Goal: Information Seeking & Learning: Find specific page/section

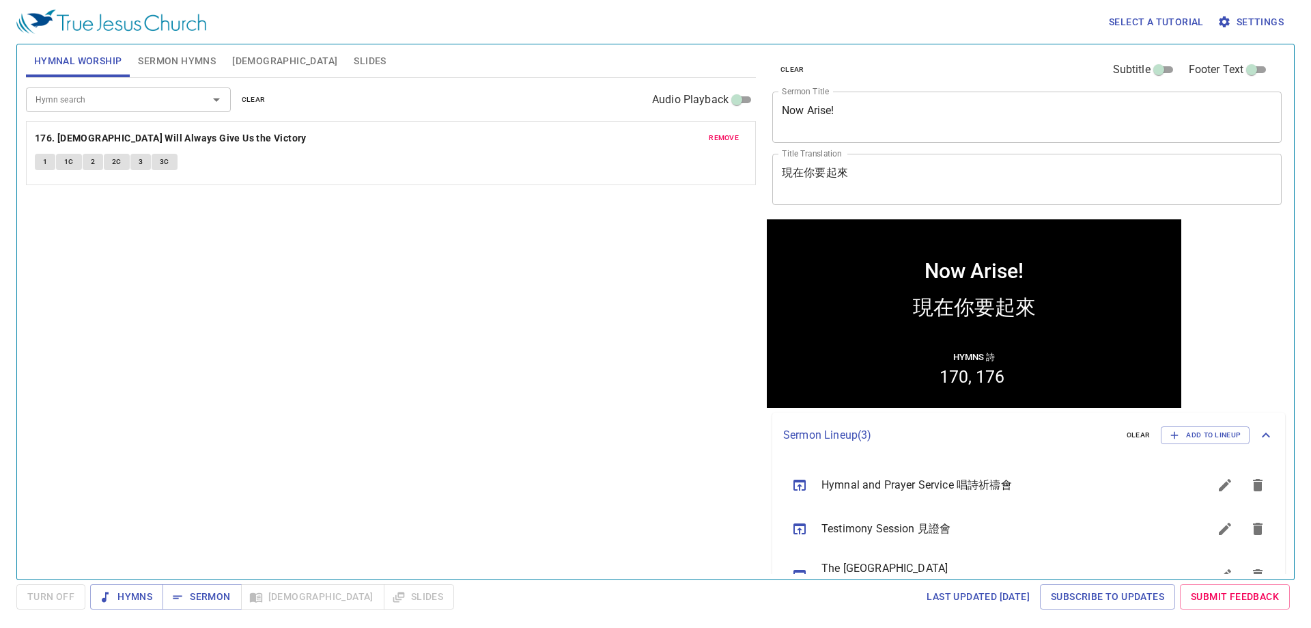
click at [380, 238] on div "Hymn search Hymn search clear Audio Playback remove 176. God Will Always Give U…" at bounding box center [391, 323] width 730 height 490
click at [186, 62] on span "Sermon Hymns" at bounding box center [177, 61] width 78 height 17
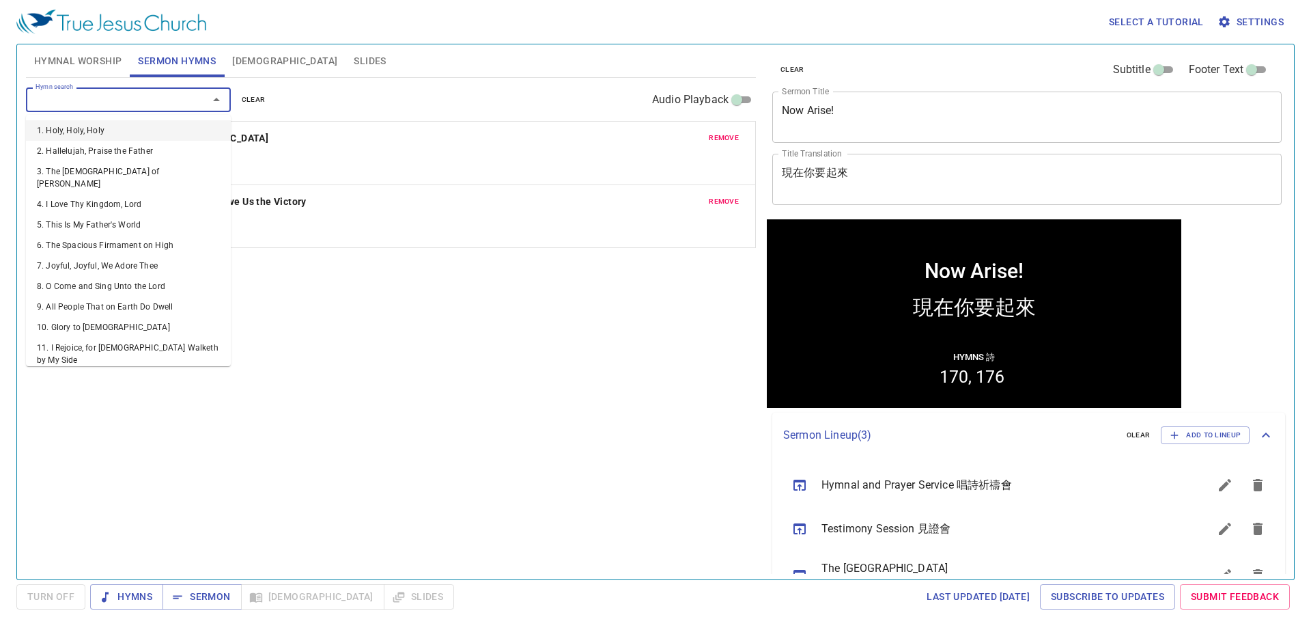
click at [137, 98] on input "Hymn search" at bounding box center [108, 100] width 156 height 16
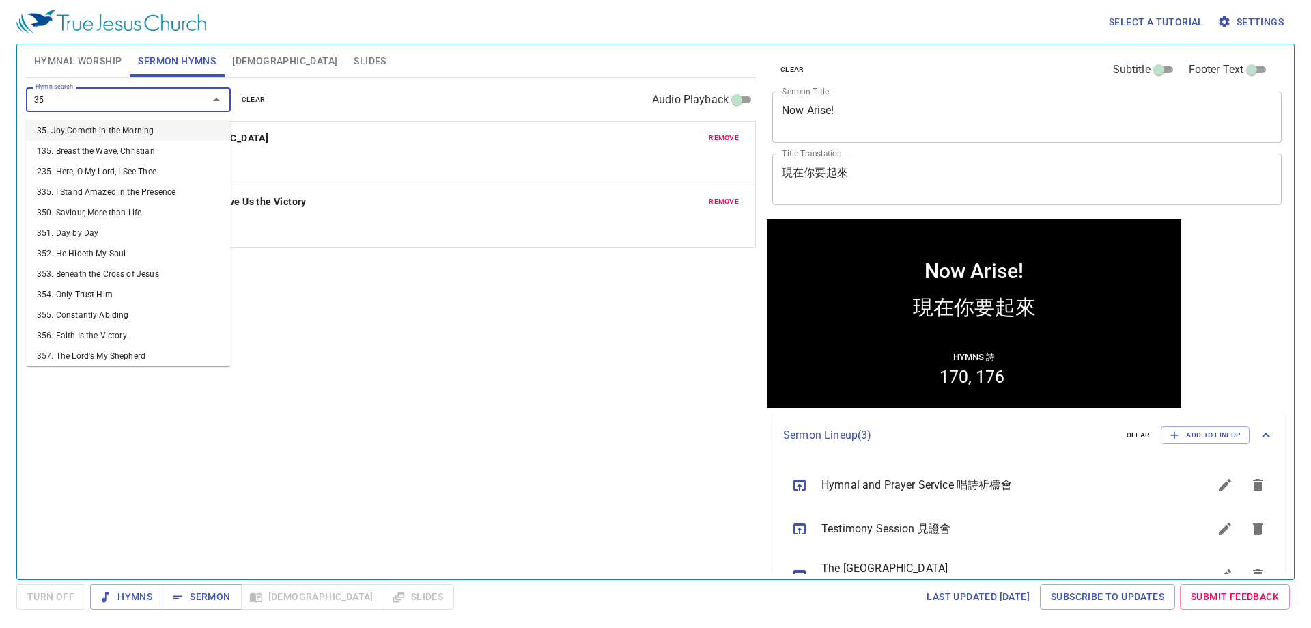
type input "351"
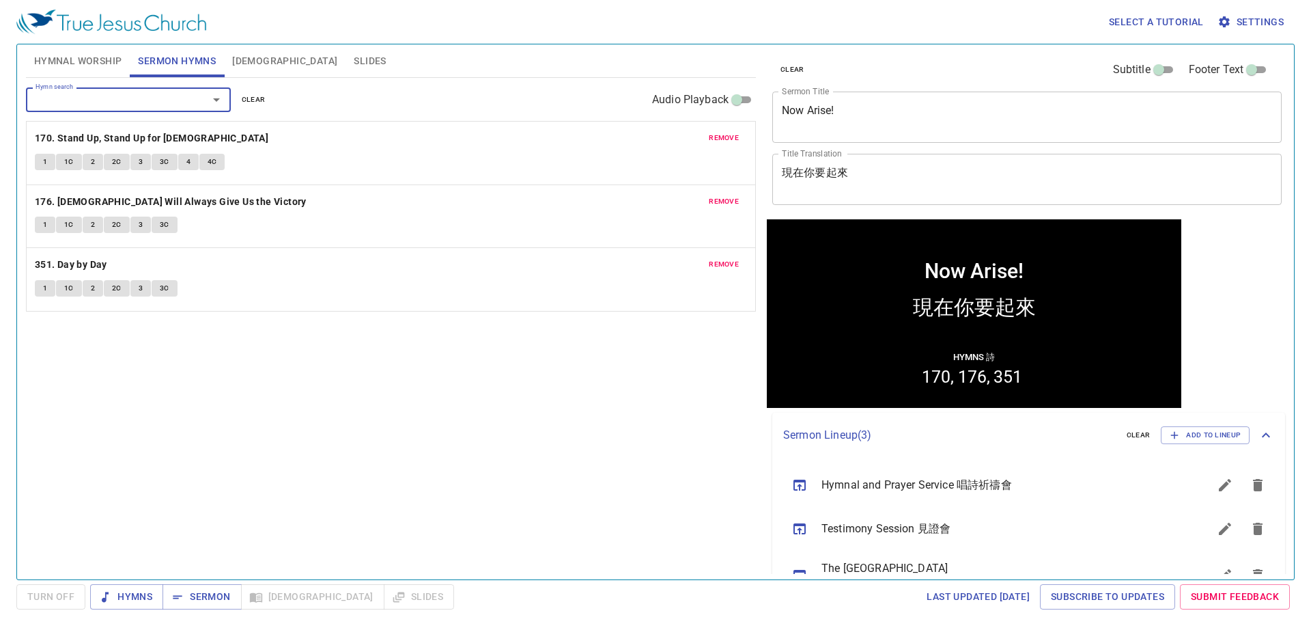
click at [47, 290] on span "1" at bounding box center [45, 288] width 4 height 12
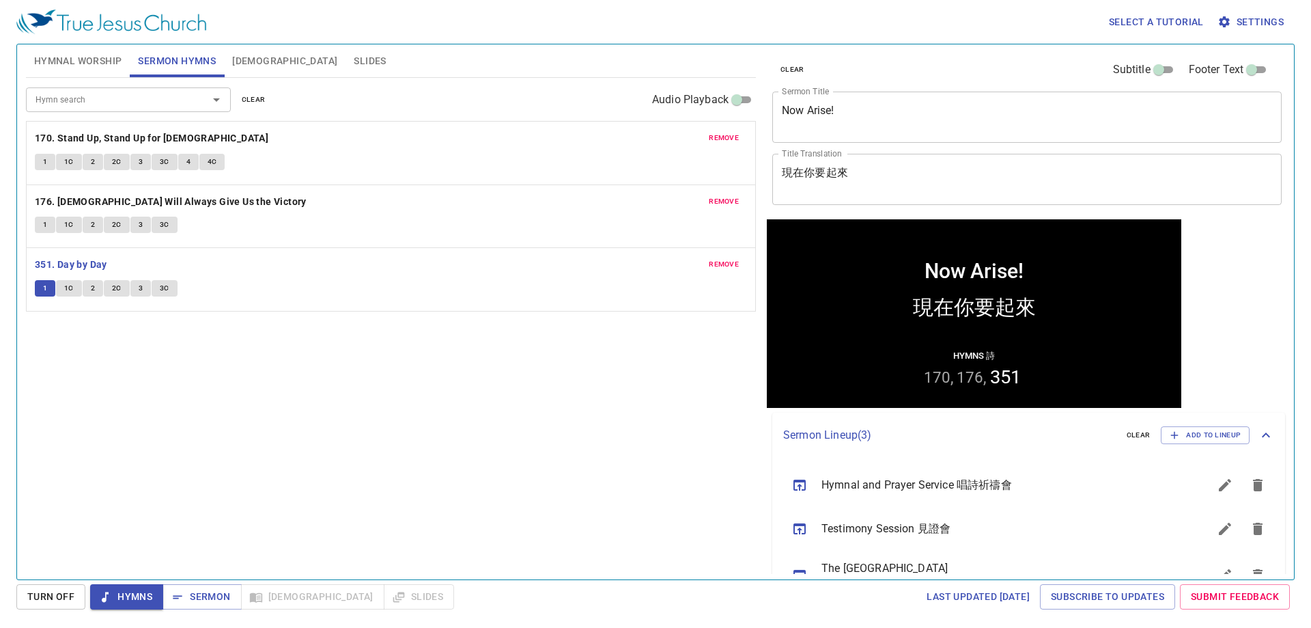
click at [642, 20] on span "Settings" at bounding box center [1253, 22] width 64 height 17
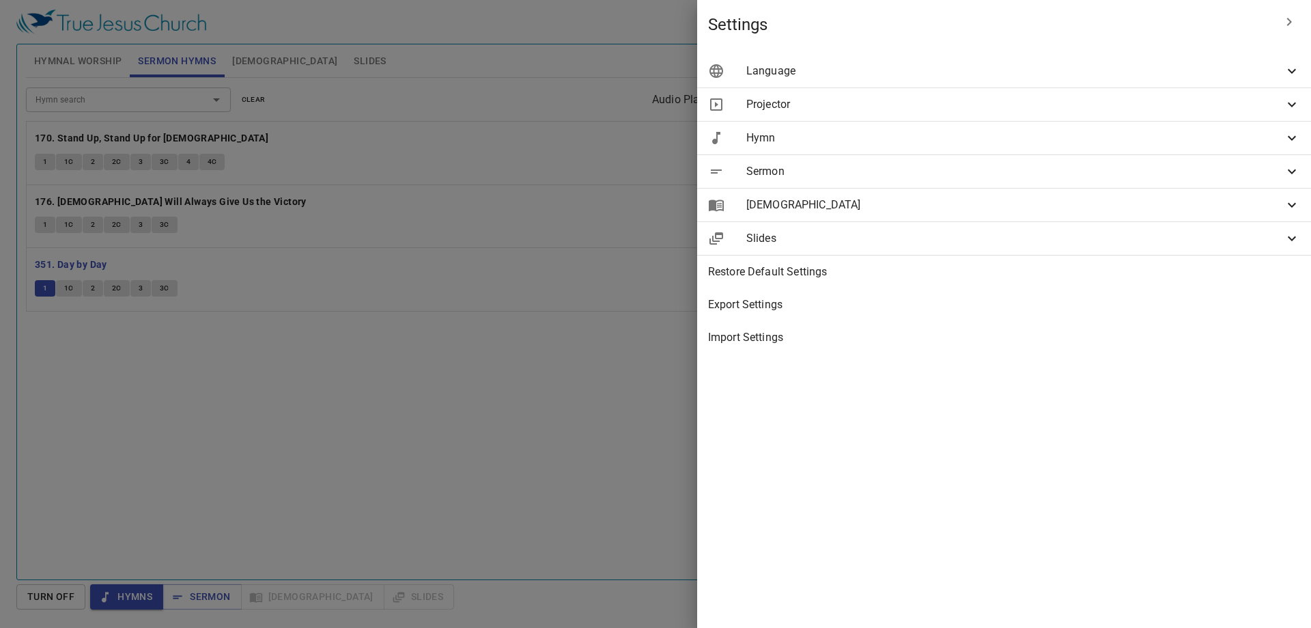
click at [550, 404] on div at bounding box center [655, 314] width 1311 height 628
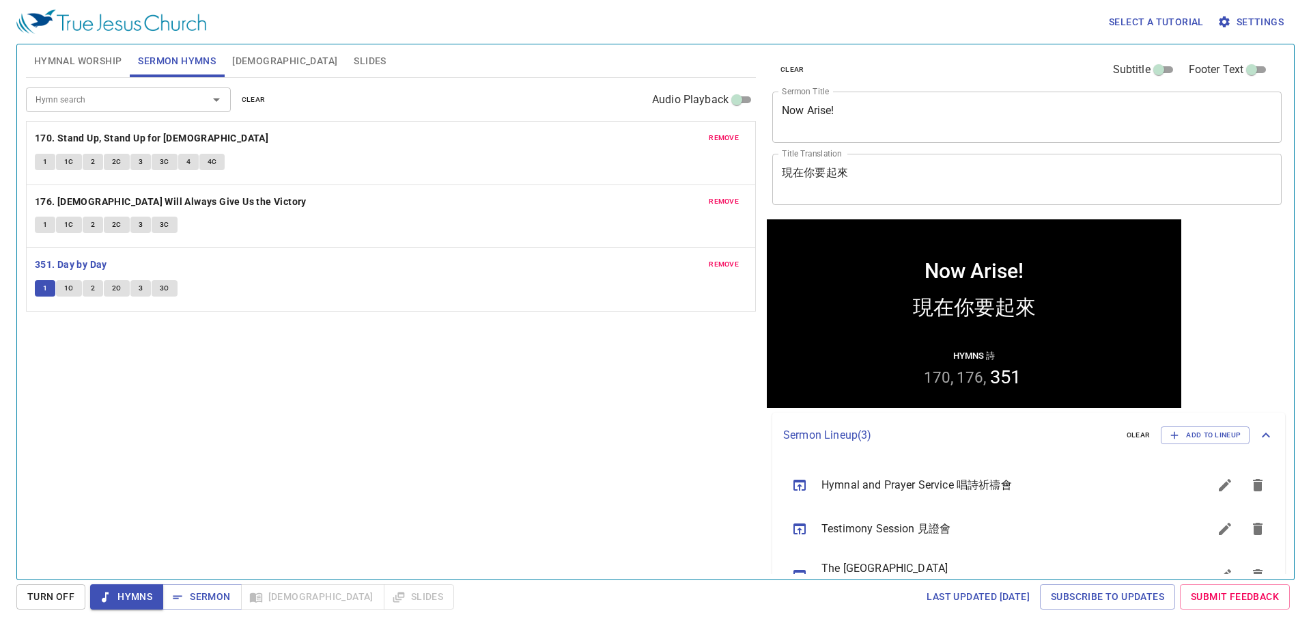
click at [642, 23] on span "Settings" at bounding box center [1253, 22] width 64 height 17
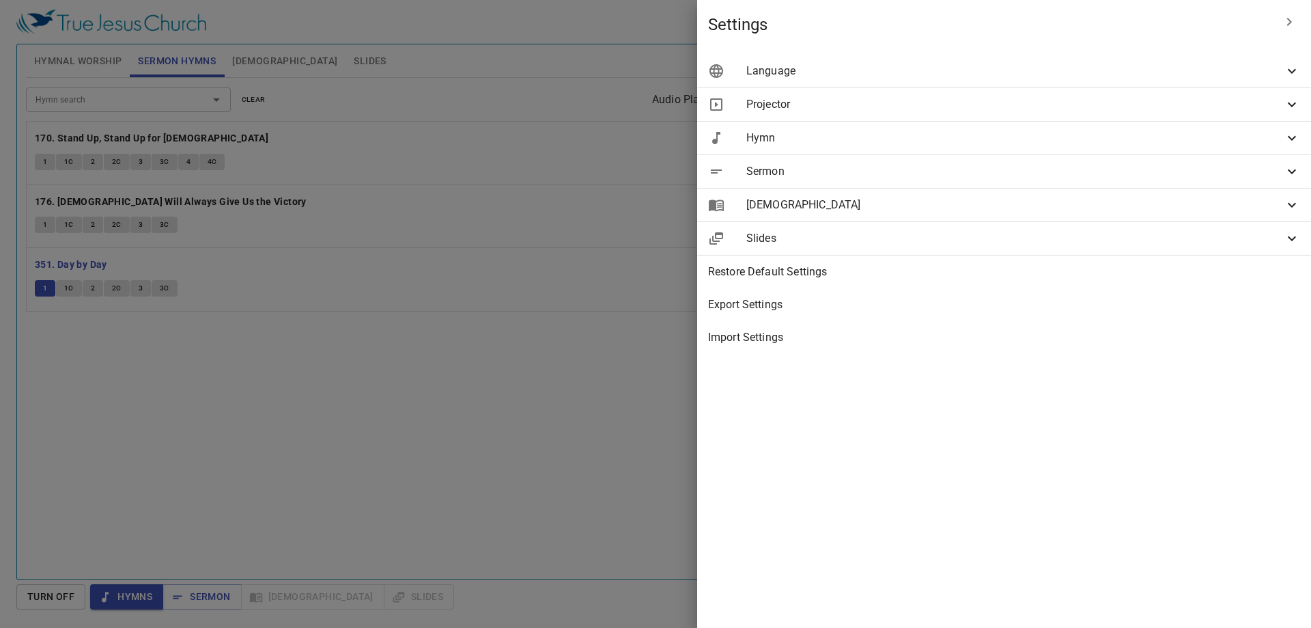
click at [642, 172] on span "Sermon" at bounding box center [1016, 171] width 538 height 16
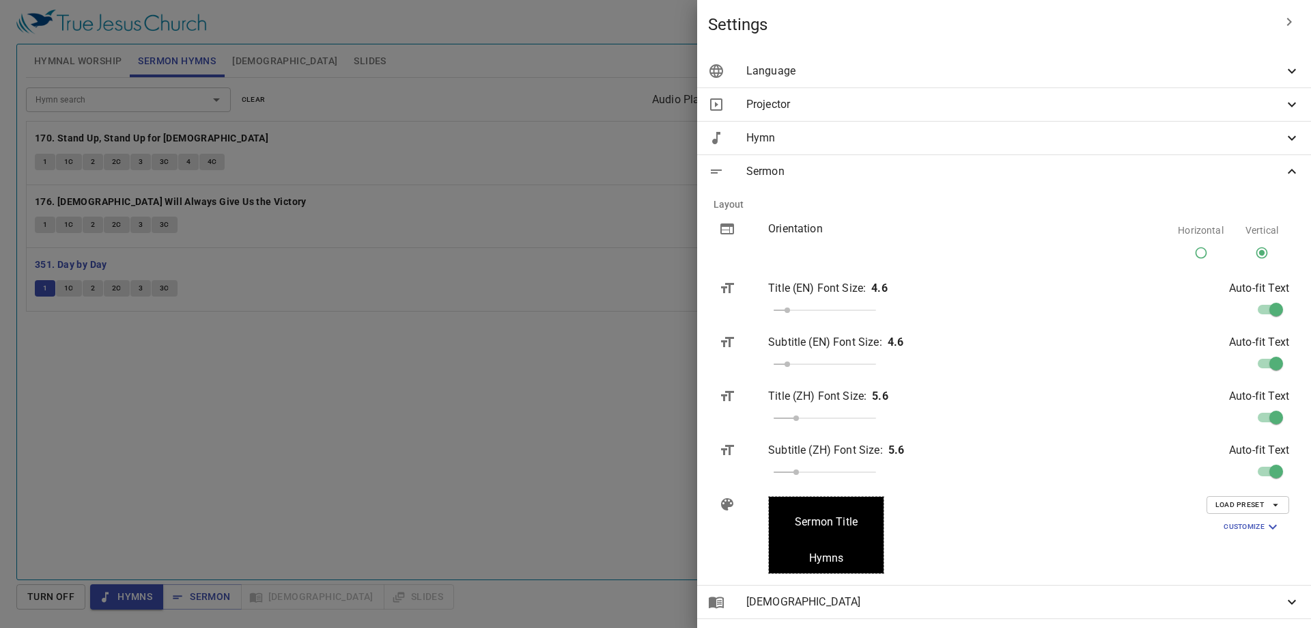
click at [642, 172] on span "Sermon" at bounding box center [1016, 171] width 538 height 16
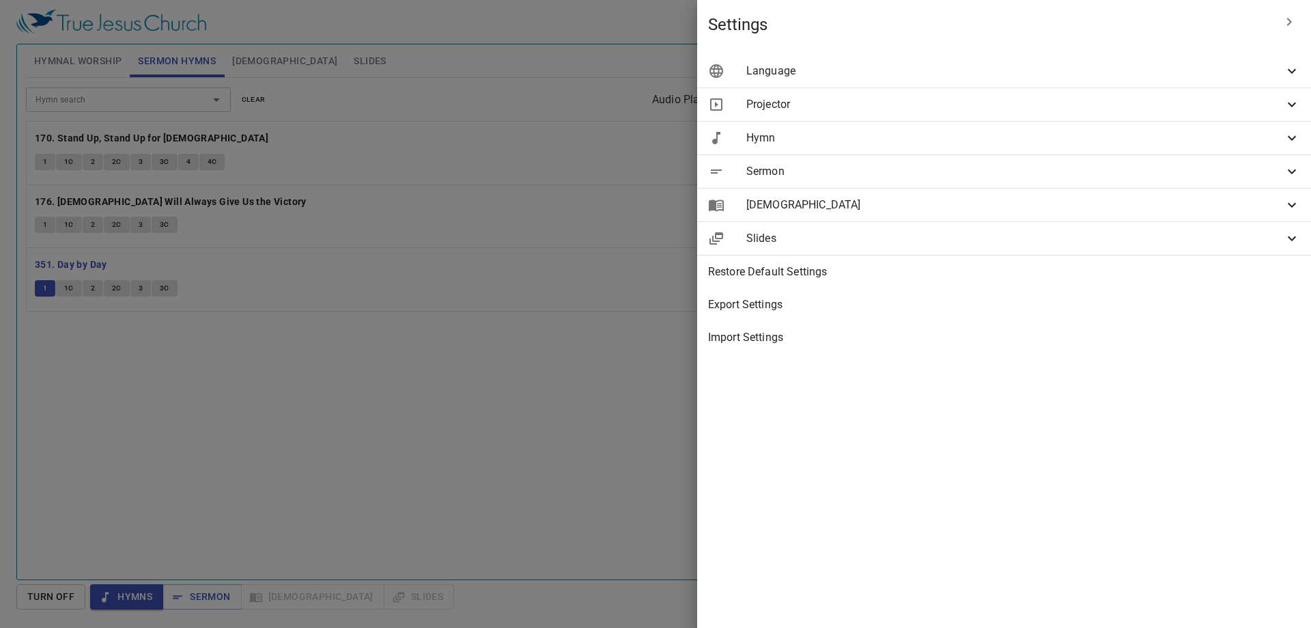
click at [642, 127] on div "Hymn" at bounding box center [1004, 138] width 614 height 33
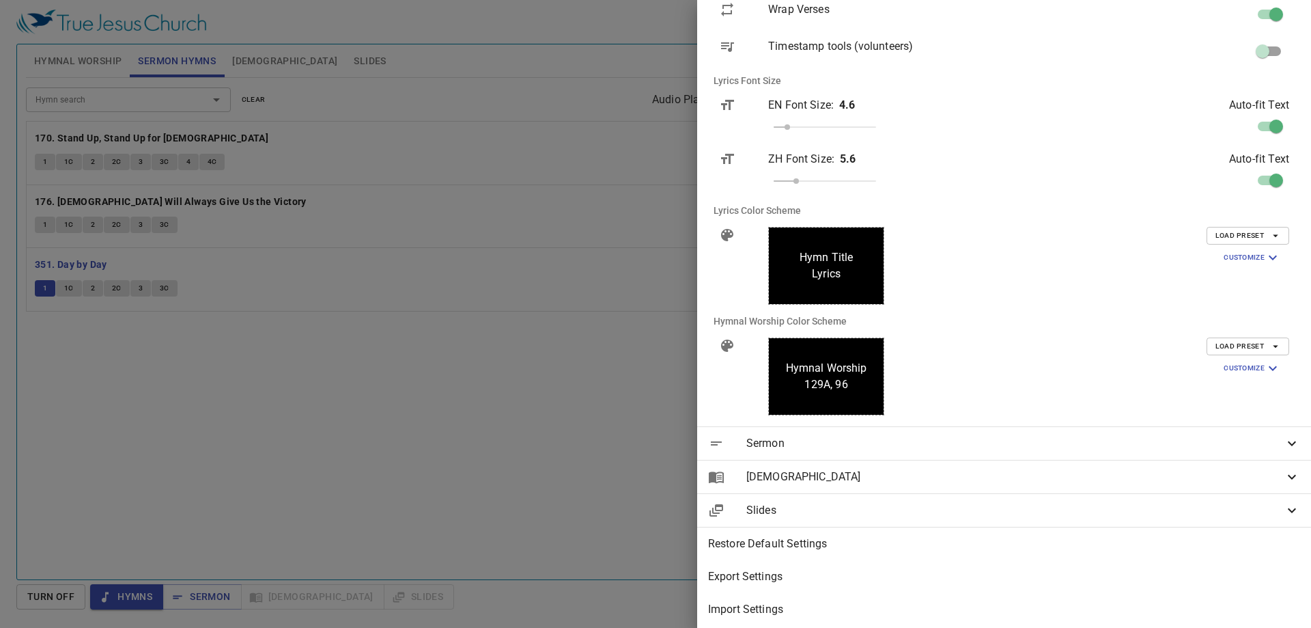
scroll to position [205, 0]
click at [642, 230] on div "Load Preset Customize Background #000000 Text Color (Primary) #ffffff Text Colo…" at bounding box center [1177, 264] width 247 height 100
click at [642, 238] on icon "button" at bounding box center [1276, 234] width 12 height 12
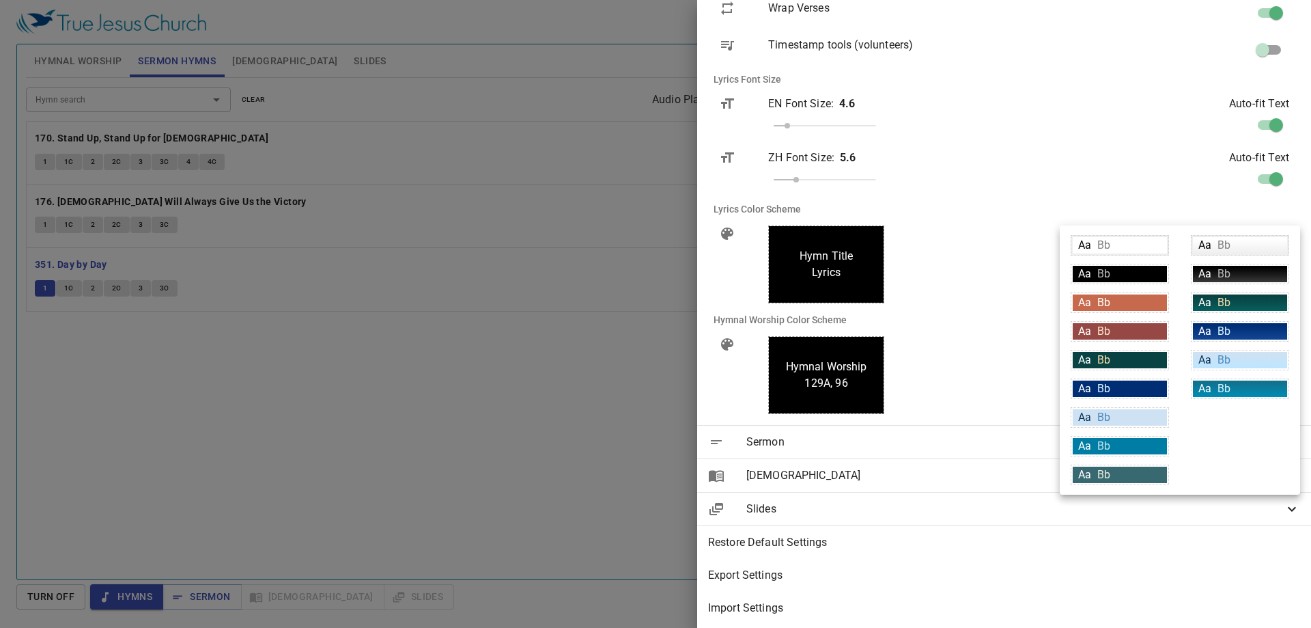
click at [642, 302] on div "Aa Bb" at bounding box center [1120, 302] width 94 height 16
type input "#c7694c"
type input "#ffffff"
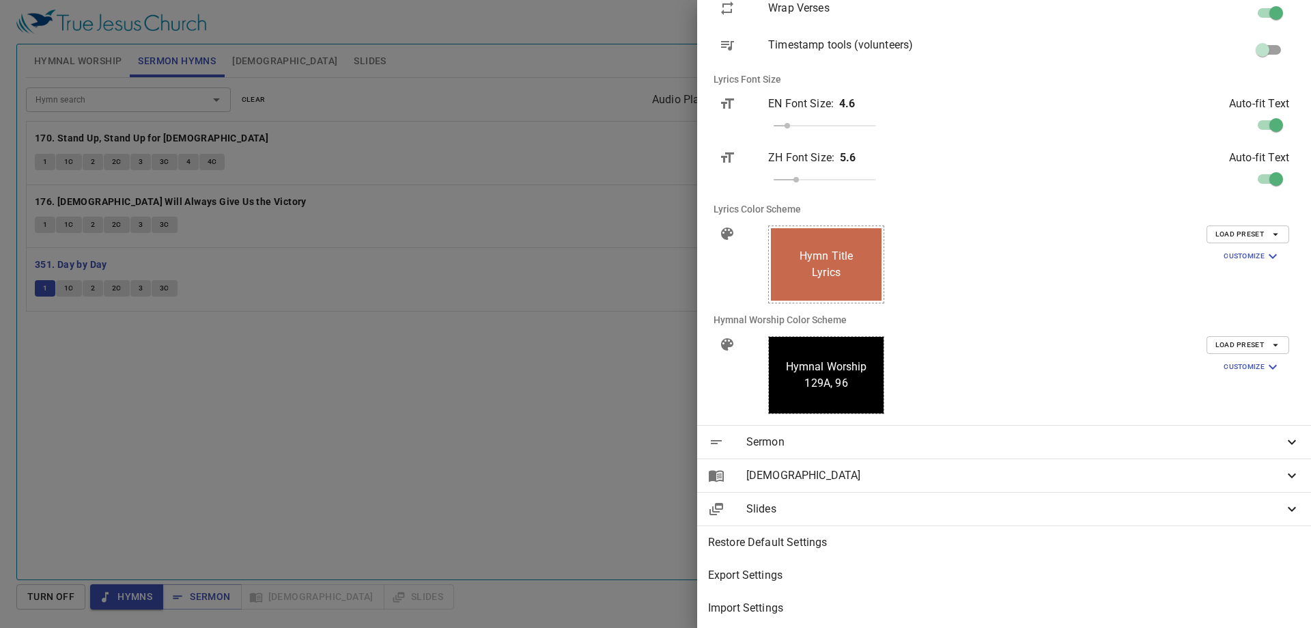
click at [642, 302] on div "Lyrics Hymn Title Accent" at bounding box center [905, 264] width 296 height 100
click at [400, 199] on div at bounding box center [655, 314] width 1311 height 628
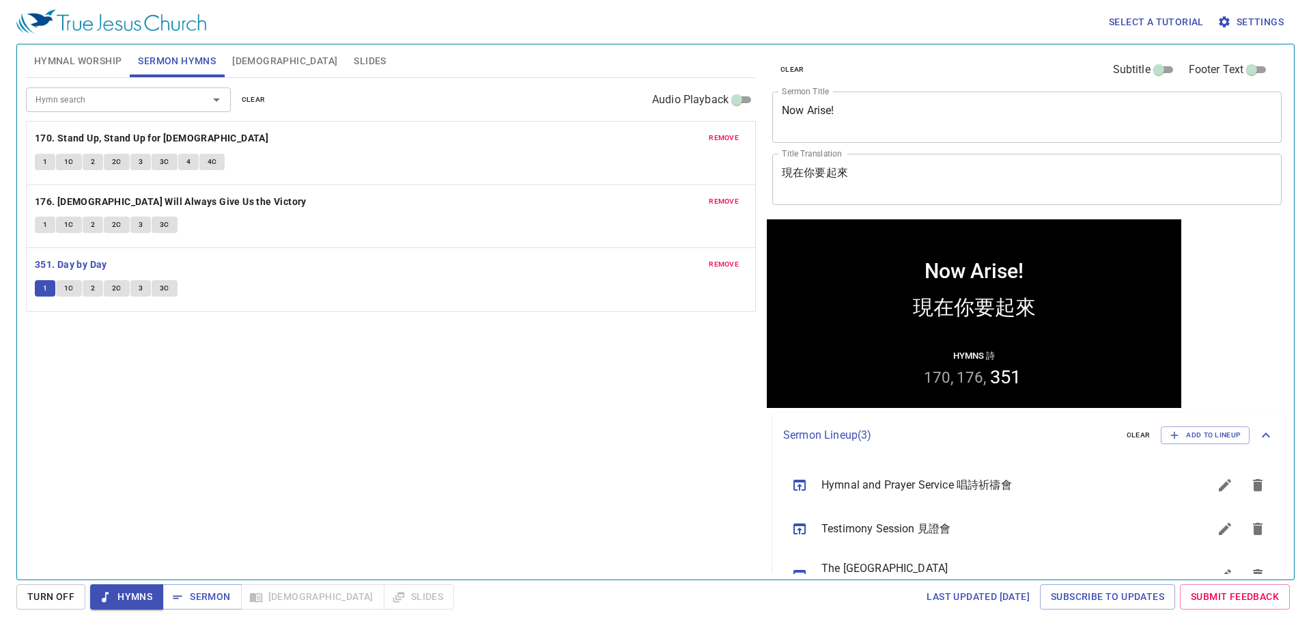
click at [75, 286] on button "1C" at bounding box center [69, 288] width 26 height 16
click at [44, 291] on span "1" at bounding box center [45, 288] width 4 height 12
click at [642, 20] on span "Settings" at bounding box center [1253, 22] width 64 height 17
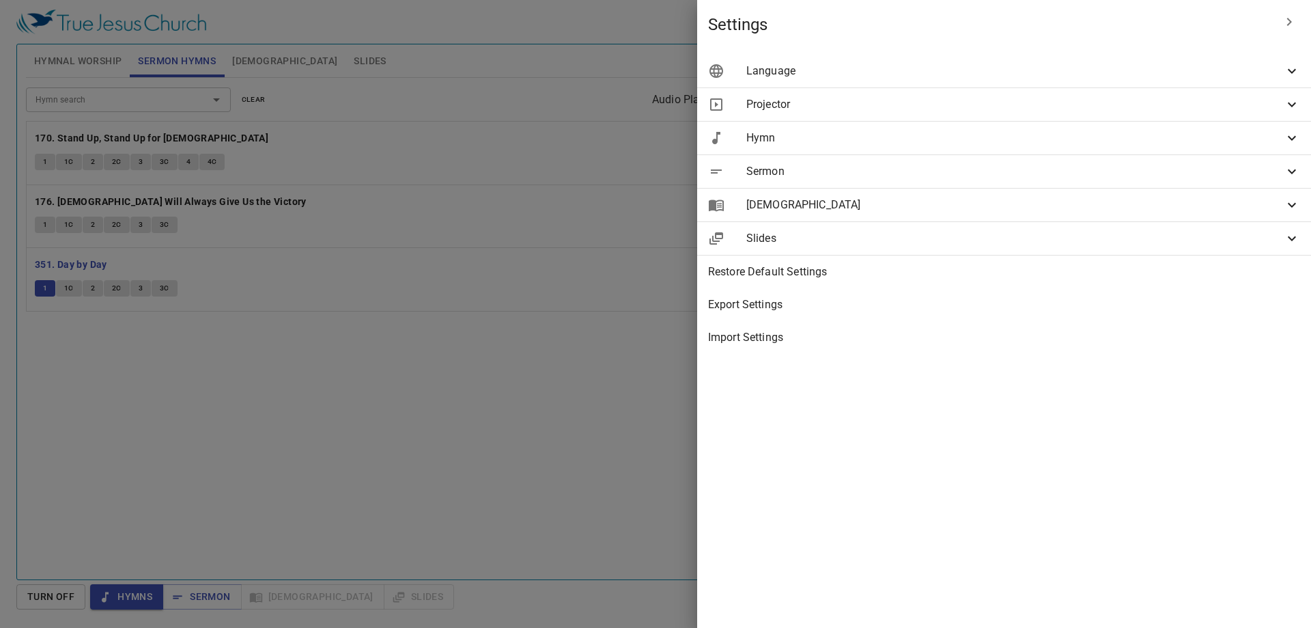
click at [642, 126] on div "Hymn" at bounding box center [1004, 138] width 614 height 33
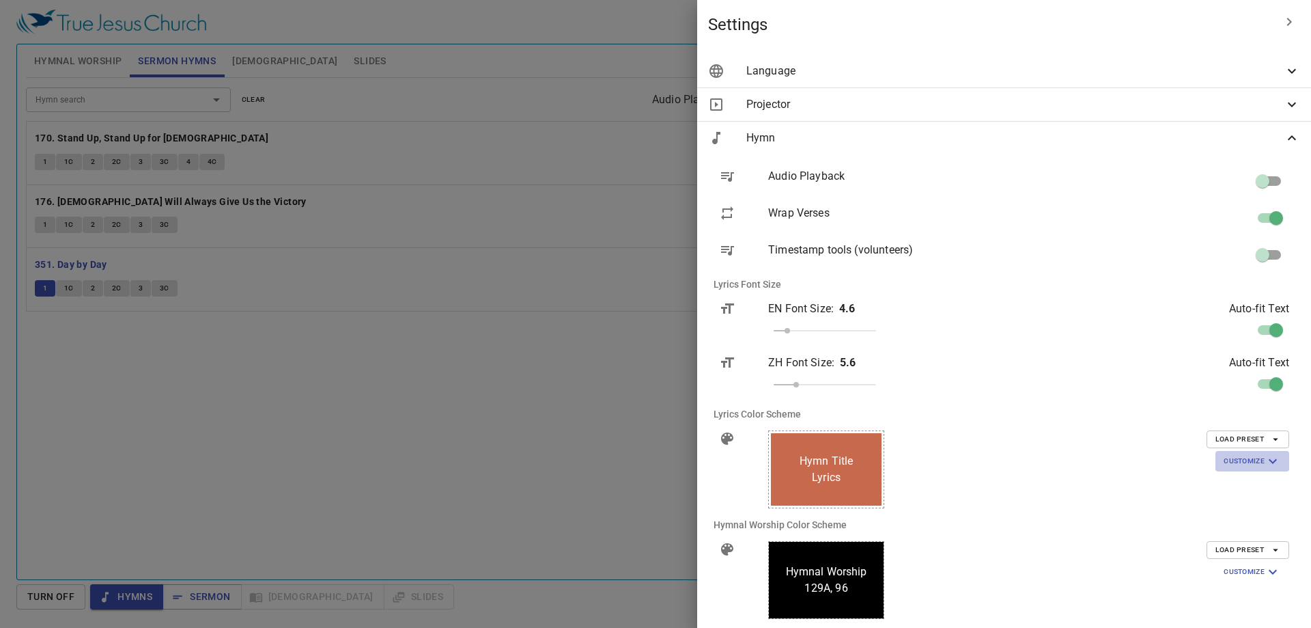
click at [642, 453] on icon "button" at bounding box center [1273, 461] width 16 height 16
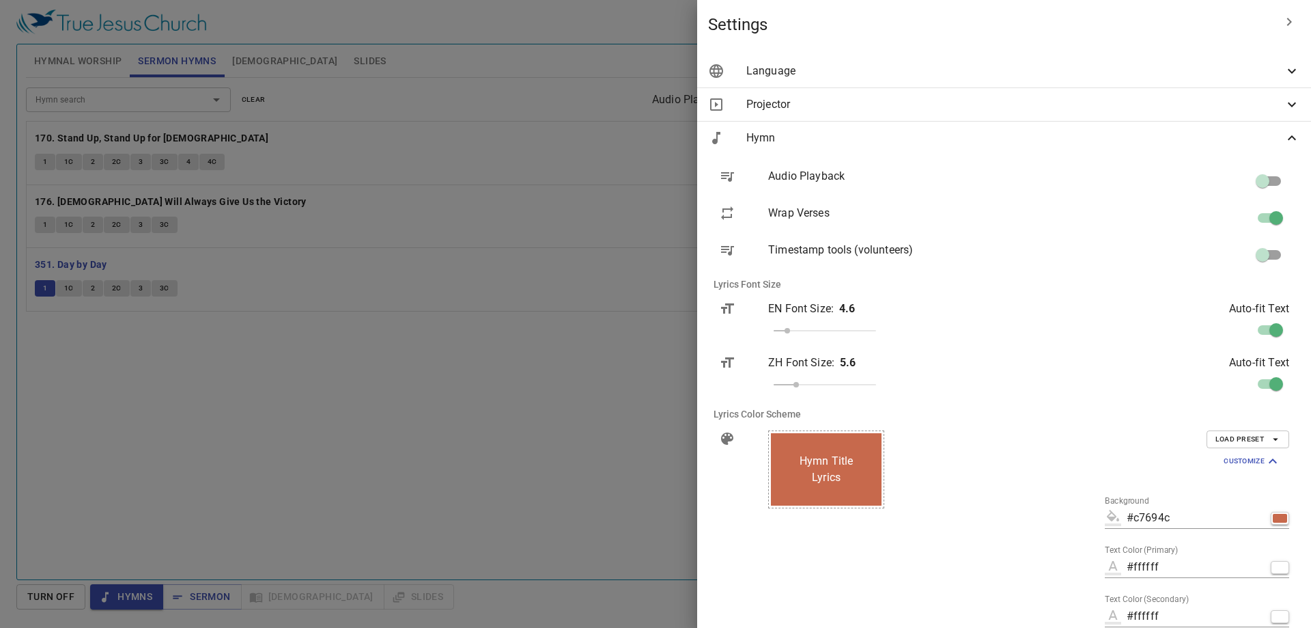
click at [642, 441] on icon "button" at bounding box center [1276, 439] width 12 height 12
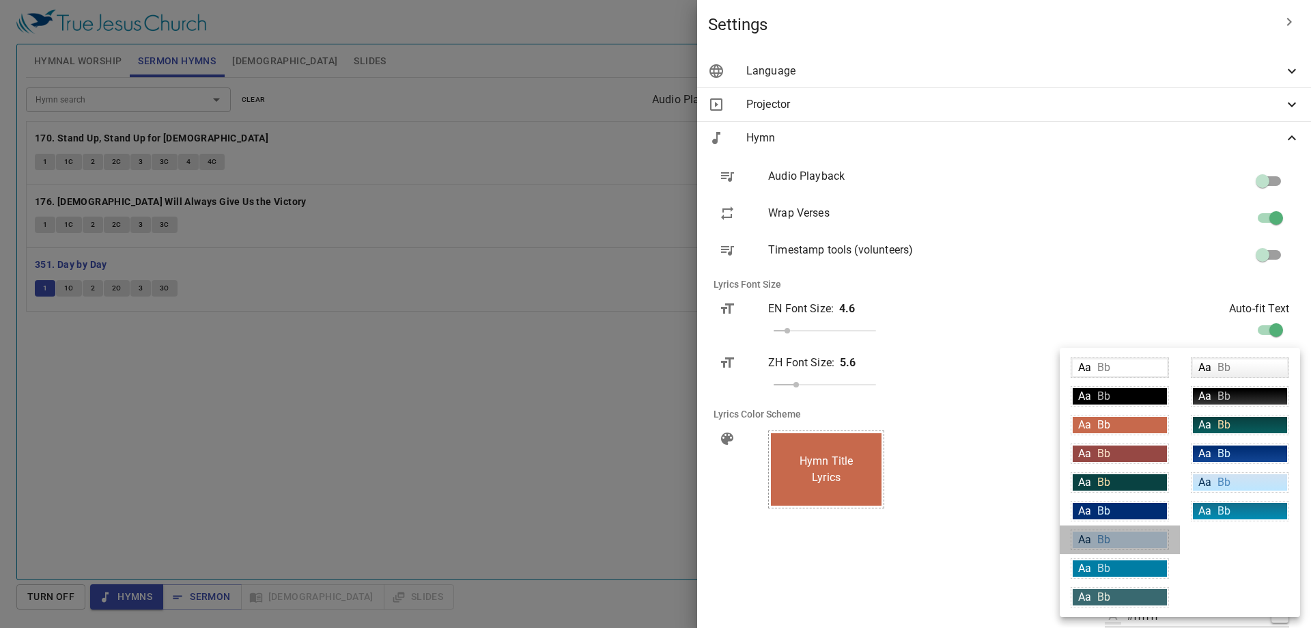
click at [642, 540] on div "Aa Bb" at bounding box center [1120, 539] width 94 height 16
type input "#cfe2f3"
type input "#063056"
type input "#4c89be"
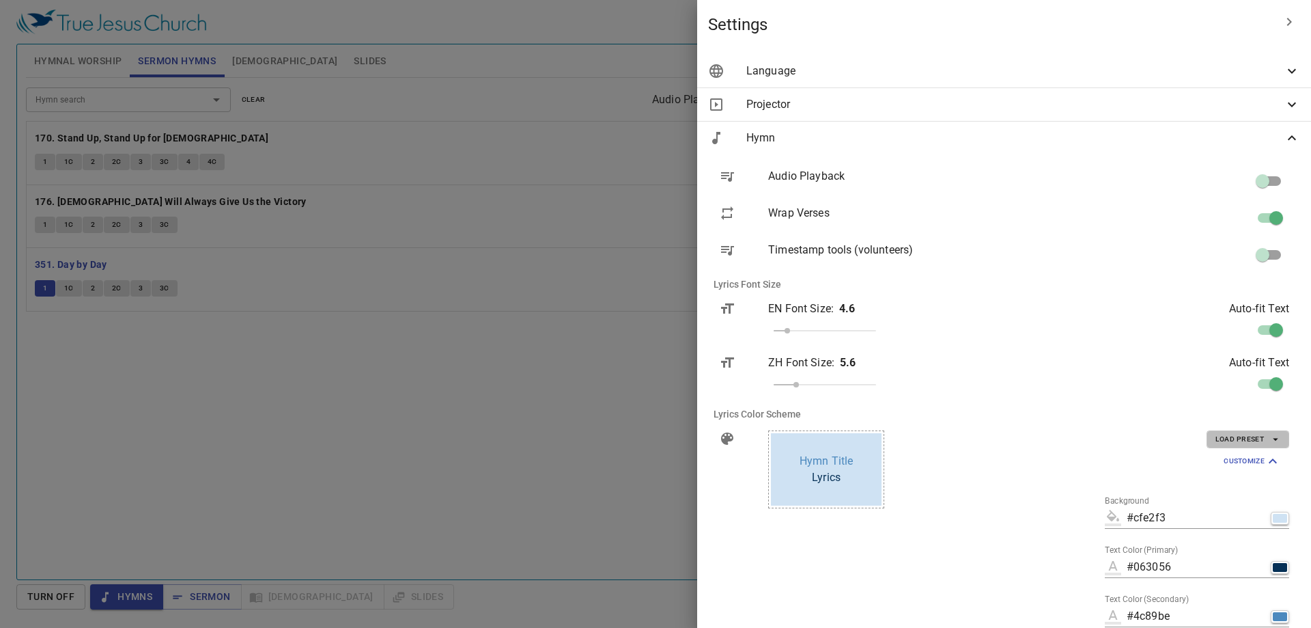
click at [642, 434] on icon "button" at bounding box center [1276, 439] width 12 height 12
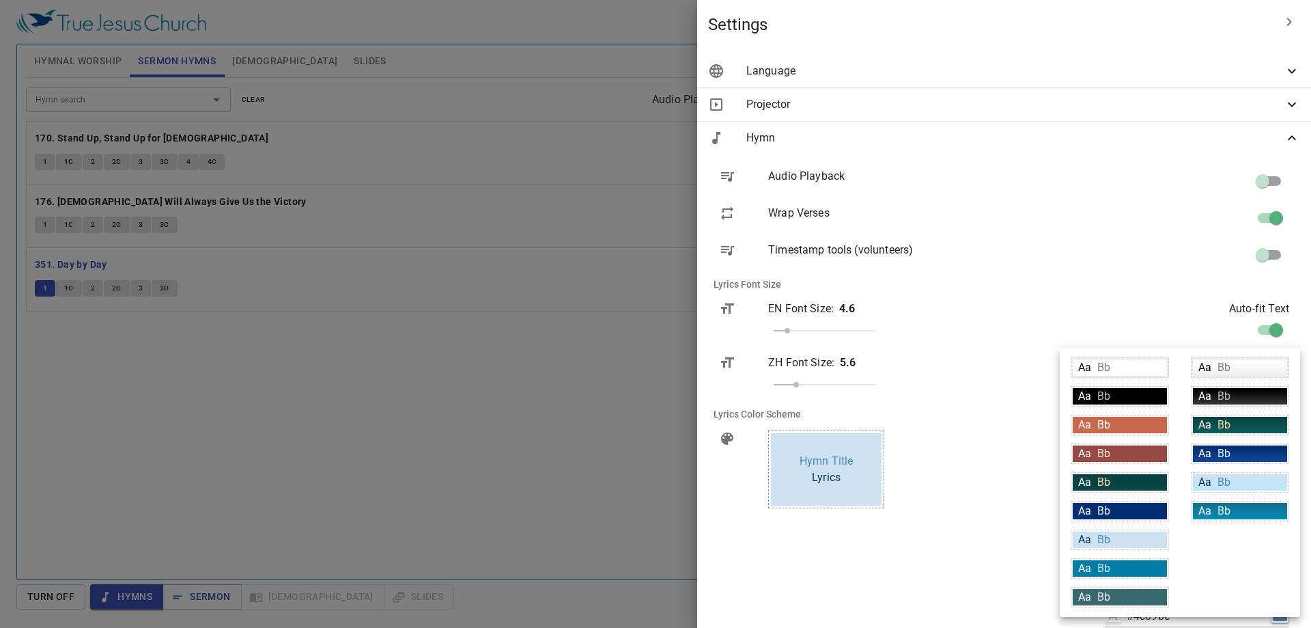
click at [642, 357] on div "Aa Bb" at bounding box center [1240, 367] width 98 height 20
type input "linear-gradient(180deg, rgba(255,255,255,1) 10%, rgba(239,239,239,1) 100%)"
type input "#000000"
type input "#808080"
type input "#eeeeee"
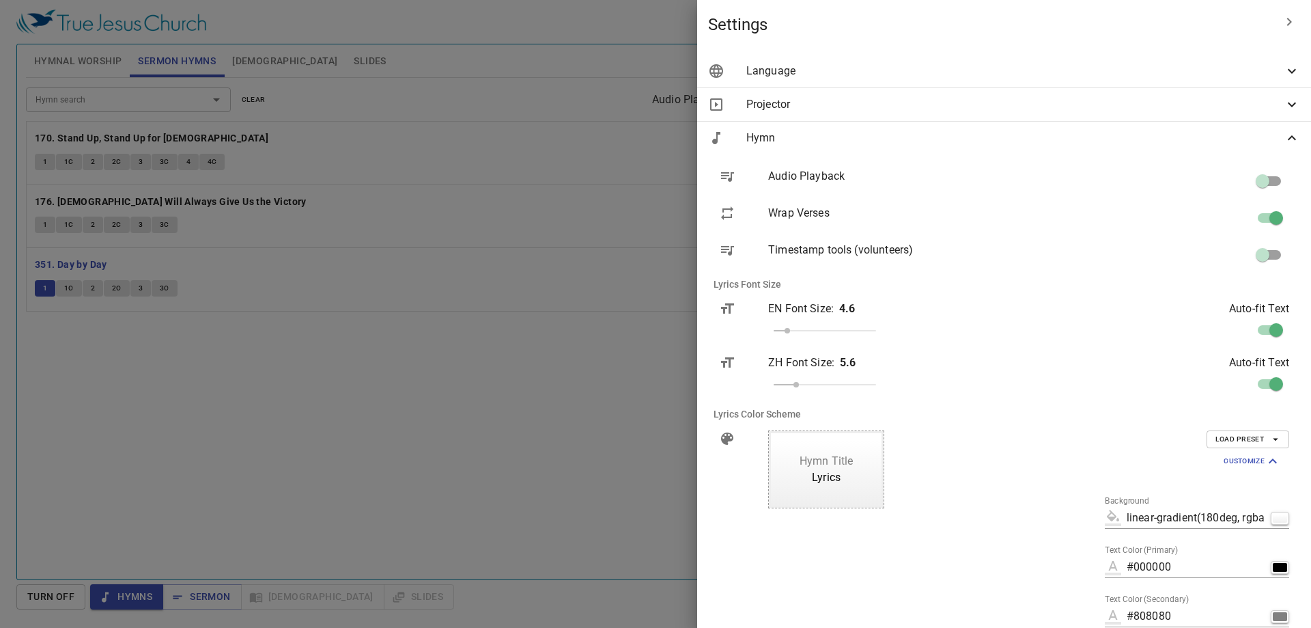
click at [642, 415] on li "Lyrics Color Scheme" at bounding box center [1004, 414] width 603 height 33
click at [306, 400] on div at bounding box center [655, 314] width 1311 height 628
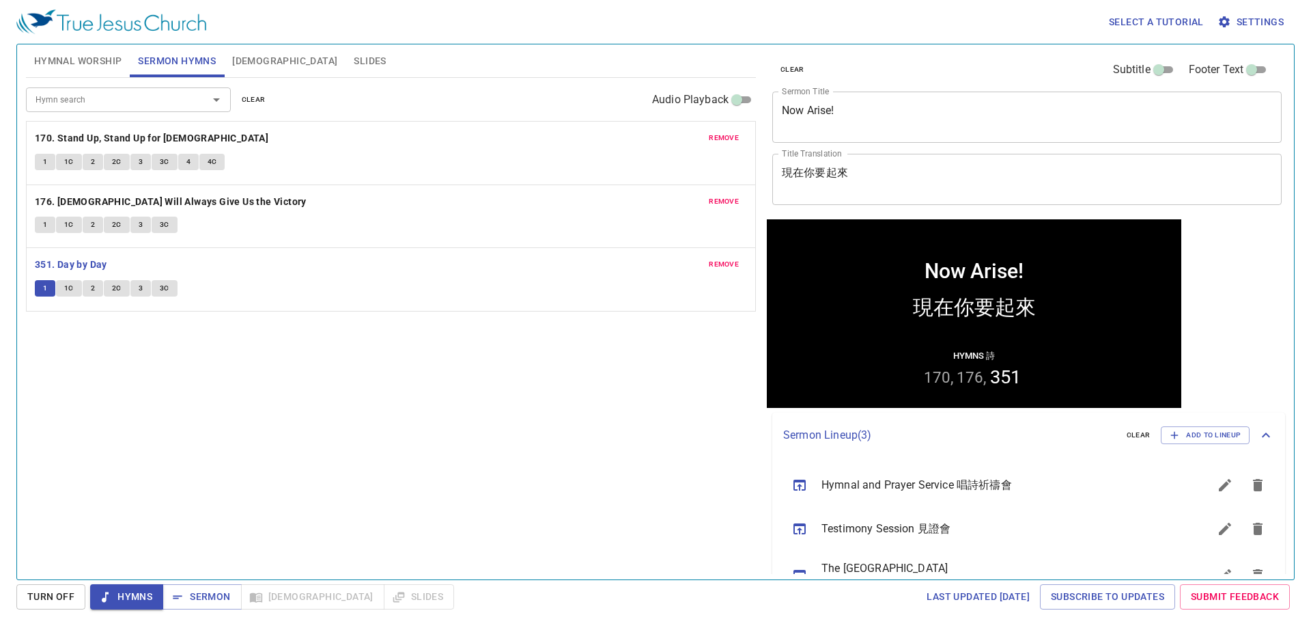
click at [66, 286] on span "1C" at bounding box center [69, 288] width 10 height 12
click at [92, 286] on span "2" at bounding box center [93, 288] width 4 height 12
click at [263, 413] on div "Hymn search Hymn search clear Audio Playback remove 170. Stand Up, Stand Up for…" at bounding box center [391, 323] width 730 height 490
drag, startPoint x: 382, startPoint y: 413, endPoint x: 415, endPoint y: 403, distance: 34.3
click at [382, 413] on div "Hymn search Hymn search clear Audio Playback remove 170. Stand Up, Stand Up for…" at bounding box center [391, 323] width 730 height 490
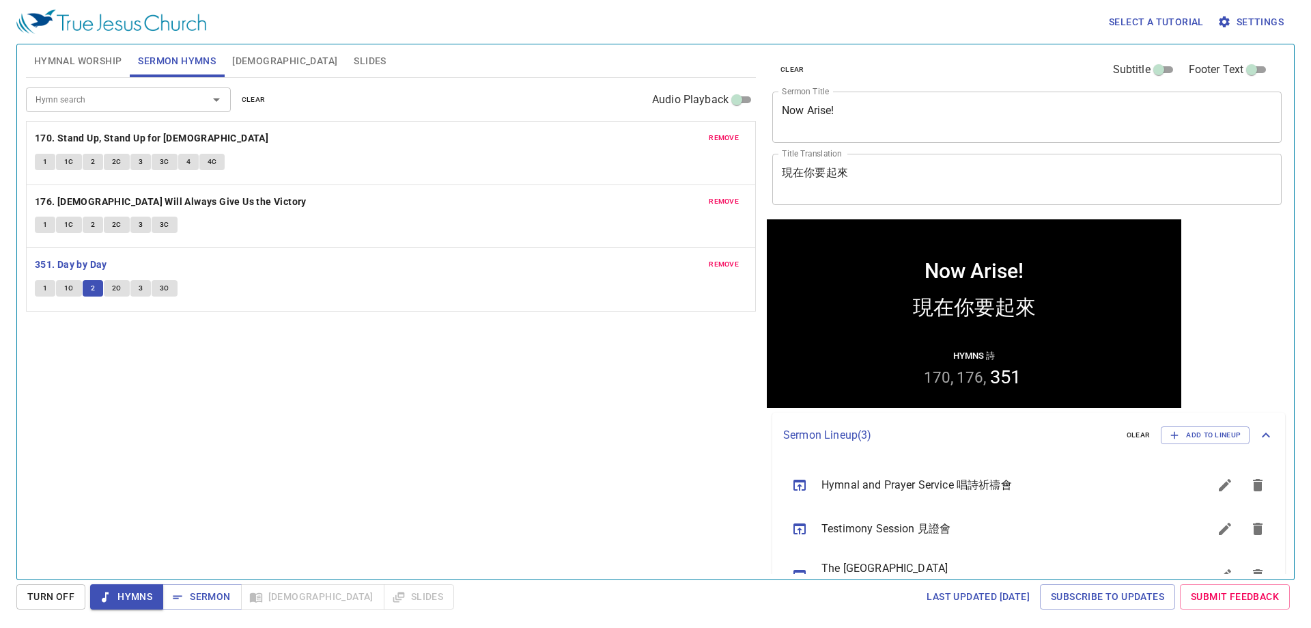
click at [119, 296] on button "2C" at bounding box center [117, 288] width 26 height 16
click at [141, 290] on span "3" at bounding box center [141, 288] width 4 height 12
click at [164, 290] on span "3C" at bounding box center [165, 288] width 10 height 12
click at [97, 100] on input "Hymn search" at bounding box center [108, 100] width 156 height 16
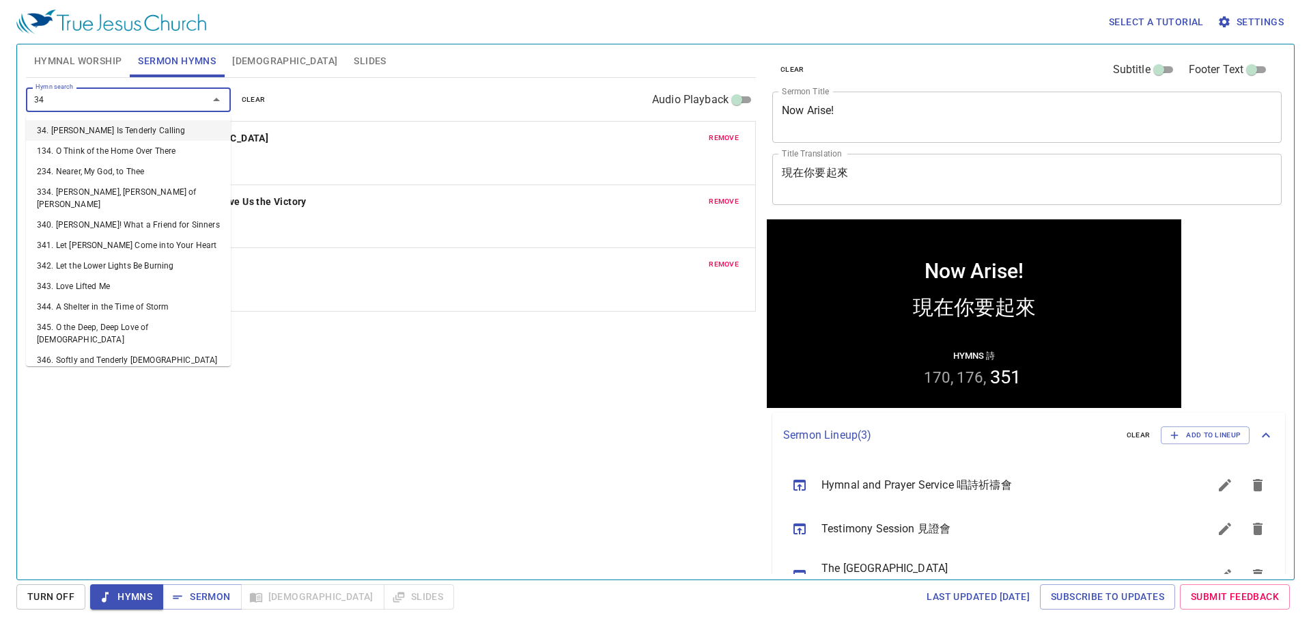
type input "346"
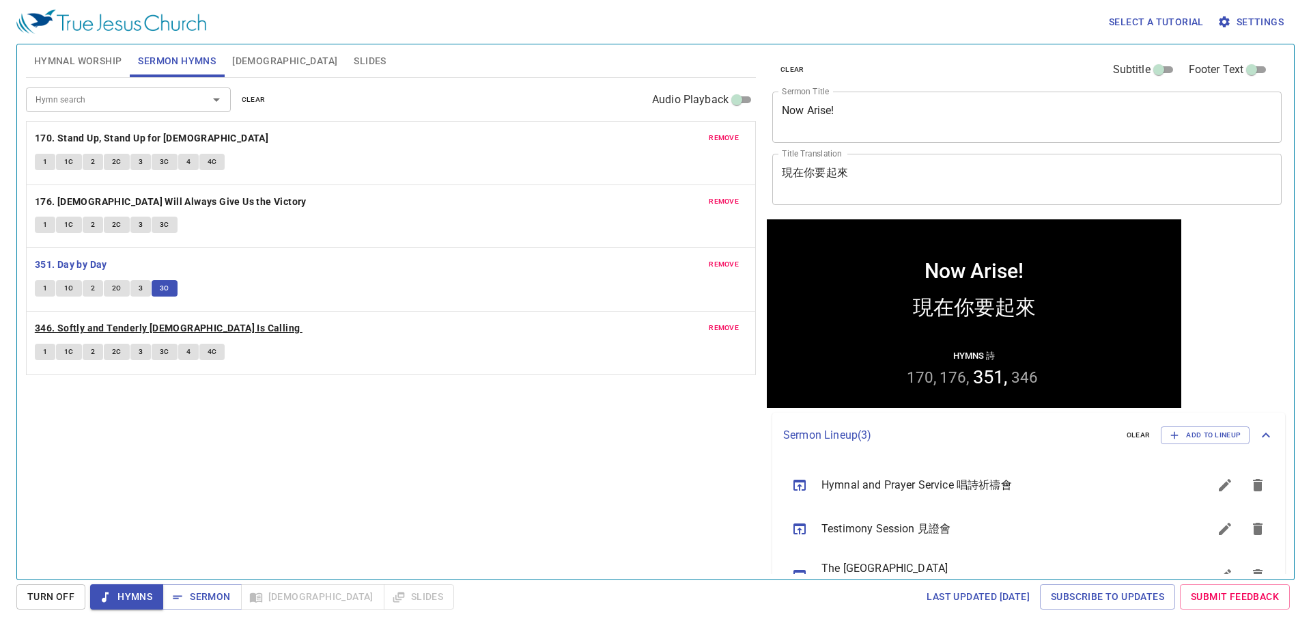
click at [186, 322] on b "346. Softly and Tenderly [DEMOGRAPHIC_DATA] Is Calling" at bounding box center [168, 328] width 266 height 17
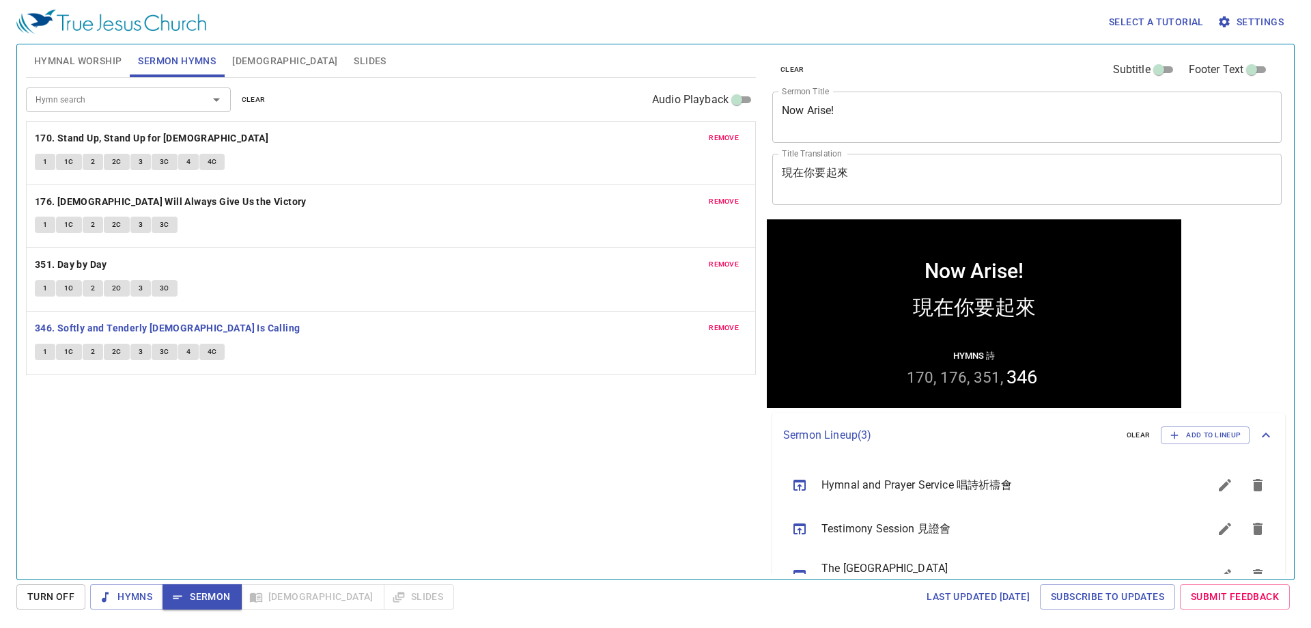
click at [51, 356] on button "1" at bounding box center [45, 352] width 20 height 16
click at [70, 346] on span "1C" at bounding box center [69, 352] width 10 height 12
click at [92, 353] on span "2" at bounding box center [93, 352] width 4 height 12
click at [122, 344] on button "2C" at bounding box center [117, 352] width 26 height 16
drag, startPoint x: 167, startPoint y: 411, endPoint x: 141, endPoint y: 353, distance: 63.9
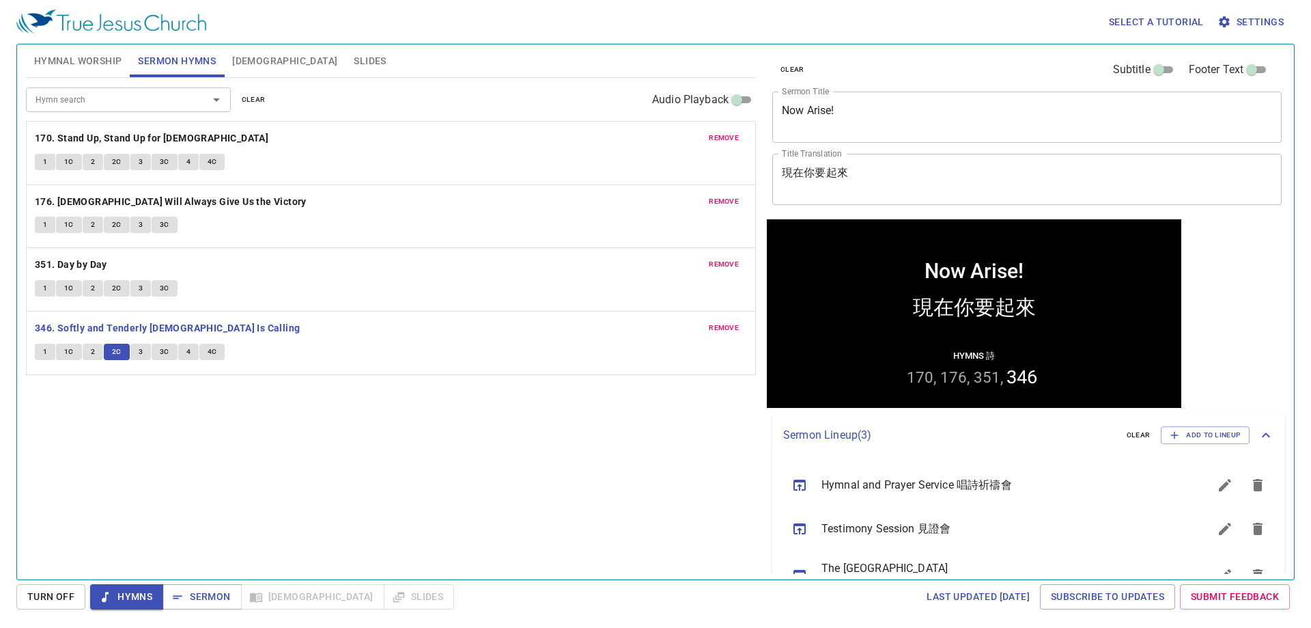
click at [165, 405] on div "Hymn search Hymn search clear Audio Playback remove 170. Stand Up, Stand Up for…" at bounding box center [391, 323] width 730 height 490
click at [140, 359] on button "3" at bounding box center [140, 352] width 20 height 16
click at [178, 410] on div "Hymn search Hymn search clear Audio Playback remove 170. Stand Up, Stand Up for…" at bounding box center [391, 323] width 730 height 490
click at [167, 346] on span "3C" at bounding box center [165, 352] width 10 height 12
click at [184, 356] on button "4" at bounding box center [188, 352] width 20 height 16
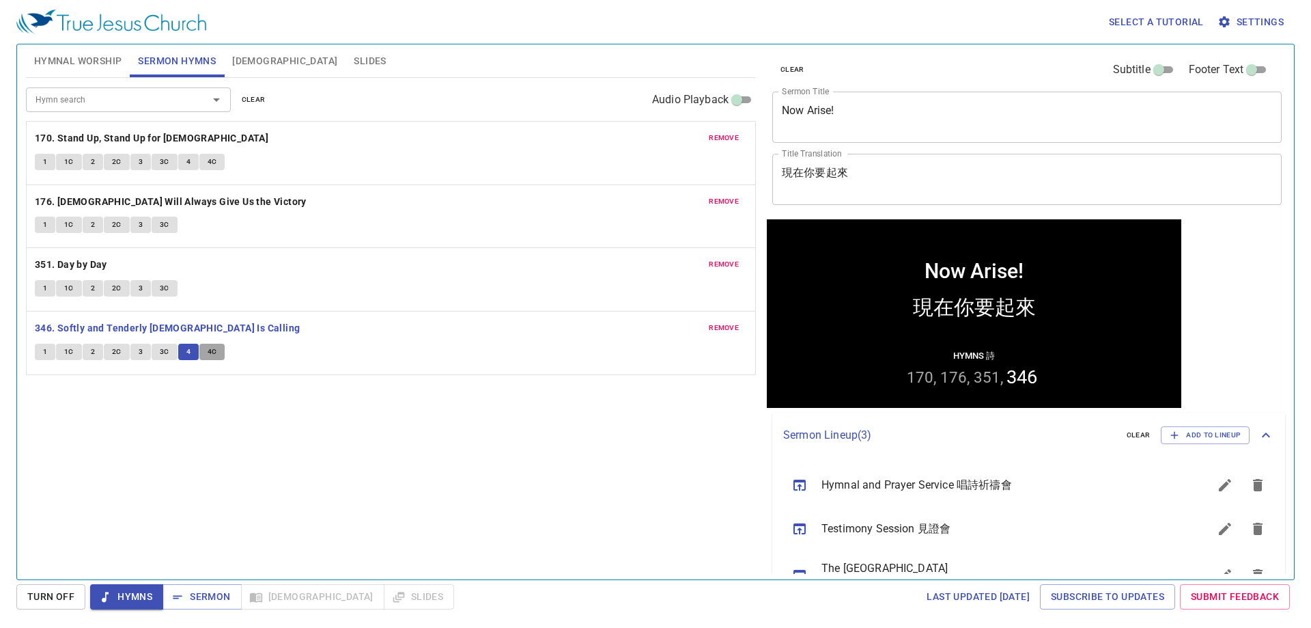
click at [211, 352] on span "4C" at bounding box center [213, 352] width 10 height 12
click at [259, 58] on span "[DEMOGRAPHIC_DATA]" at bounding box center [284, 61] width 105 height 17
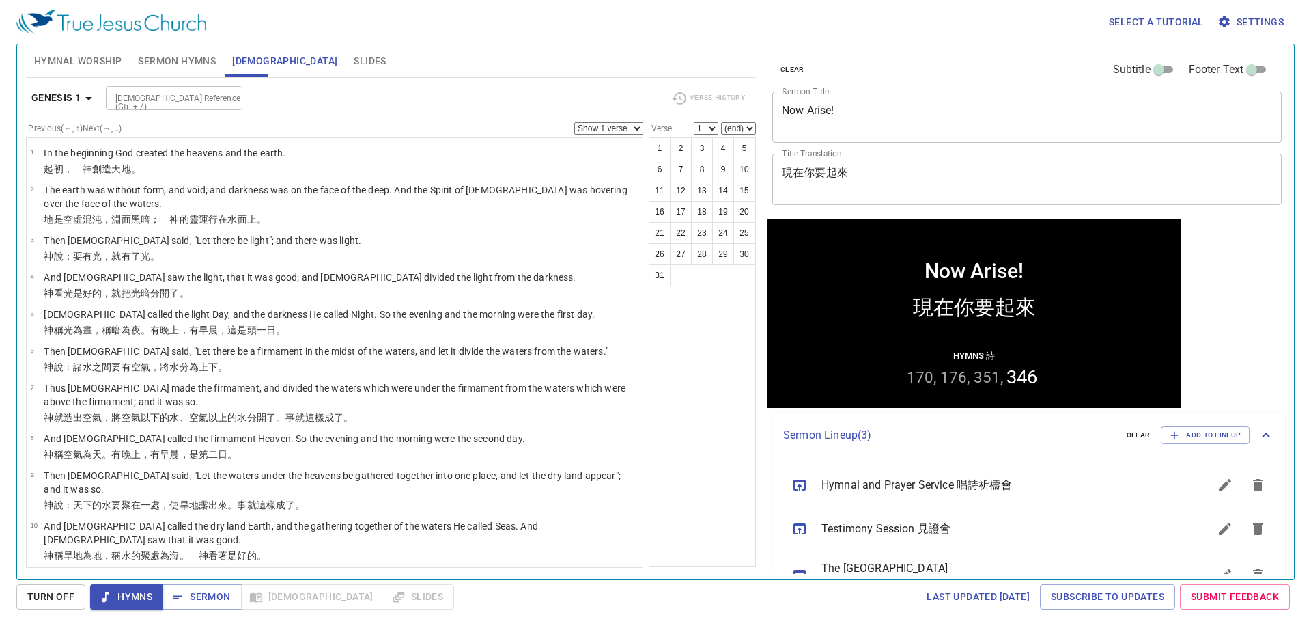
click at [354, 56] on span "Slides" at bounding box center [370, 61] width 32 height 17
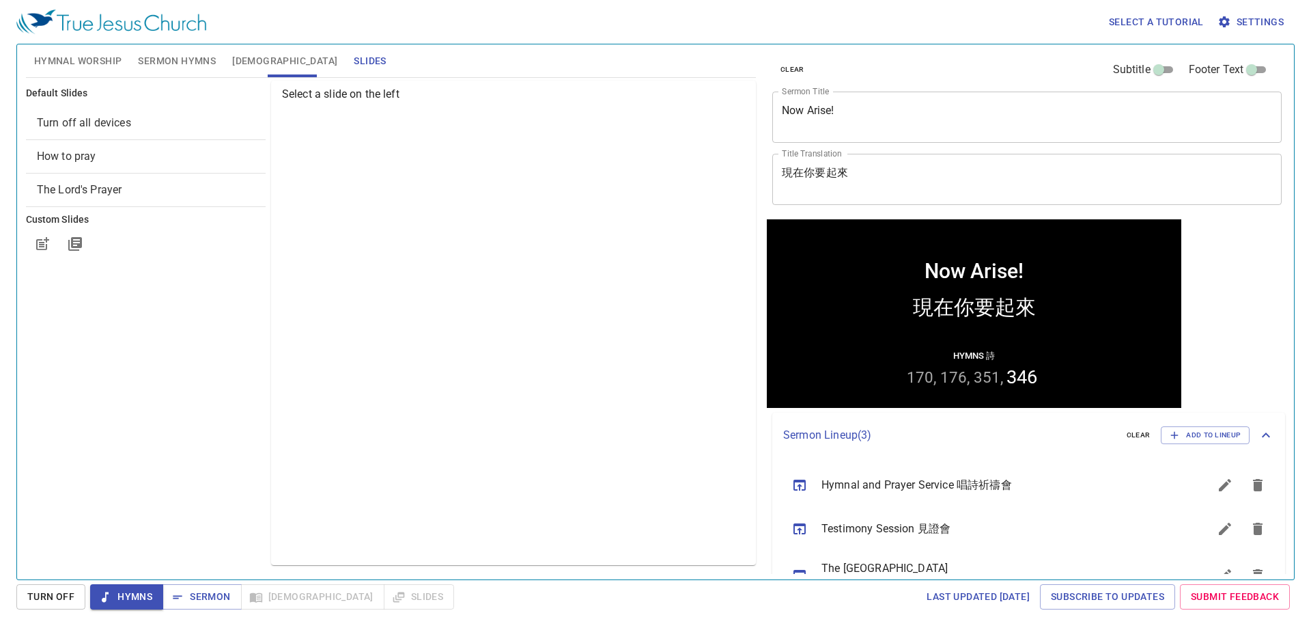
click at [76, 159] on span "How to pray" at bounding box center [66, 156] width 59 height 13
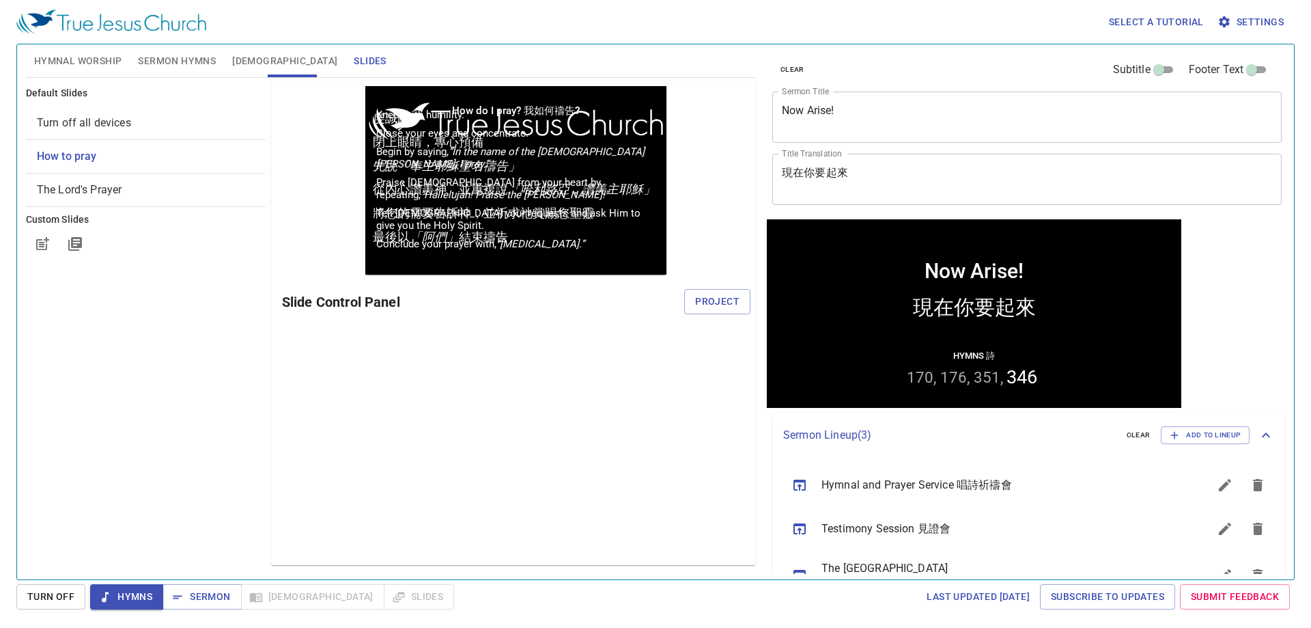
scroll to position [0, 0]
drag, startPoint x: 141, startPoint y: 285, endPoint x: 153, endPoint y: 285, distance: 12.3
click at [148, 285] on div "Default Slides Turn off all devices How to pray The Lord's Prayer Custom Slides" at bounding box center [145, 323] width 245 height 490
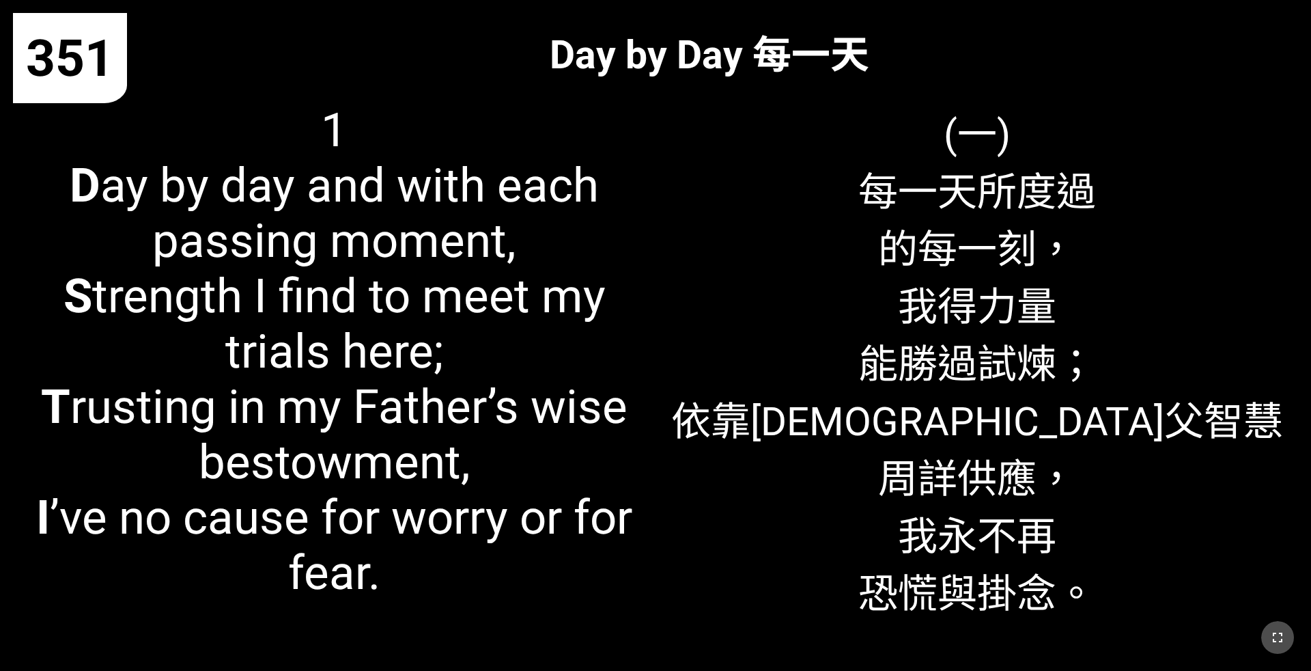
click at [546, 436] on icon "button" at bounding box center [1278, 637] width 16 height 16
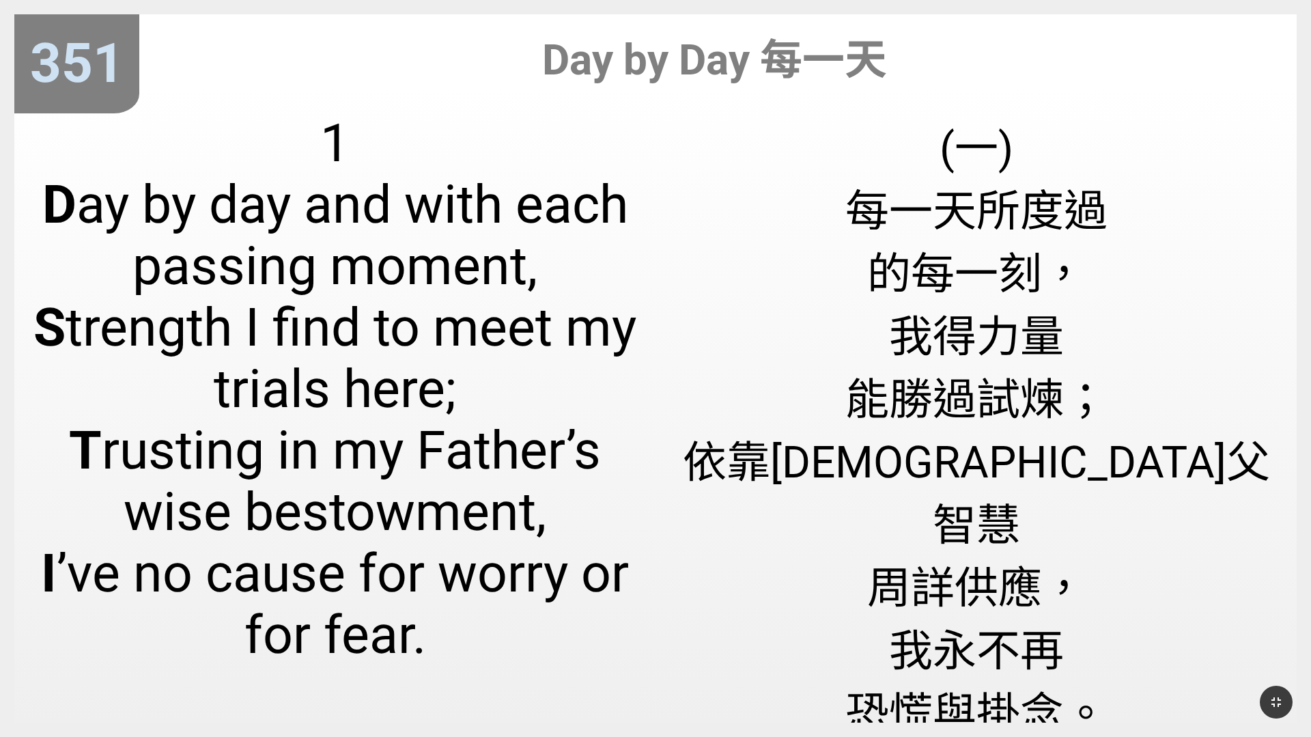
click at [546, 395] on div "(一) 每一天所度過 的每一刻， 我得力量 能勝過試煉； 依靠天父智慧 周詳供應， 我永不再 恐慌與掛念。" at bounding box center [976, 410] width 641 height 625
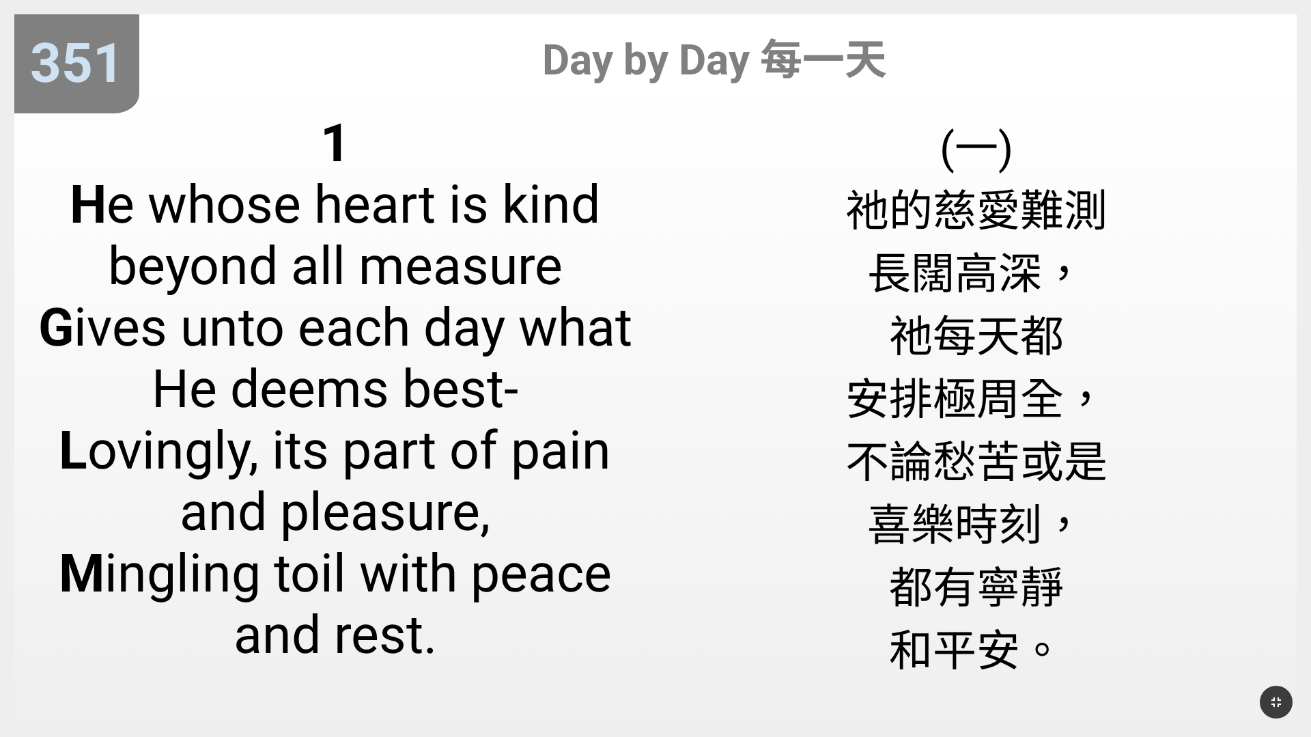
click at [546, 427] on div "(一) 祂的慈愛難測 長闊高深， 祂每天都 安排極周全， 不論愁苦或是 喜樂時刻， 都有寧靜 和平安。" at bounding box center [976, 410] width 641 height 625
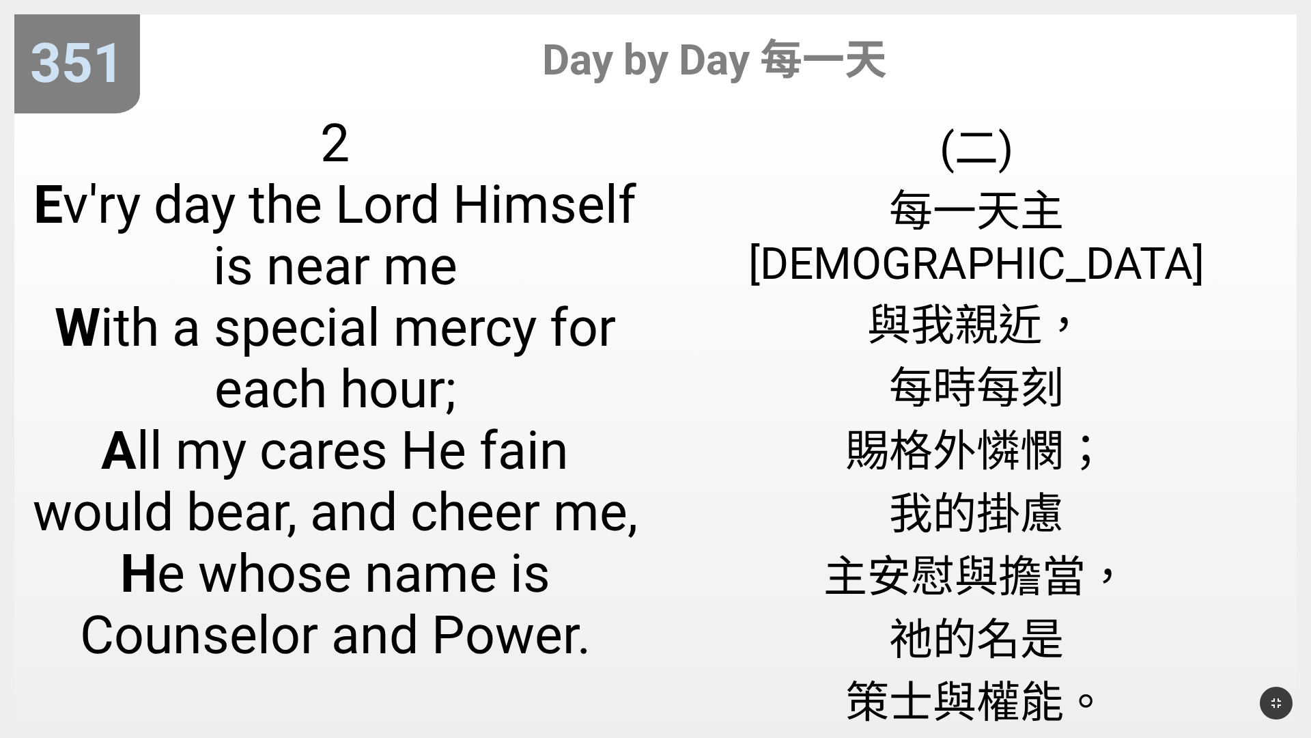
click at [546, 436] on div "(二) 每一天主耶穌 與我親近， 每時每刻 賜格外憐憫； 我的掛慮 主安慰與擔當， 祂的名是 策士與權能。" at bounding box center [976, 411] width 641 height 626
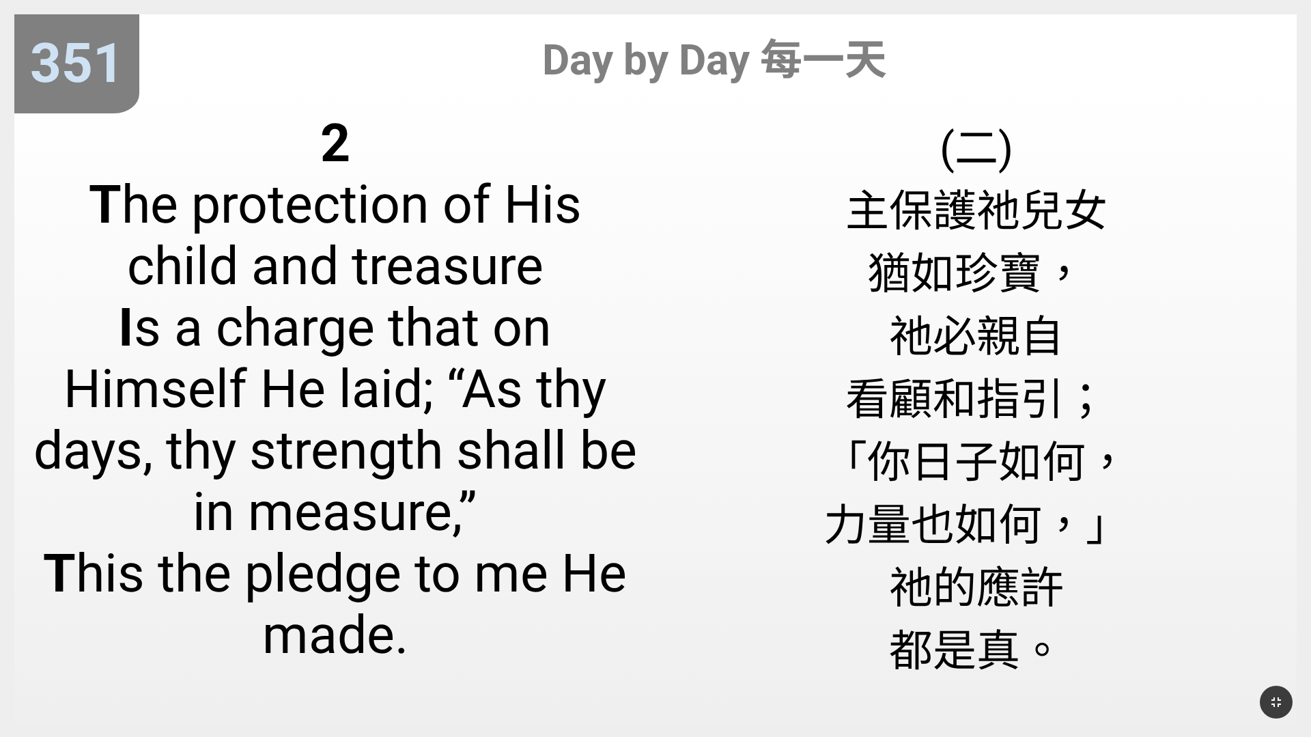
click at [546, 205] on div "(二) 主保護祂兒女 猶如珍寶， 祂必親自 看顧和指引； 「你日子如何， 力量也如何，」 祂的應許 都是真。" at bounding box center [976, 410] width 641 height 625
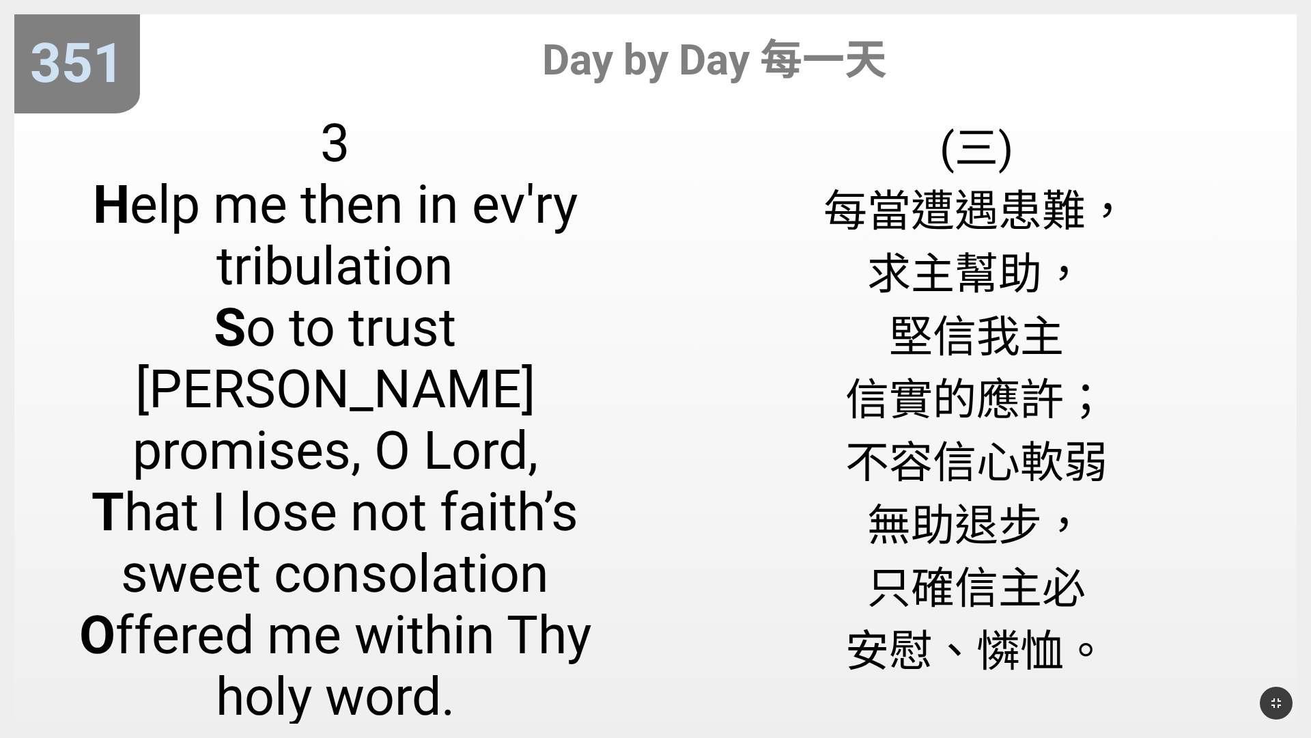
click at [546, 149] on span "(三) 每當遭遇患難， 求主幫助， 堅信我主 信實的應許； 不容信心軟弱 無助退步， 只確信主必 安慰、憐恤。" at bounding box center [977, 396] width 306 height 566
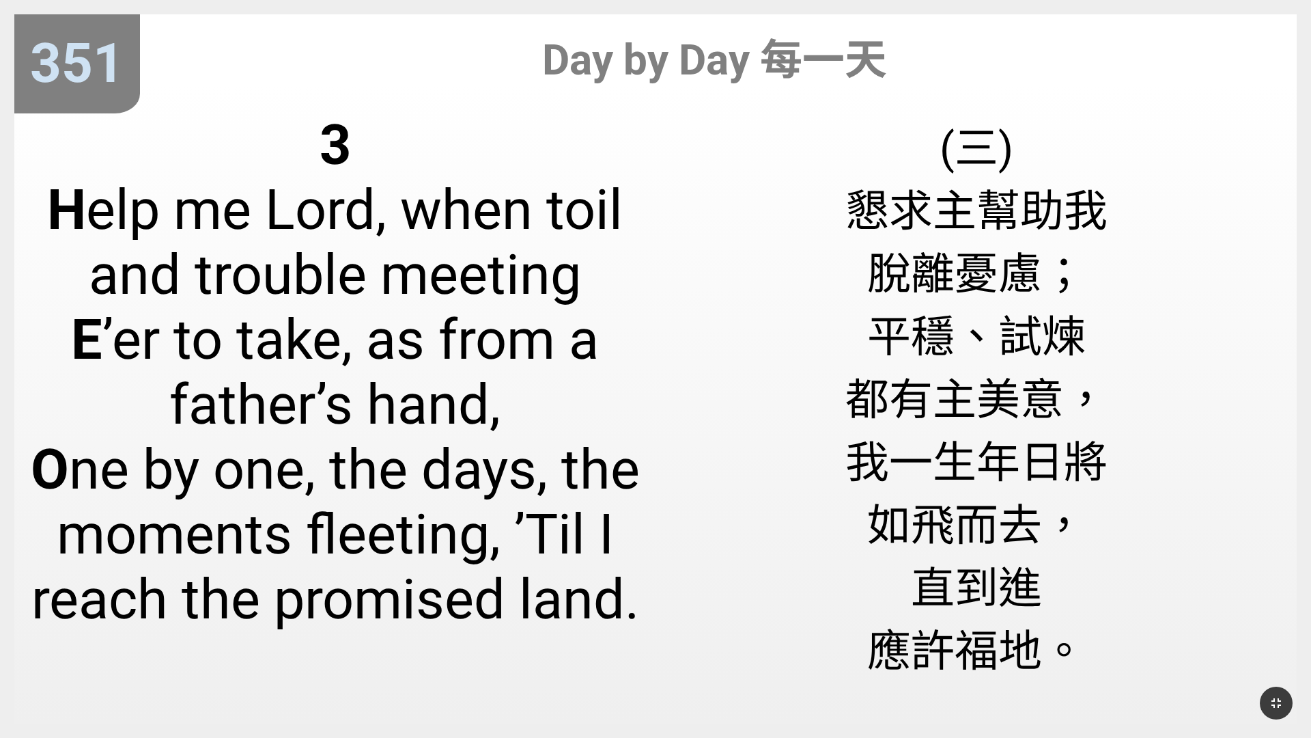
click at [546, 177] on div "(三) 懇求主幫助我 脫離憂慮； 平穩、試煉 都有主美意， 我一生年日將 如飛而去， 直到進 應許福地。" at bounding box center [976, 411] width 641 height 626
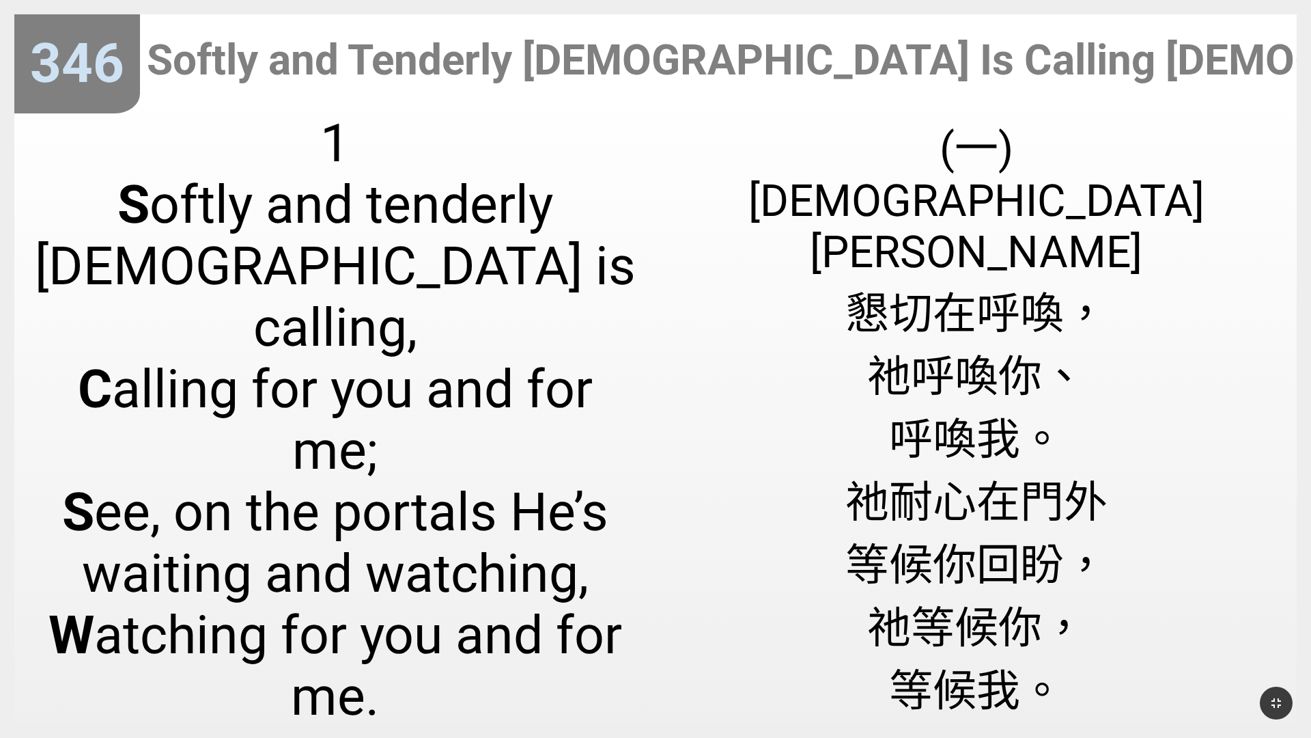
click at [546, 133] on span "(一) 耶穌溫柔慈聲 懇切在呼喚， 祂呼喚你、 呼喚我。 祂耐心在門外 等候你回盼， 祂等候你， 等候我。" at bounding box center [977, 415] width 612 height 605
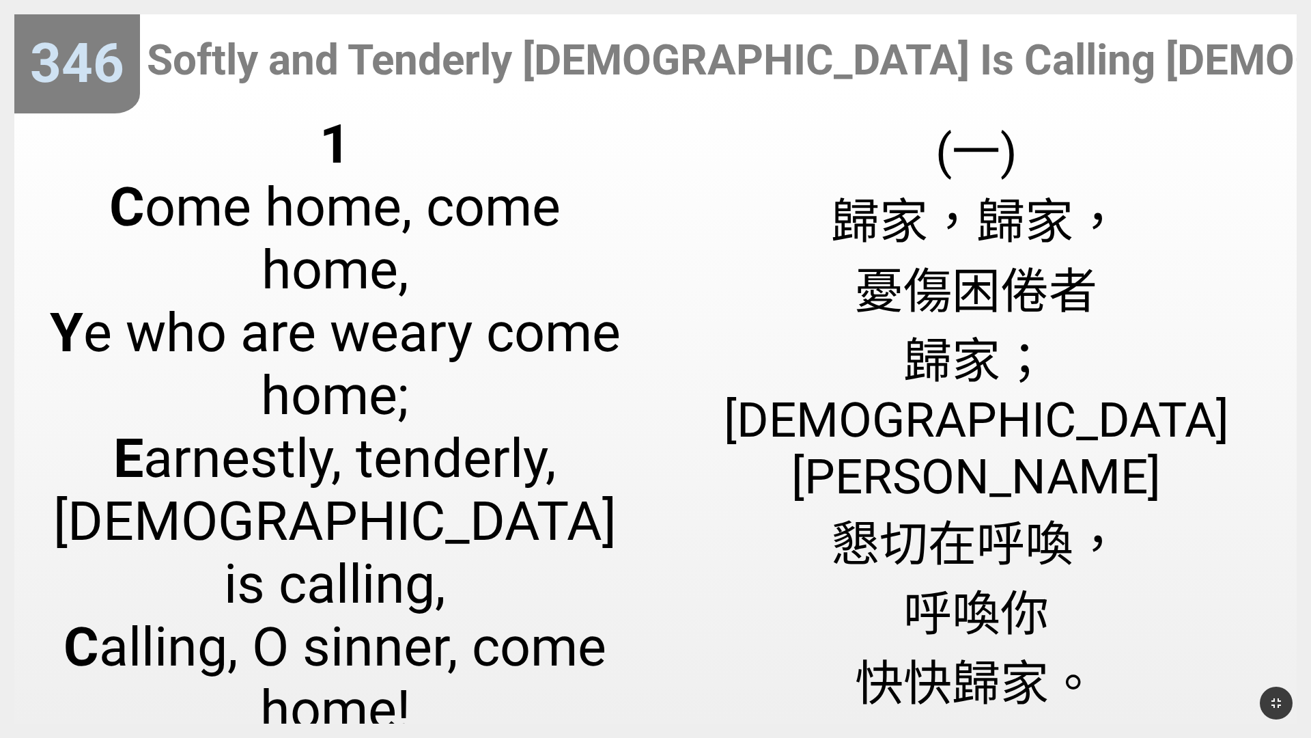
click at [546, 136] on span "(一) 歸家，歸家， 憂傷困倦者 歸家； 耶穌溫柔慈聲 懇切在呼喚， 呼喚你 快快歸家。" at bounding box center [977, 413] width 612 height 601
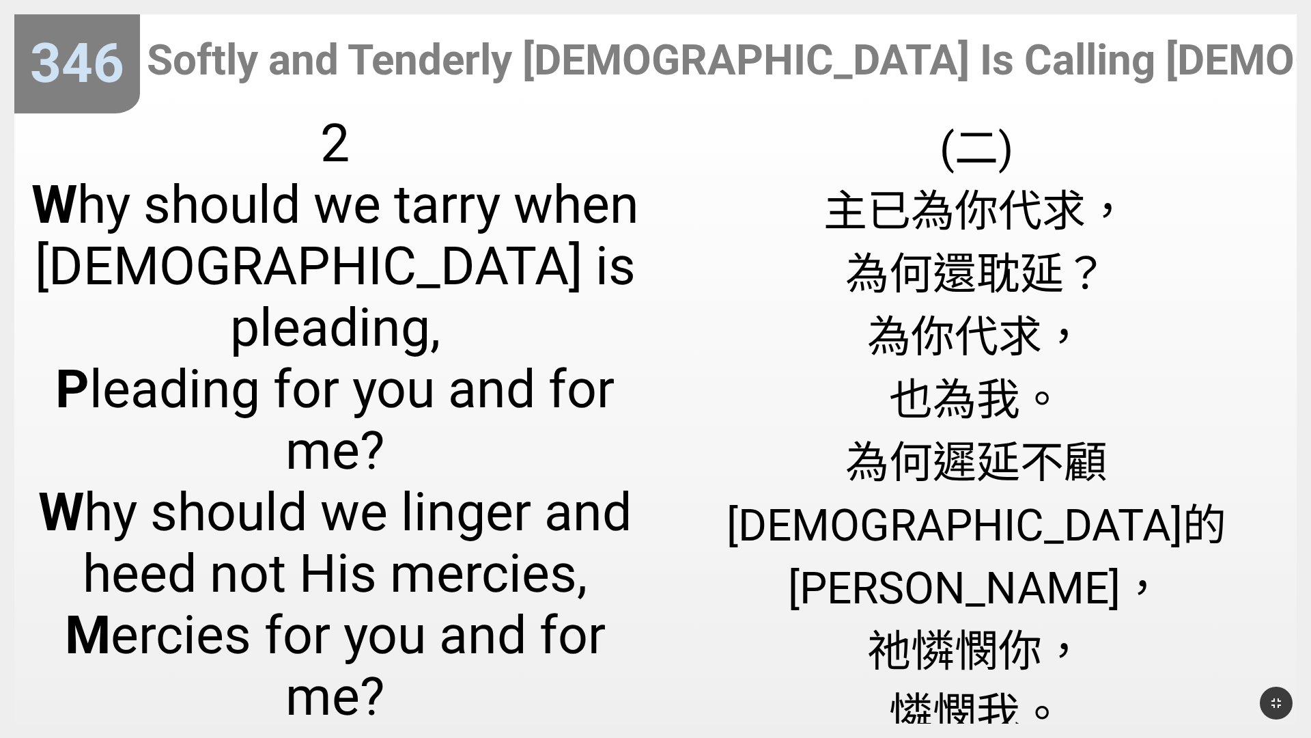
click at [546, 101] on div "(二) 主已為你代求， 為何還耽延？ 為你代求， 也為我。 為何遲延不顧 救主的慈憐， 祂憐憫你， 憐憫我。" at bounding box center [976, 411] width 641 height 626
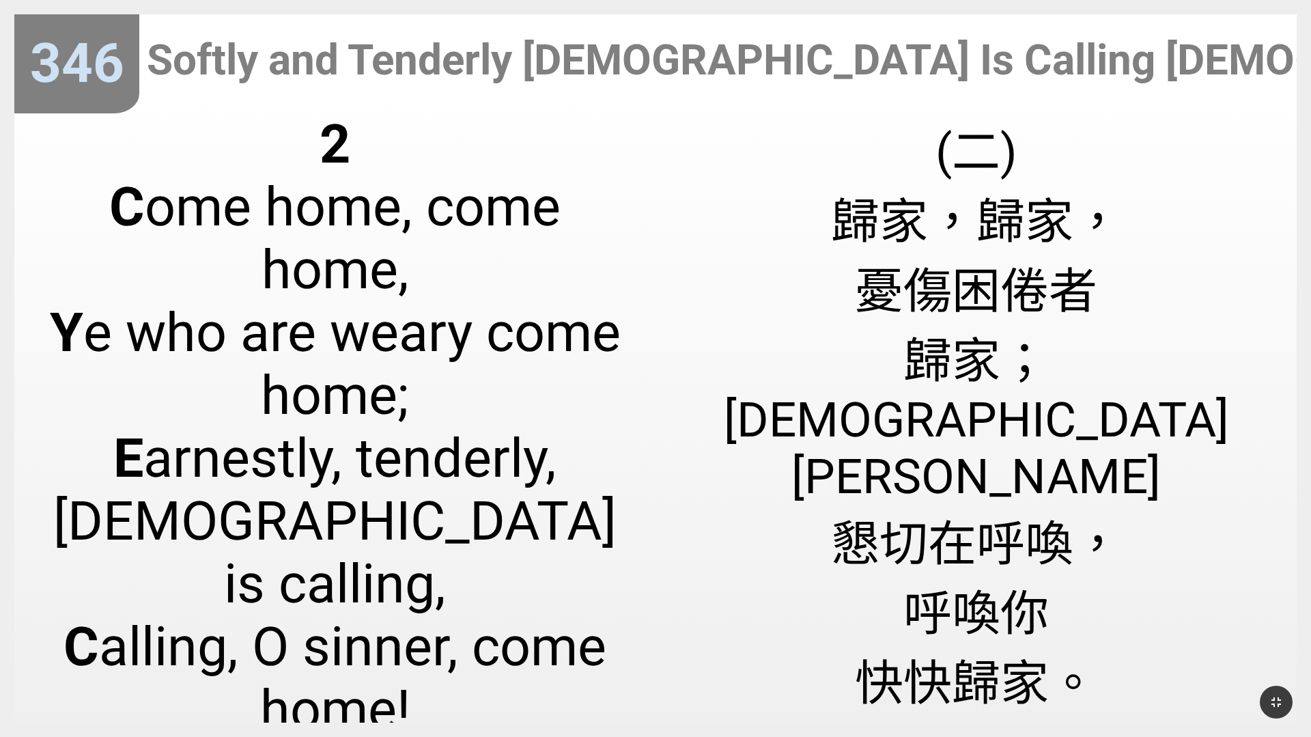
click at [546, 177] on span "(二) 歸家，歸家， 憂傷困倦者 歸家； 耶穌溫柔慈聲 懇切在呼喚， 呼喚你 快快歸家。" at bounding box center [977, 413] width 612 height 601
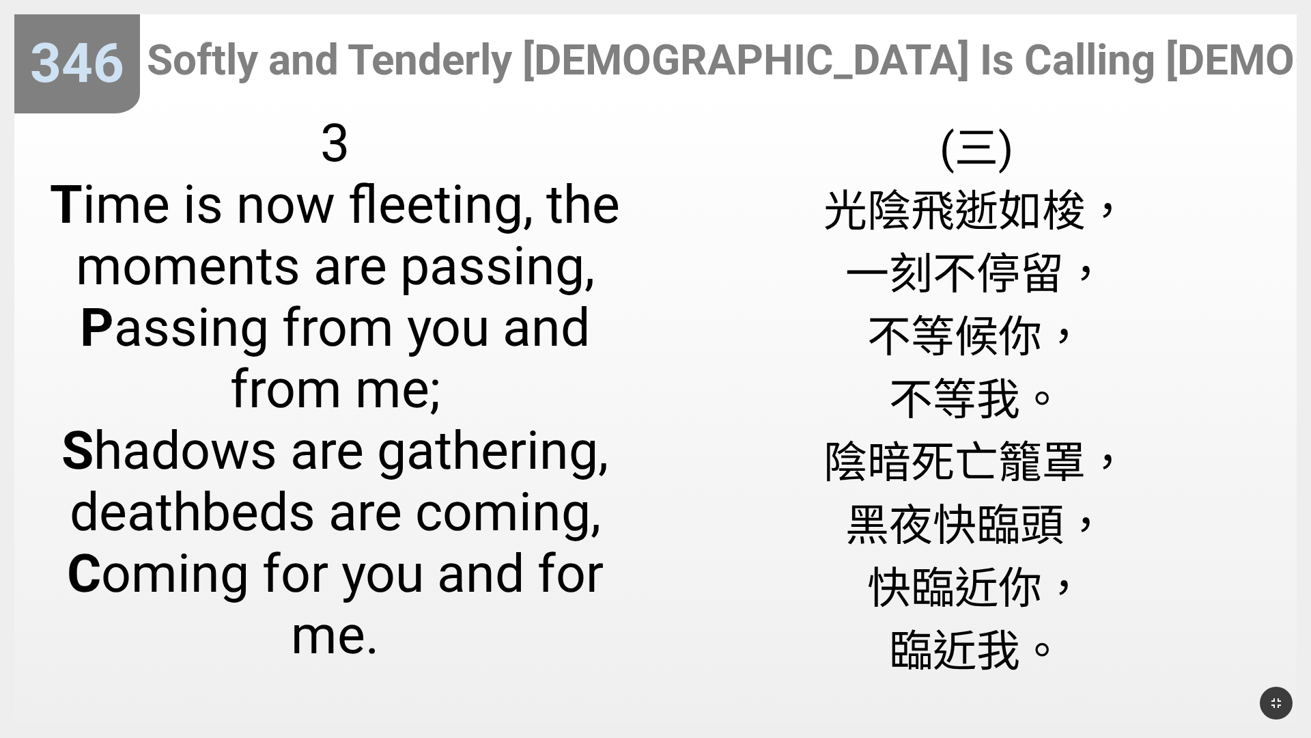
click at [546, 204] on span "(三) 光陰飛逝如梭， 一刻不停留， 不等候你， 不等我。 陰暗死亡籠罩， 黑夜快臨頭， 快臨近你， 臨近我。" at bounding box center [977, 396] width 306 height 566
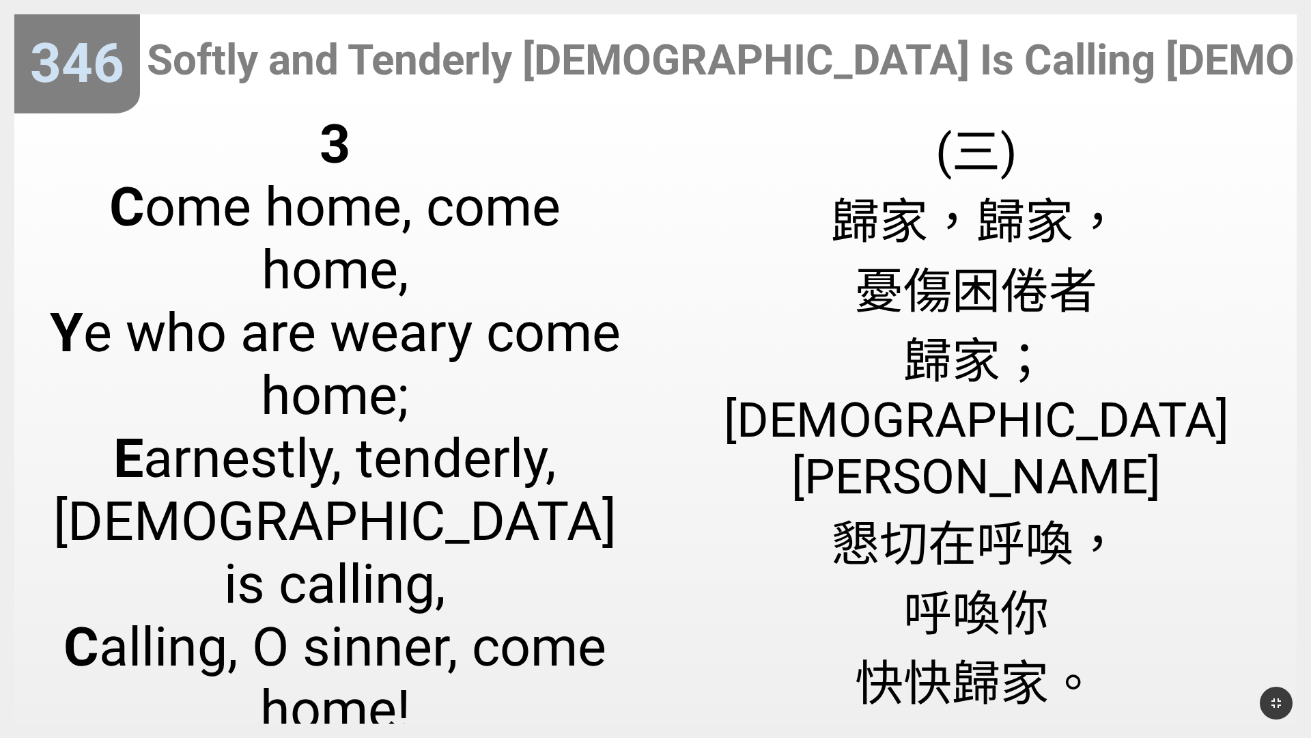
click at [546, 161] on span "(三) 歸家，歸家， 憂傷困倦者 歸家； 耶穌溫柔慈聲 懇切在呼喚， 呼喚你 快快歸家。" at bounding box center [977, 413] width 612 height 601
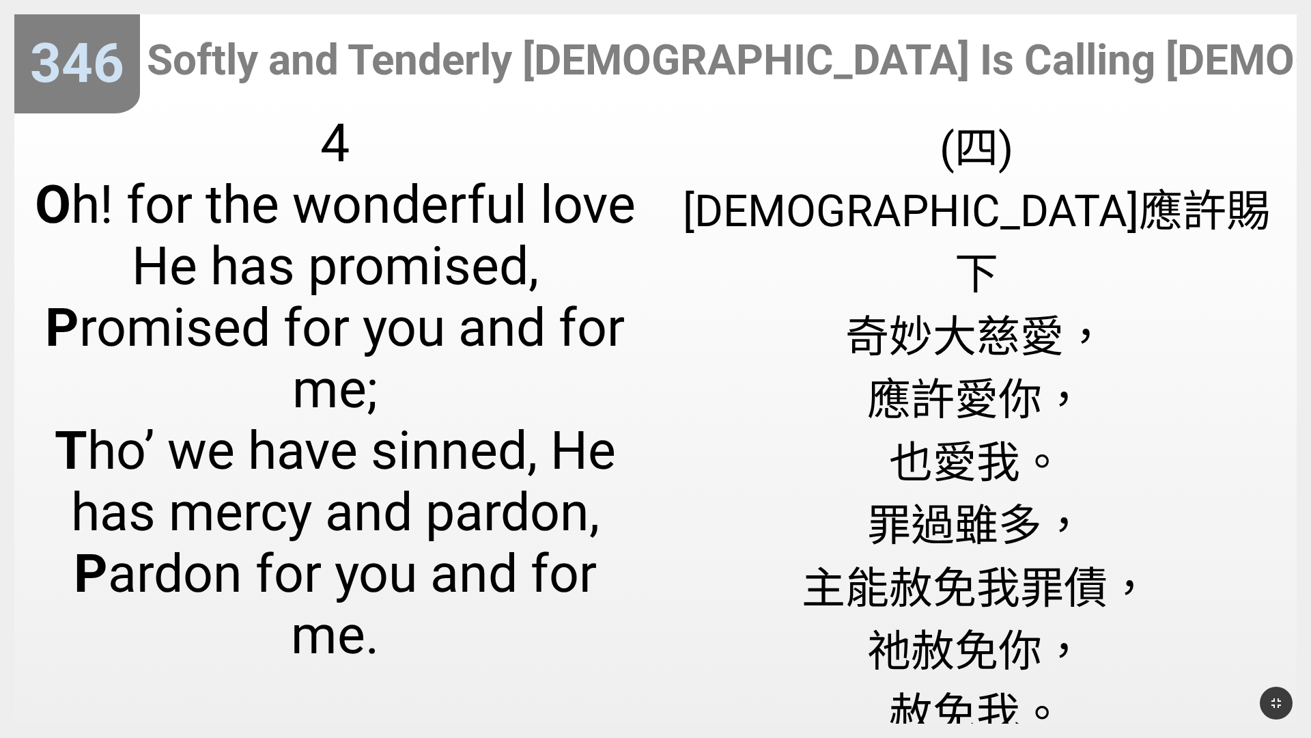
click at [546, 210] on span "(四) 耶穌應許賜下 奇妙大慈愛， 應許愛你， 也愛我。 罪過雖多， 主能赦免我罪債， 祂赦免你， 赦免我。" at bounding box center [977, 427] width 612 height 628
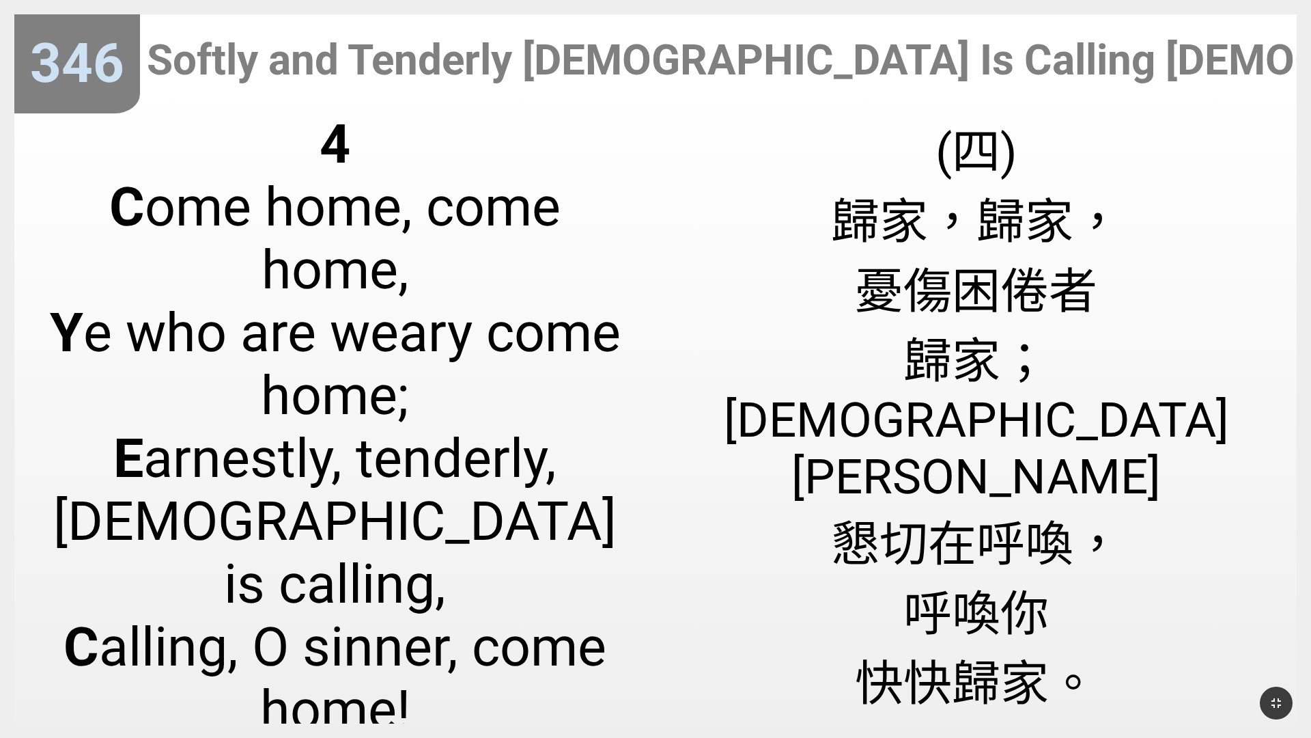
click at [546, 167] on span "(四) 歸家，歸家， 憂傷困倦者 歸家； 耶穌溫柔慈聲 懇切在呼喚， 呼喚你 快快歸家。" at bounding box center [977, 413] width 612 height 601
click at [546, 113] on div "(四) 歸家，歸家， 憂傷困倦者 歸家； 耶穌溫柔慈聲 懇切在呼喚， 呼喚你 快快歸家。" at bounding box center [976, 411] width 641 height 626
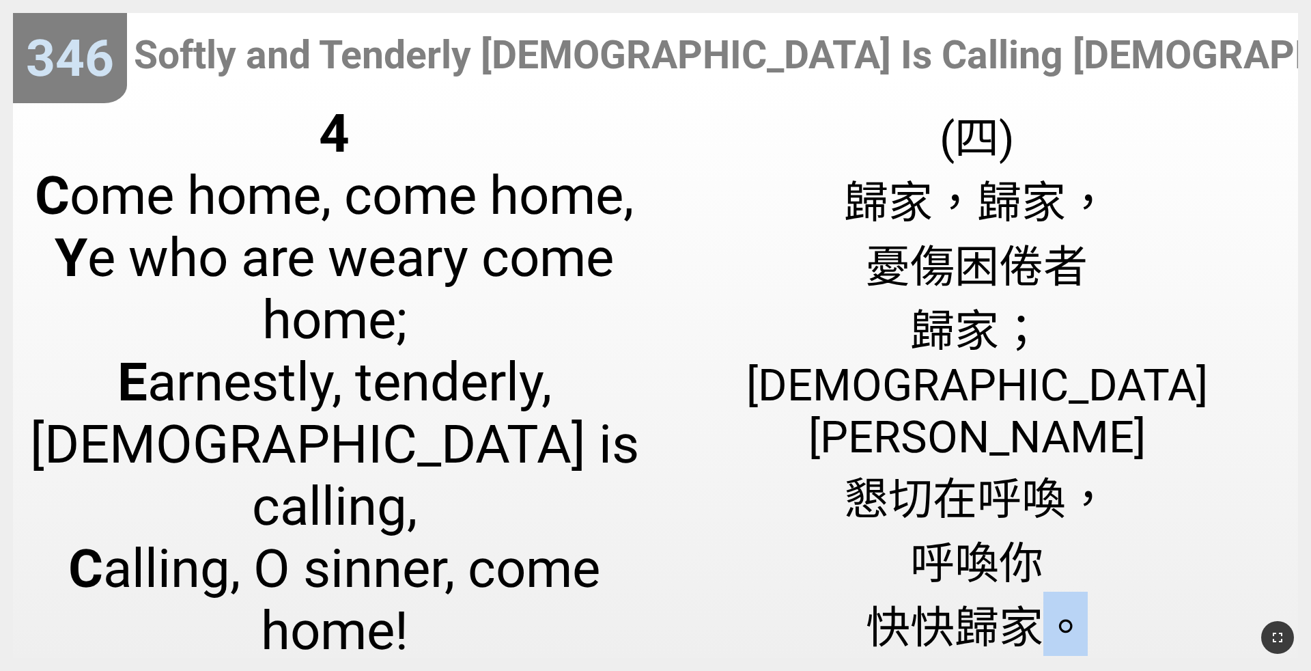
click at [546, 436] on icon "button" at bounding box center [1278, 637] width 16 height 16
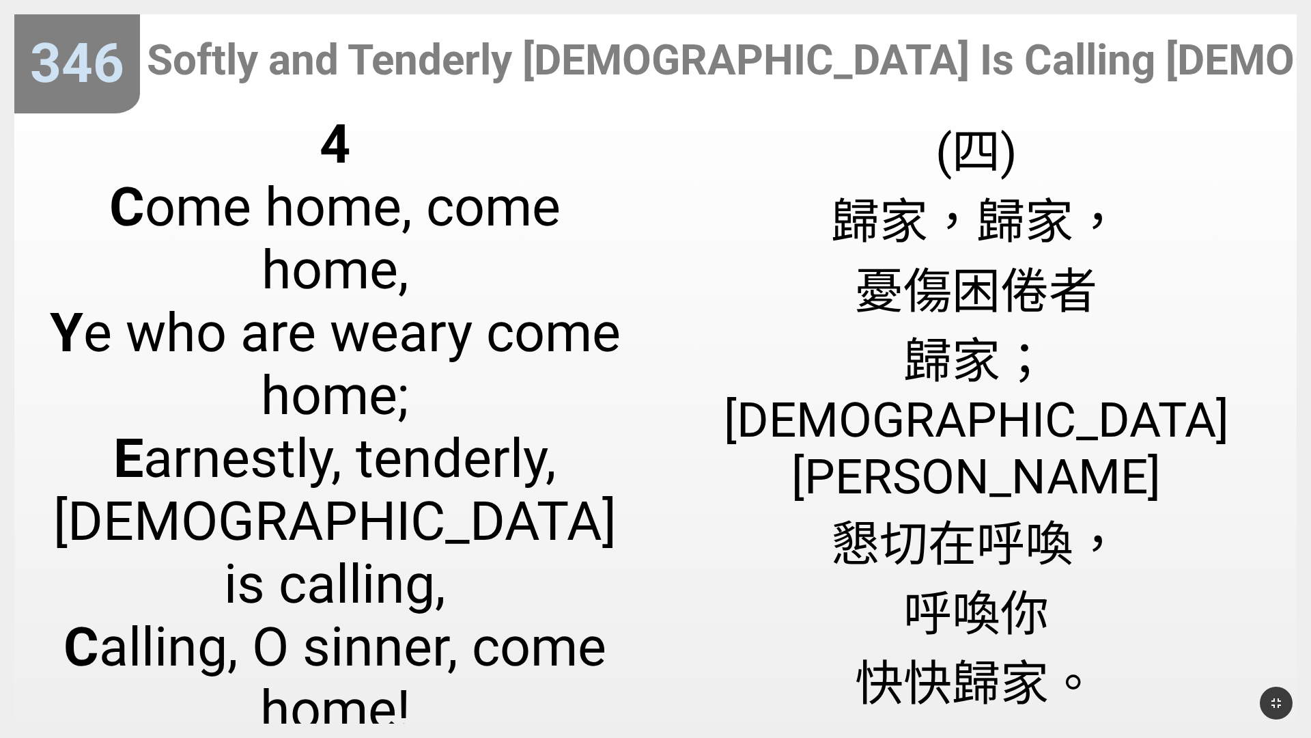
click at [546, 436] on div at bounding box center [655, 703] width 1311 height 70
click at [546, 436] on icon "button" at bounding box center [1276, 703] width 16 height 16
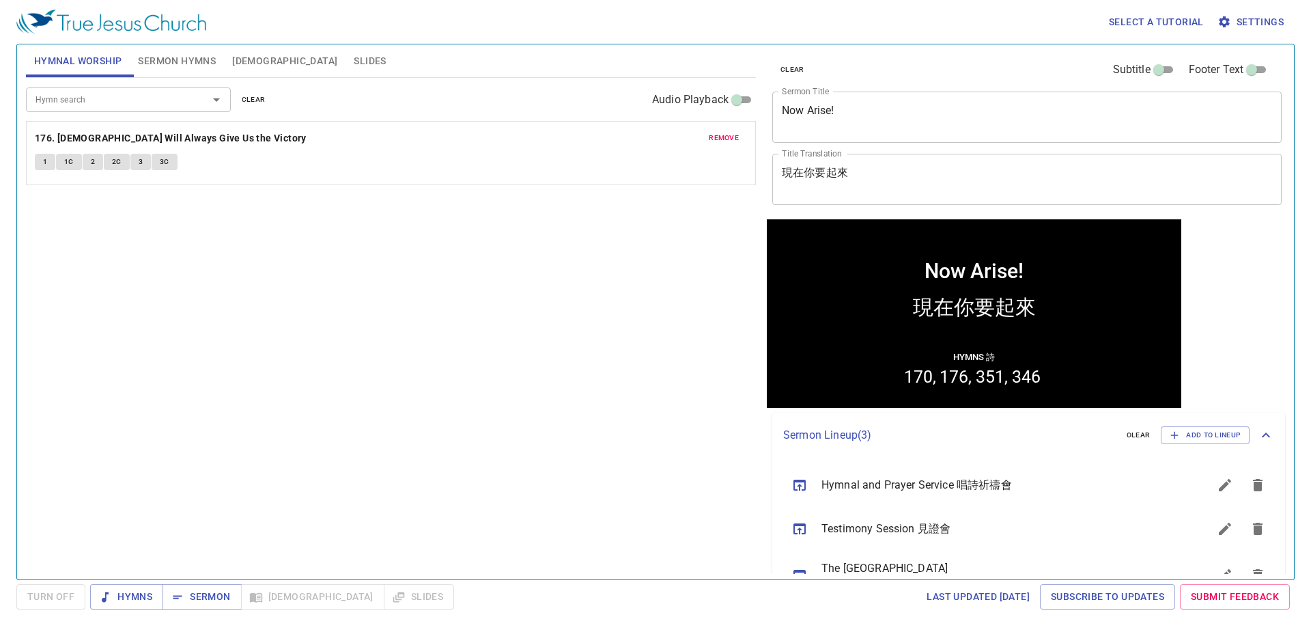
click at [354, 58] on span "Slides" at bounding box center [370, 61] width 32 height 17
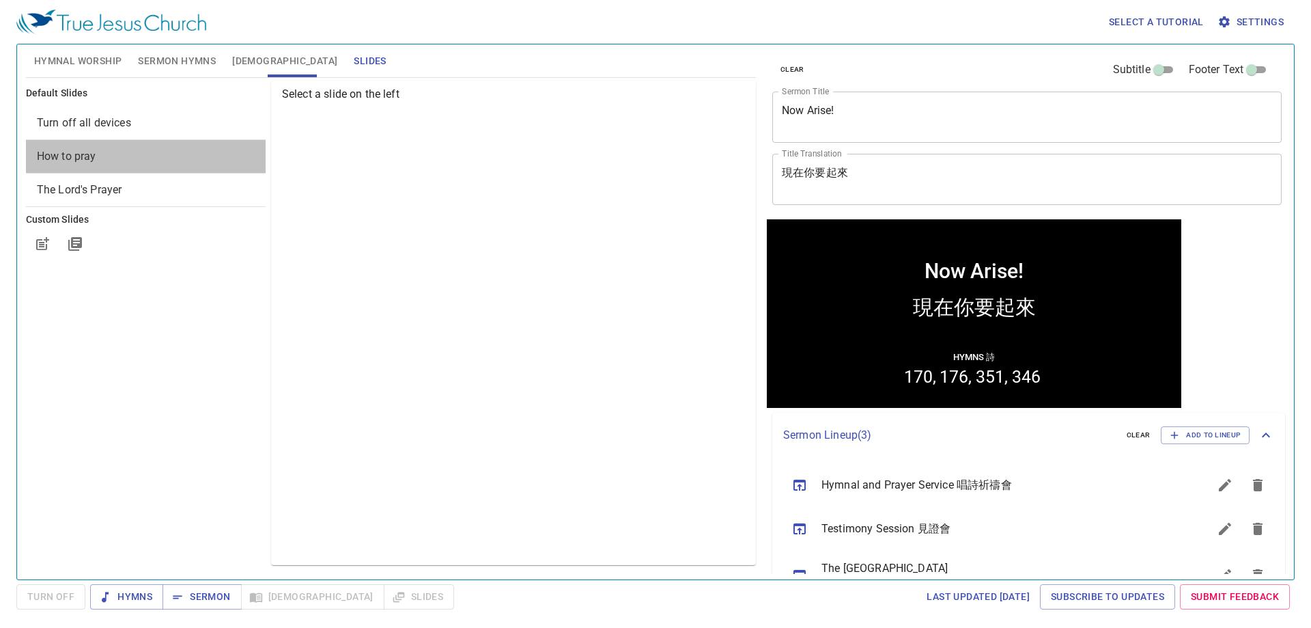
click at [76, 159] on span "How to pray" at bounding box center [66, 156] width 59 height 13
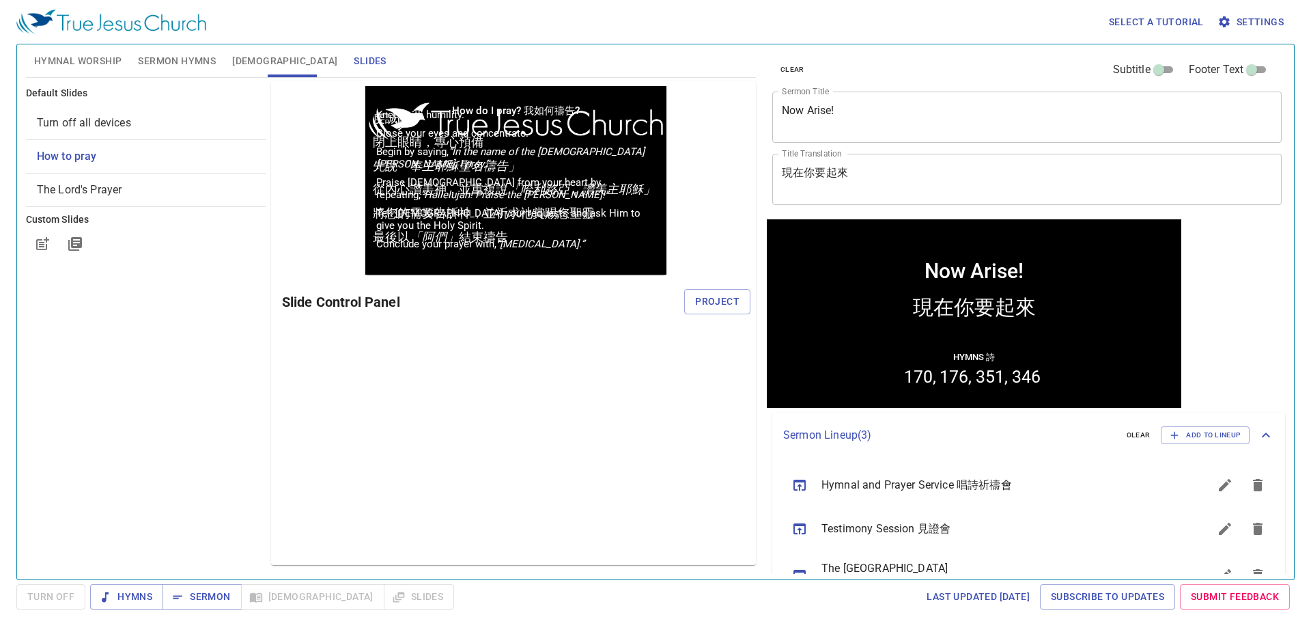
click at [172, 55] on span "Sermon Hymns" at bounding box center [177, 61] width 78 height 17
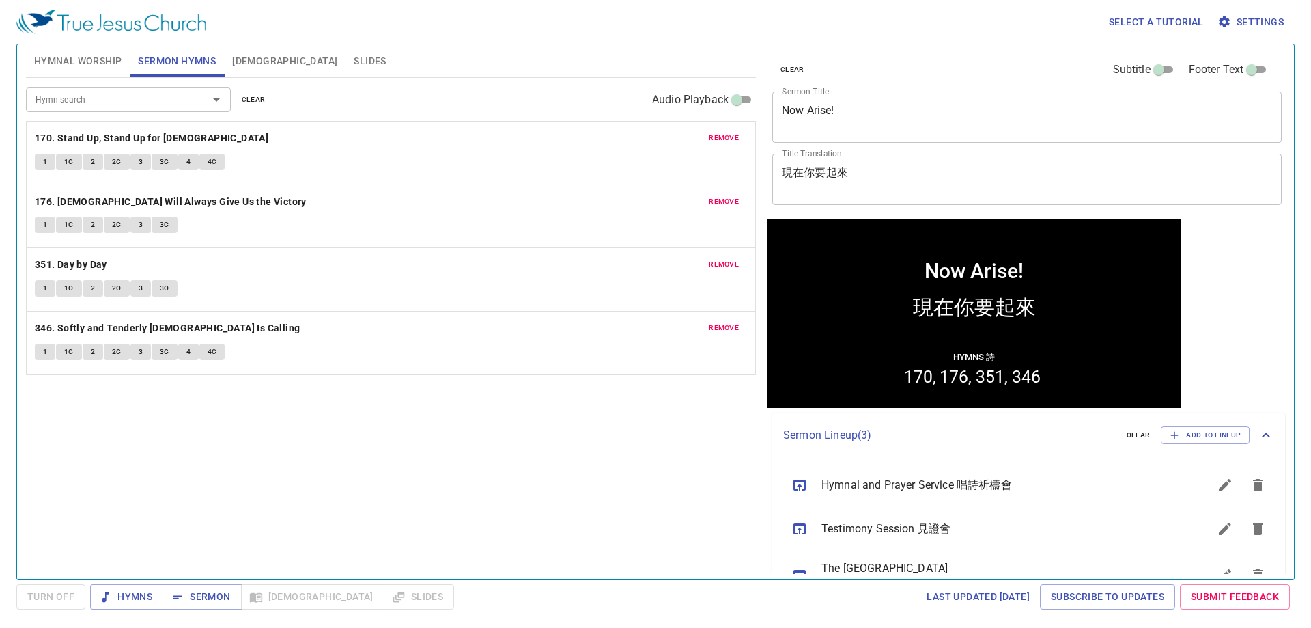
click at [45, 159] on span "1" at bounding box center [45, 162] width 4 height 12
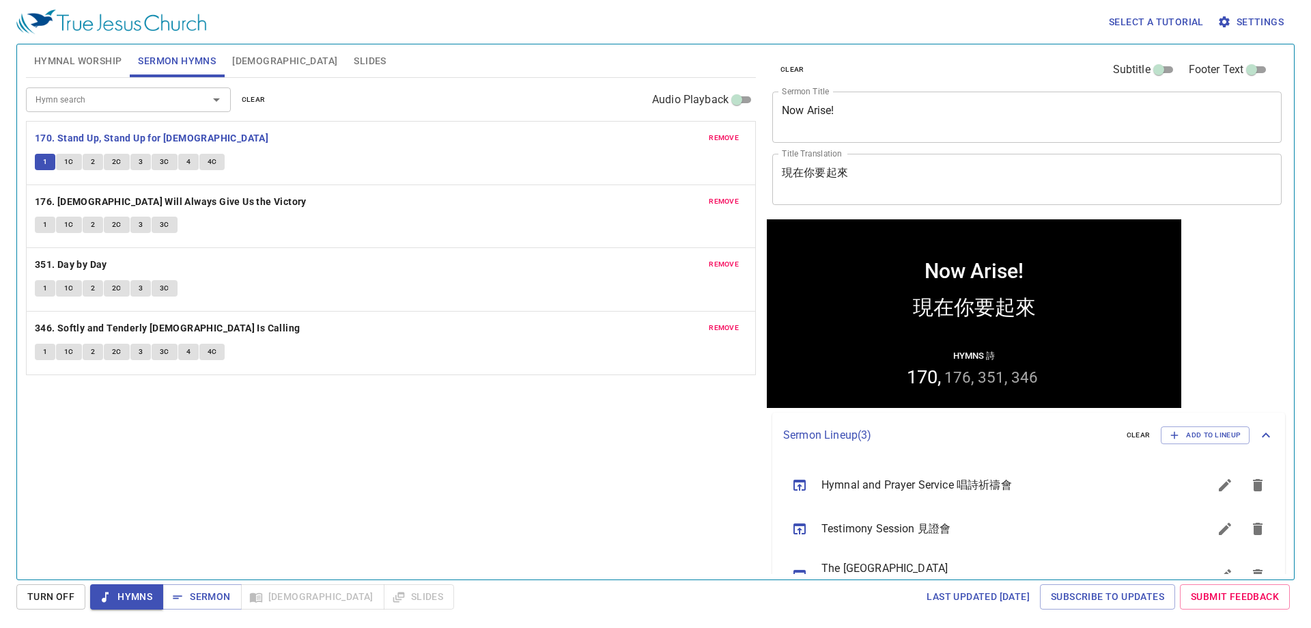
click at [354, 64] on span "Slides" at bounding box center [370, 61] width 32 height 17
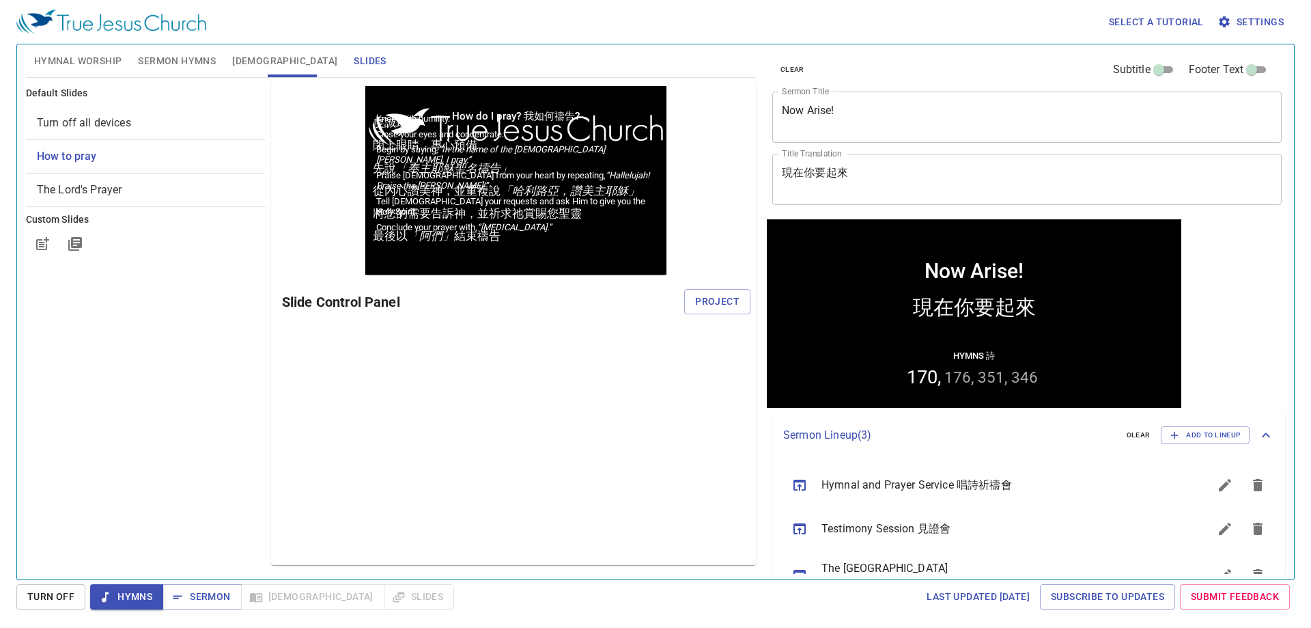
click at [83, 116] on span "Turn off all devices" at bounding box center [84, 122] width 94 height 13
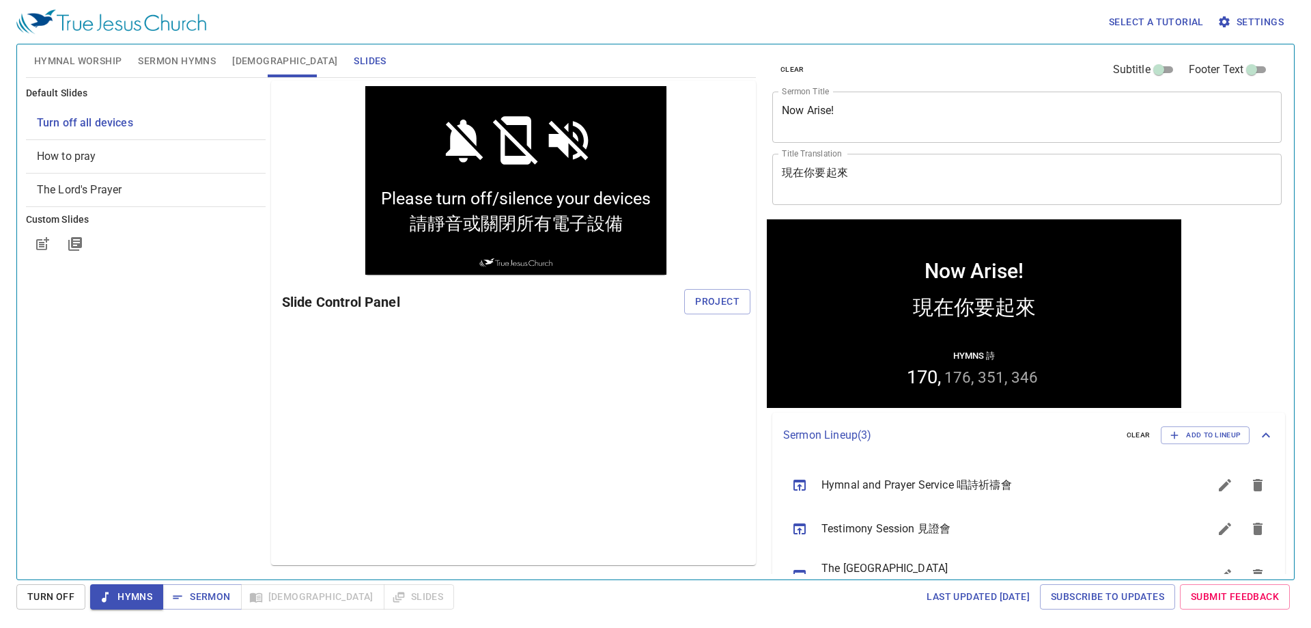
click at [68, 164] on span "How to pray" at bounding box center [146, 156] width 218 height 16
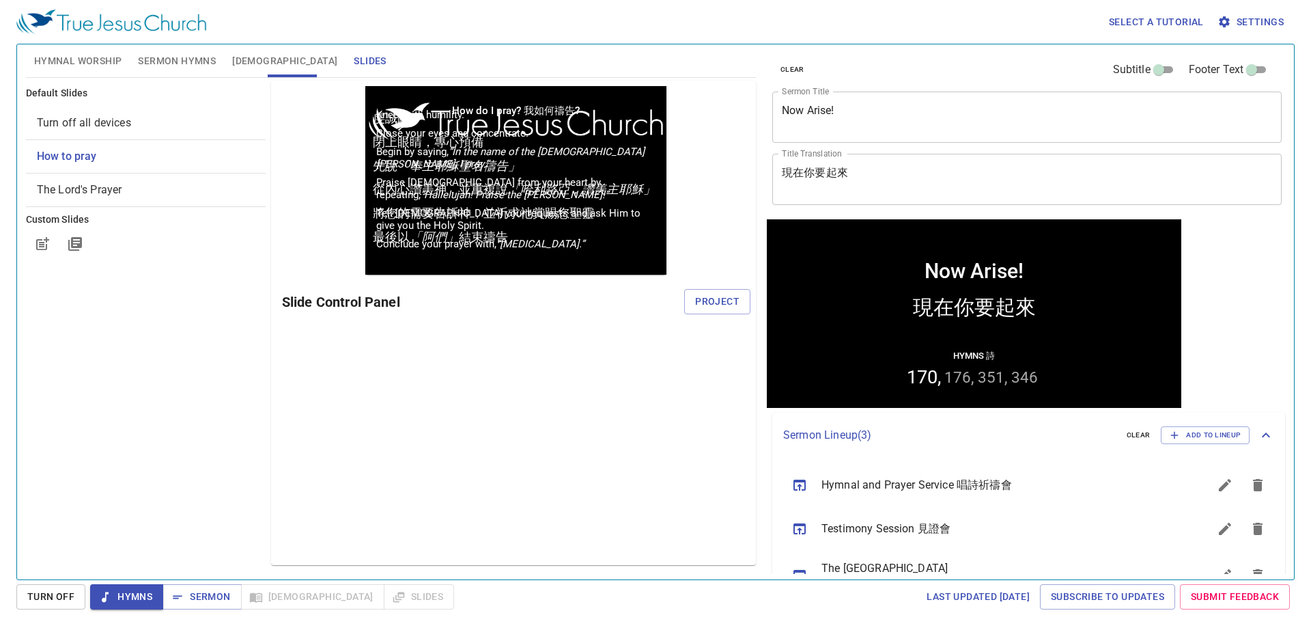
click at [70, 195] on span "The Lord's Prayer" at bounding box center [79, 189] width 85 height 13
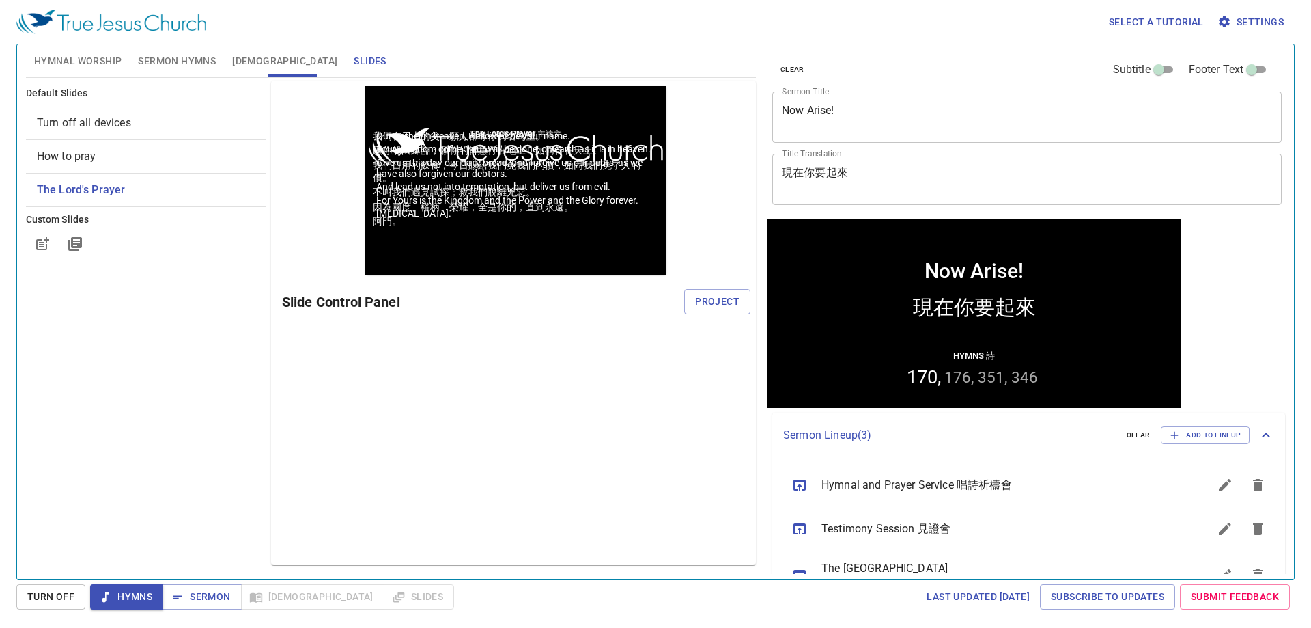
click at [75, 159] on span "How to pray" at bounding box center [66, 156] width 59 height 13
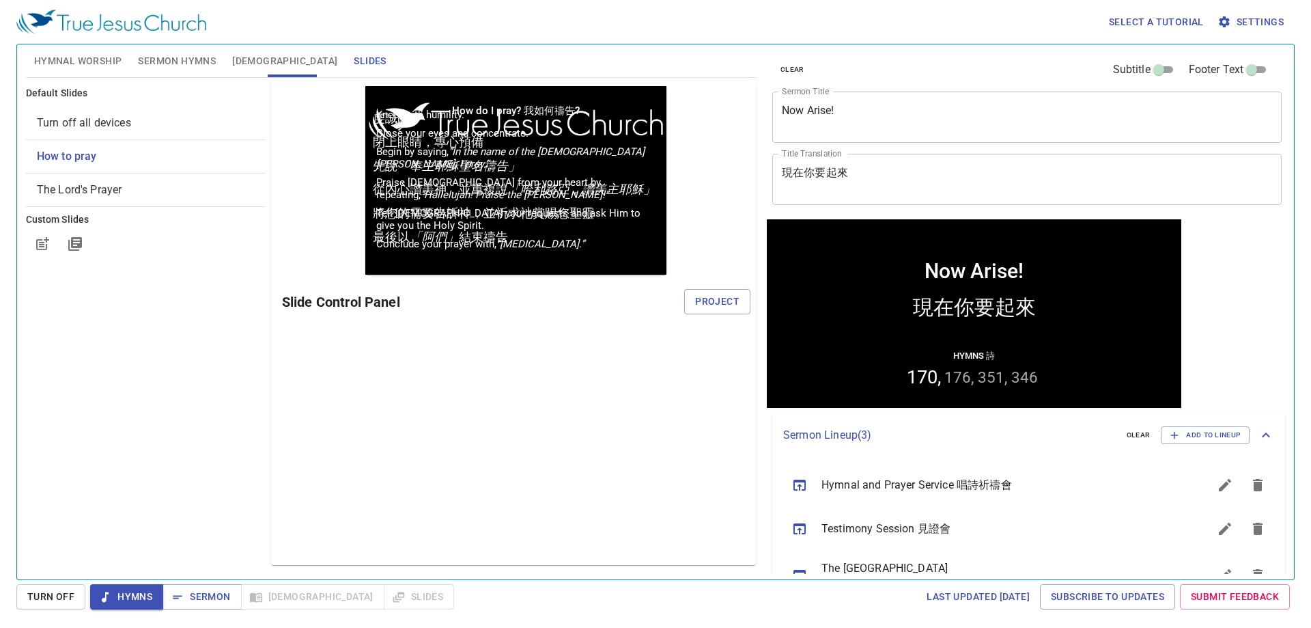
click at [186, 59] on span "Sermon Hymns" at bounding box center [177, 61] width 78 height 17
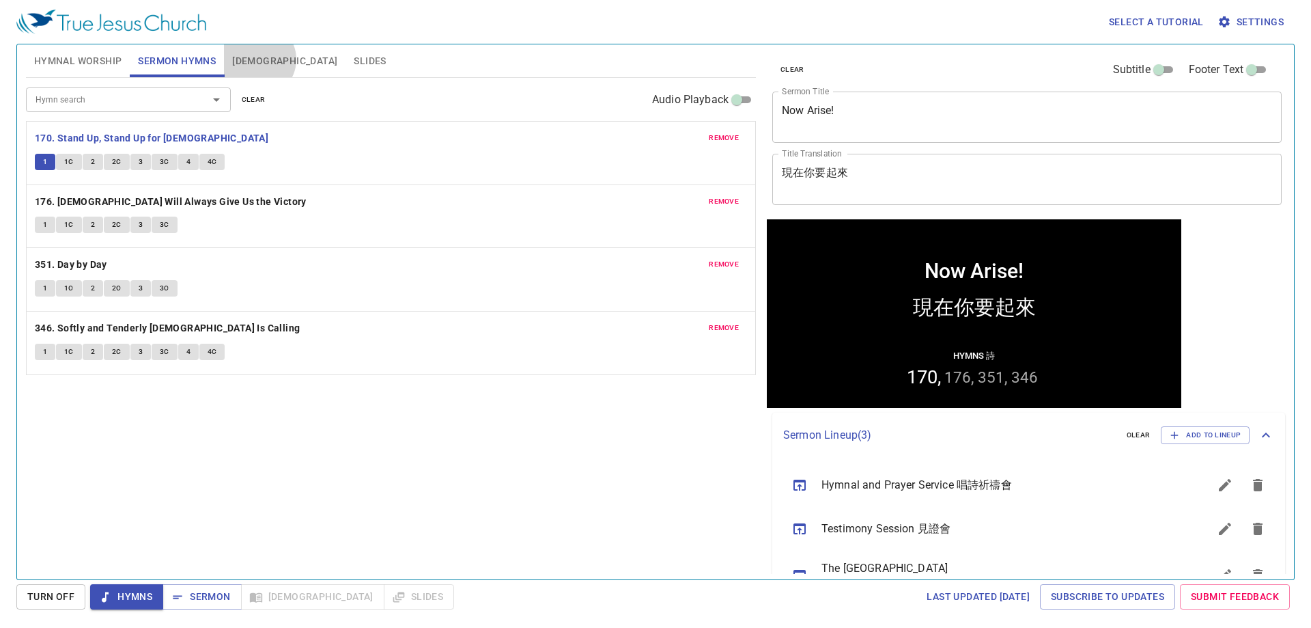
click at [258, 59] on span "[DEMOGRAPHIC_DATA]" at bounding box center [284, 61] width 105 height 17
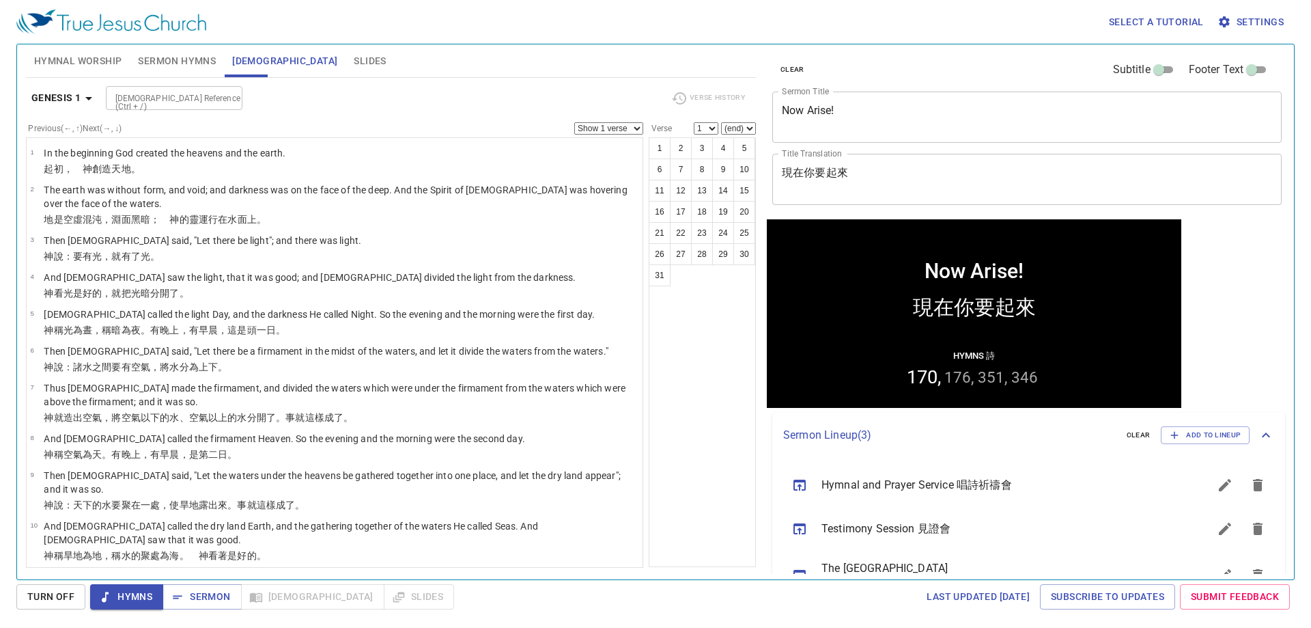
click at [354, 58] on span "Slides" at bounding box center [370, 61] width 32 height 17
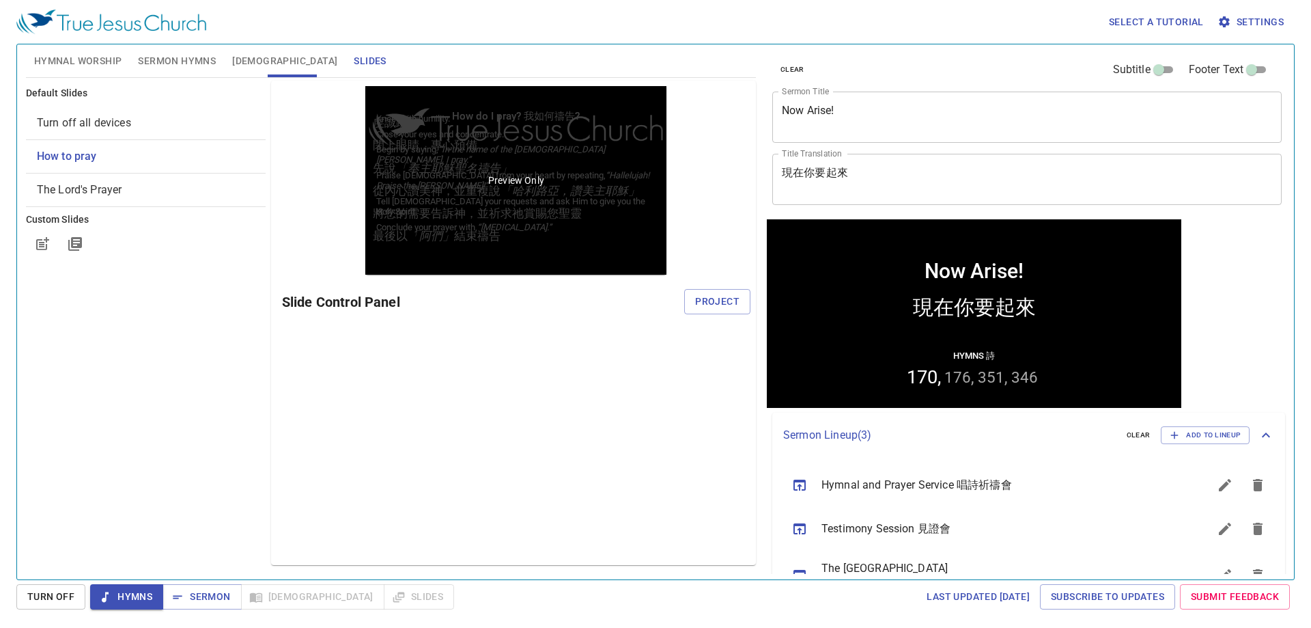
click at [481, 161] on div "Preview Only" at bounding box center [515, 180] width 301 height 189
click at [525, 186] on p "Preview Only" at bounding box center [516, 180] width 56 height 14
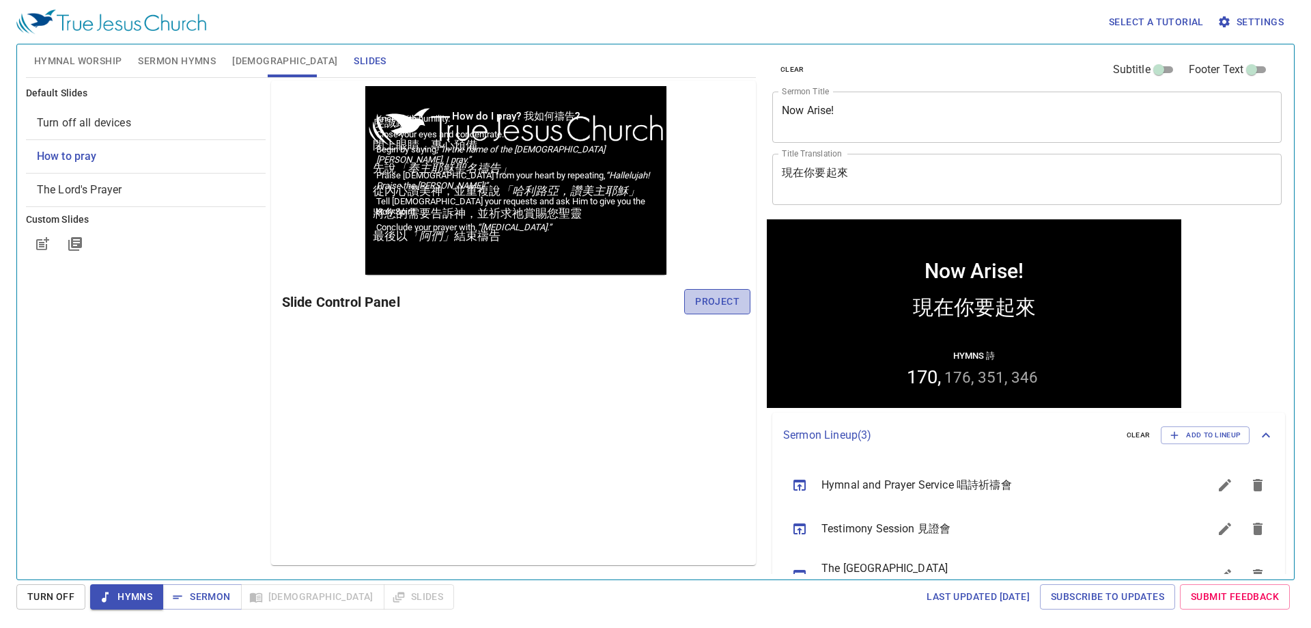
click at [740, 301] on button "Project" at bounding box center [717, 301] width 66 height 25
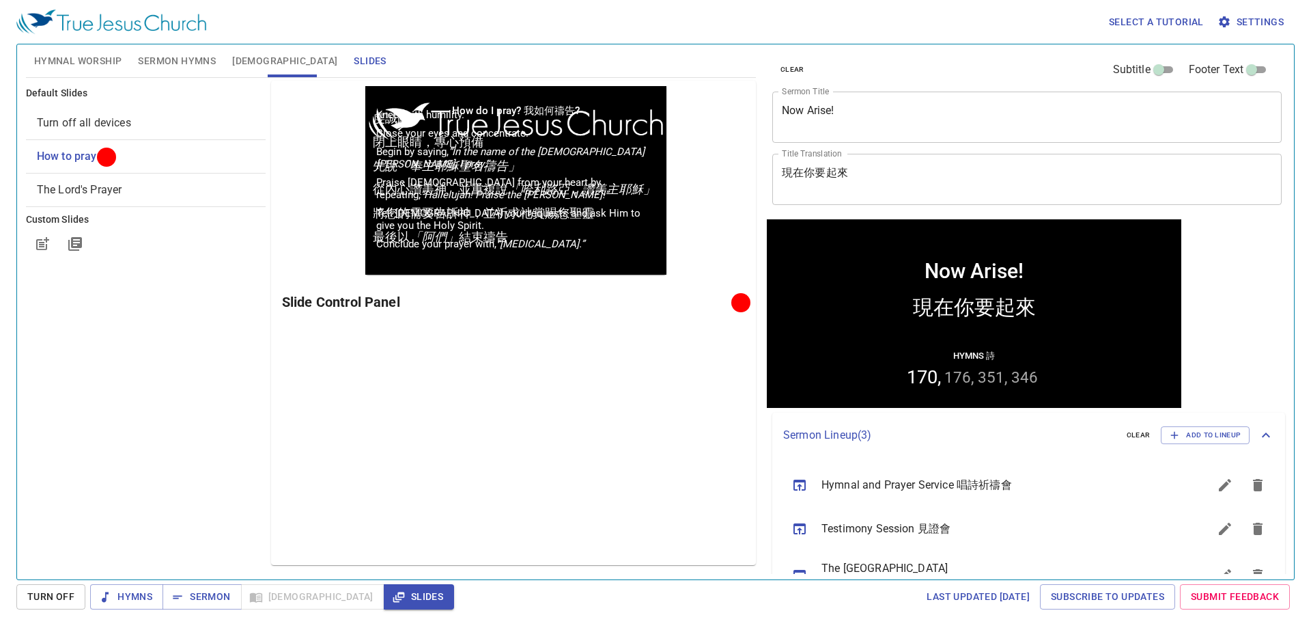
click at [1251, 18] on span "Settings" at bounding box center [1253, 22] width 64 height 17
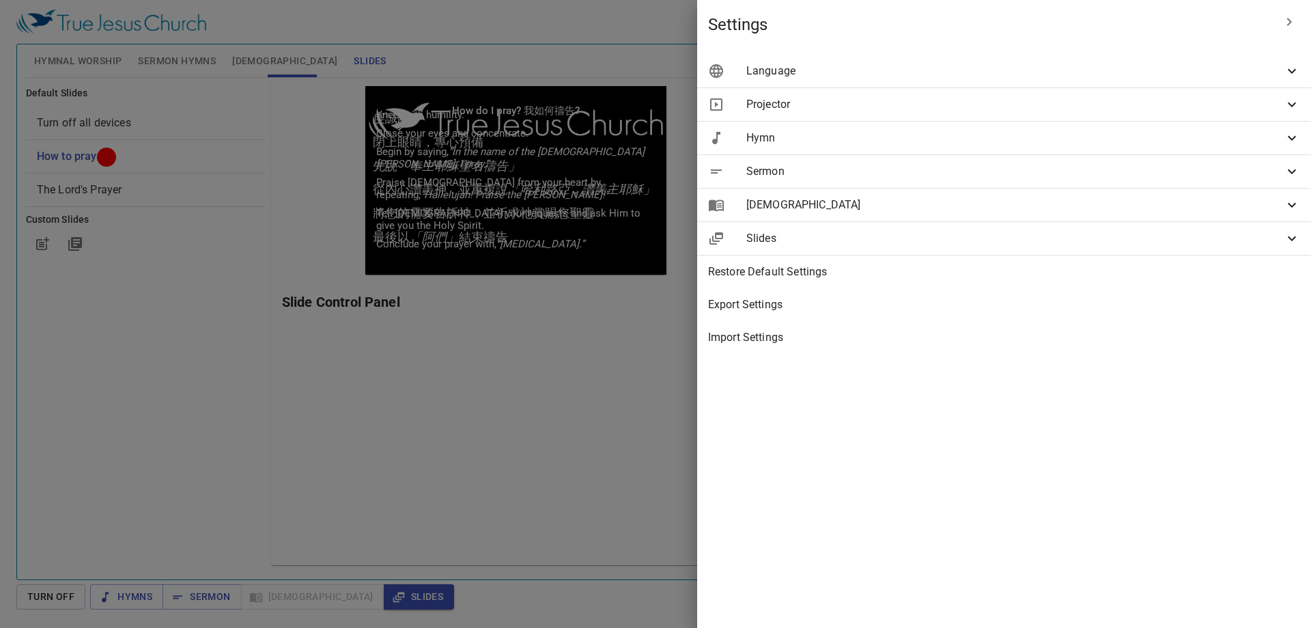
click at [1219, 130] on span "Hymn" at bounding box center [1016, 138] width 538 height 16
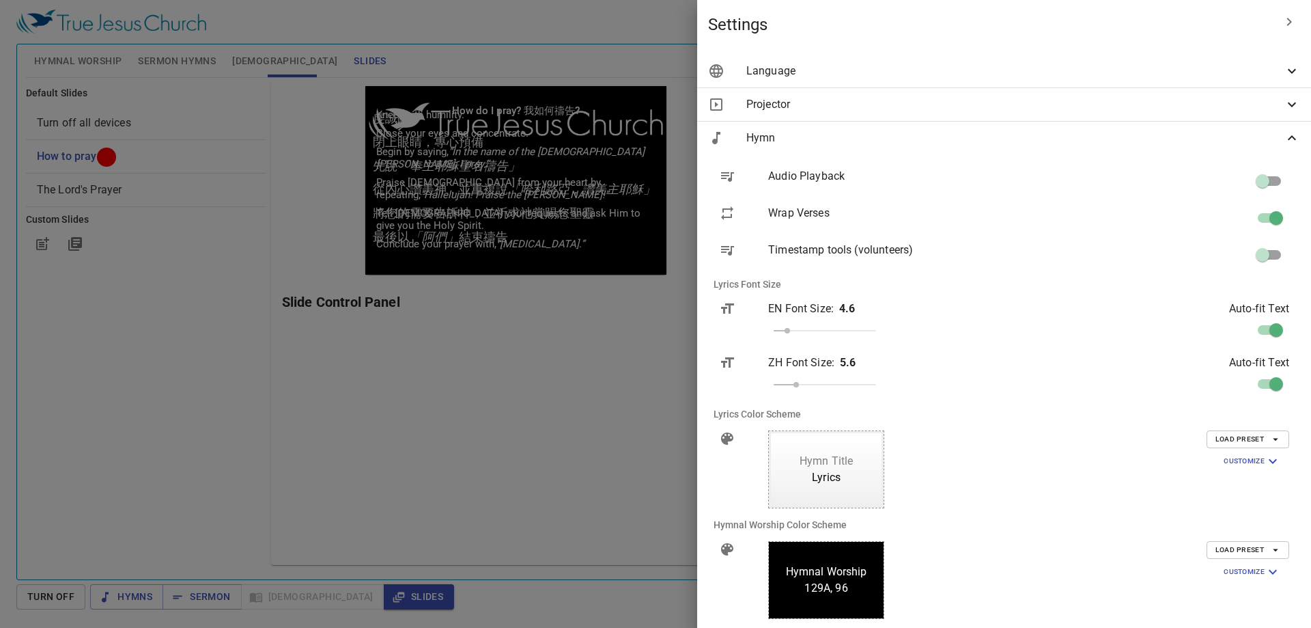
click at [1270, 443] on icon "button" at bounding box center [1276, 439] width 12 height 12
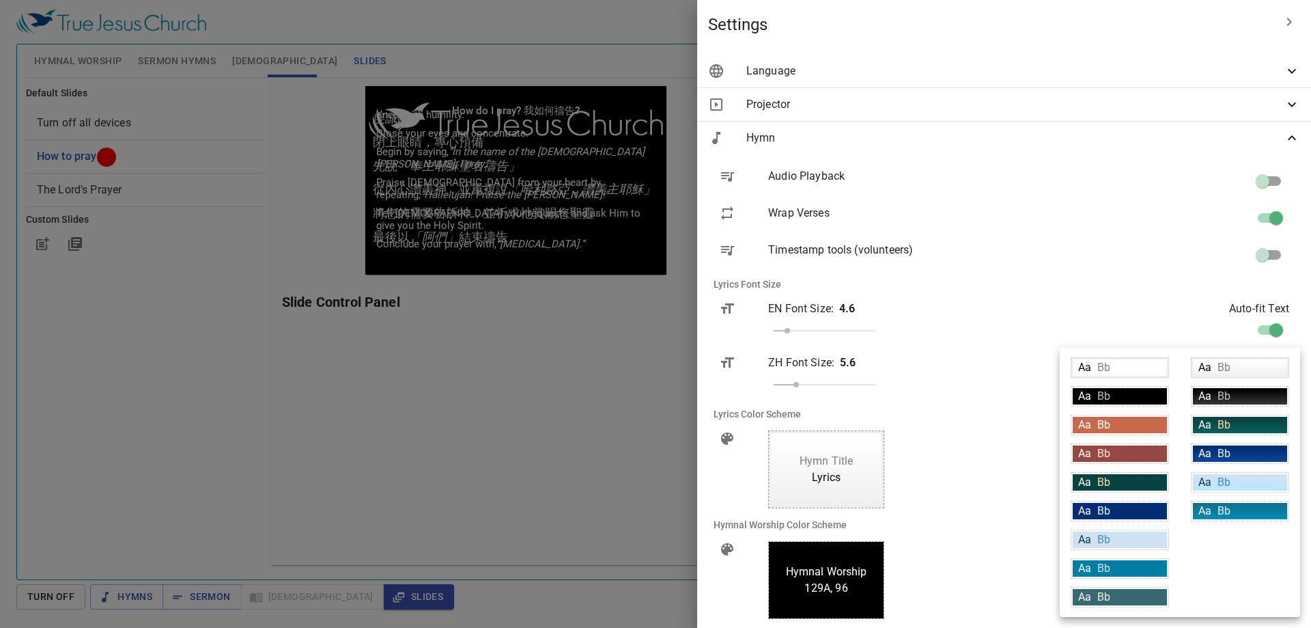
click at [1147, 394] on div "Aa Bb" at bounding box center [1120, 396] width 94 height 16
type input "#000000"
type input "#ffffff"
type input "#bfbfbf"
type input "#ffffff"
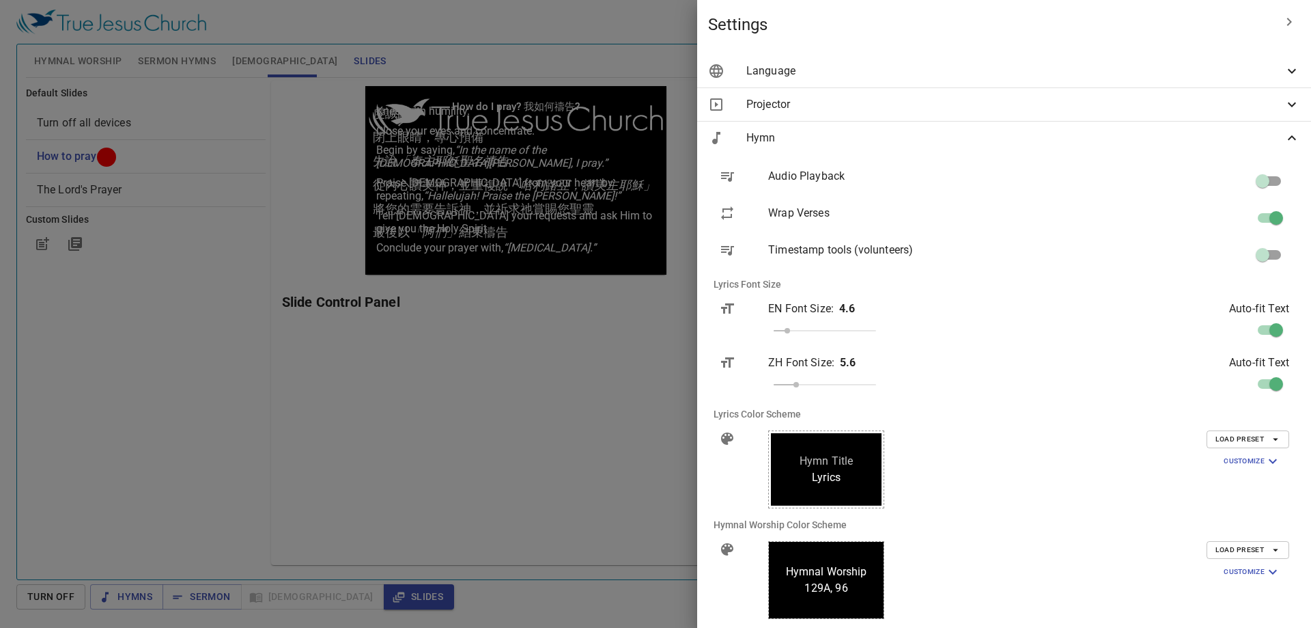
click at [1025, 141] on span "Hymn" at bounding box center [1016, 138] width 538 height 16
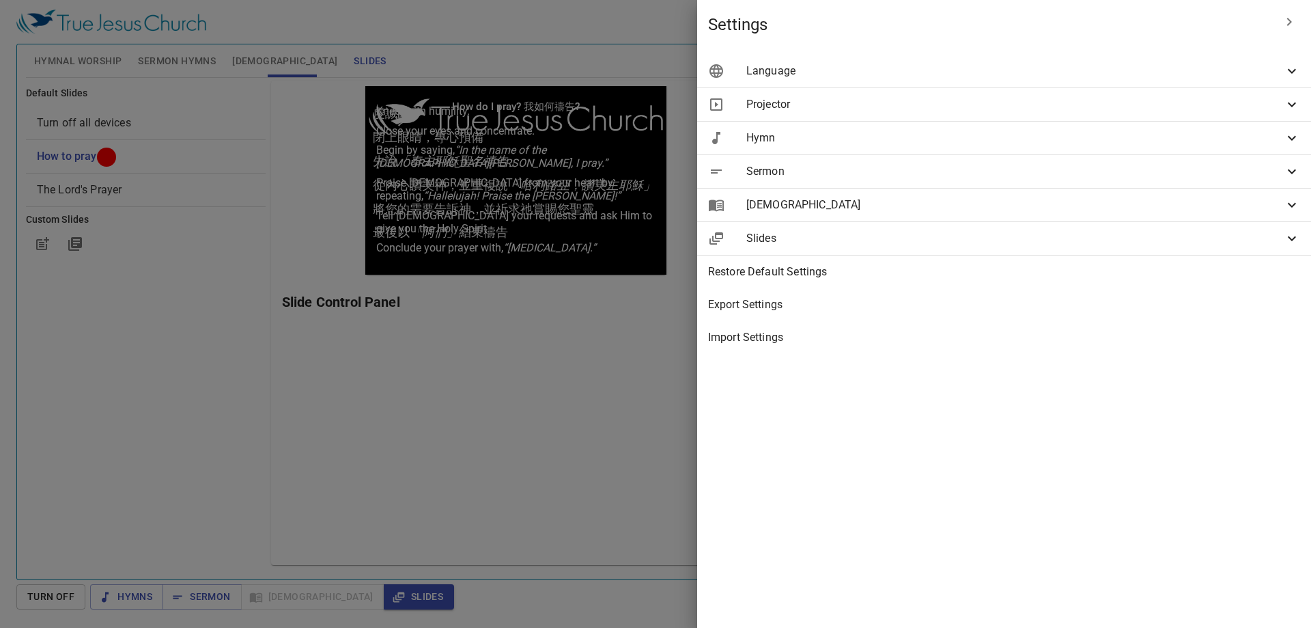
click at [1040, 234] on span "Slides" at bounding box center [1016, 238] width 538 height 16
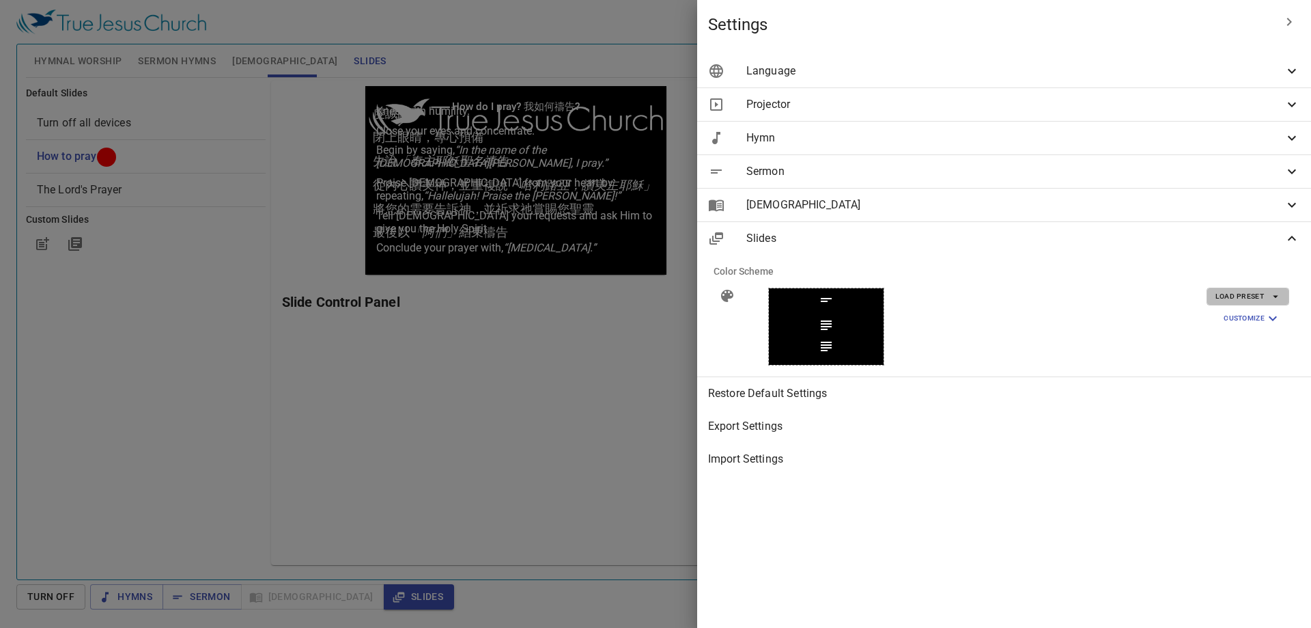
click at [1264, 292] on span "Load Preset" at bounding box center [1248, 296] width 65 height 12
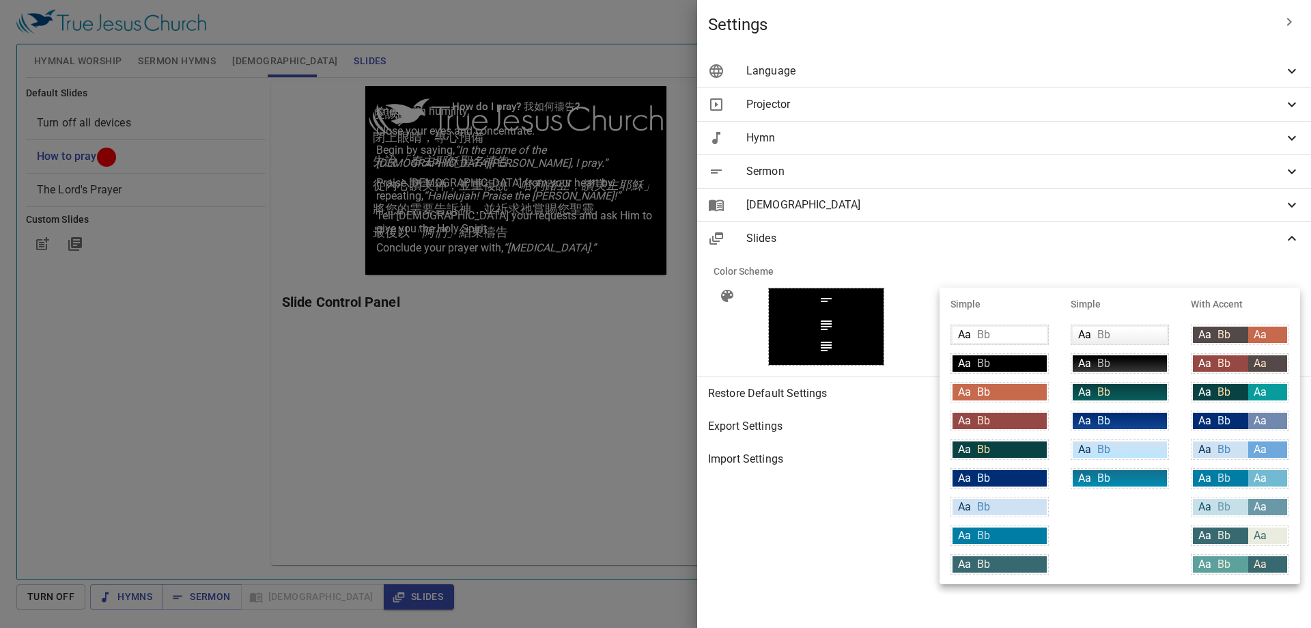
click at [1119, 335] on div "Aa Bb" at bounding box center [1120, 334] width 94 height 16
type input "linear-gradient(180deg, rgba(255,255,255,1) 10%, rgba(239,239,239,1) 100%)"
type input "#000000"
type input "#808080"
type input "#eeeeee"
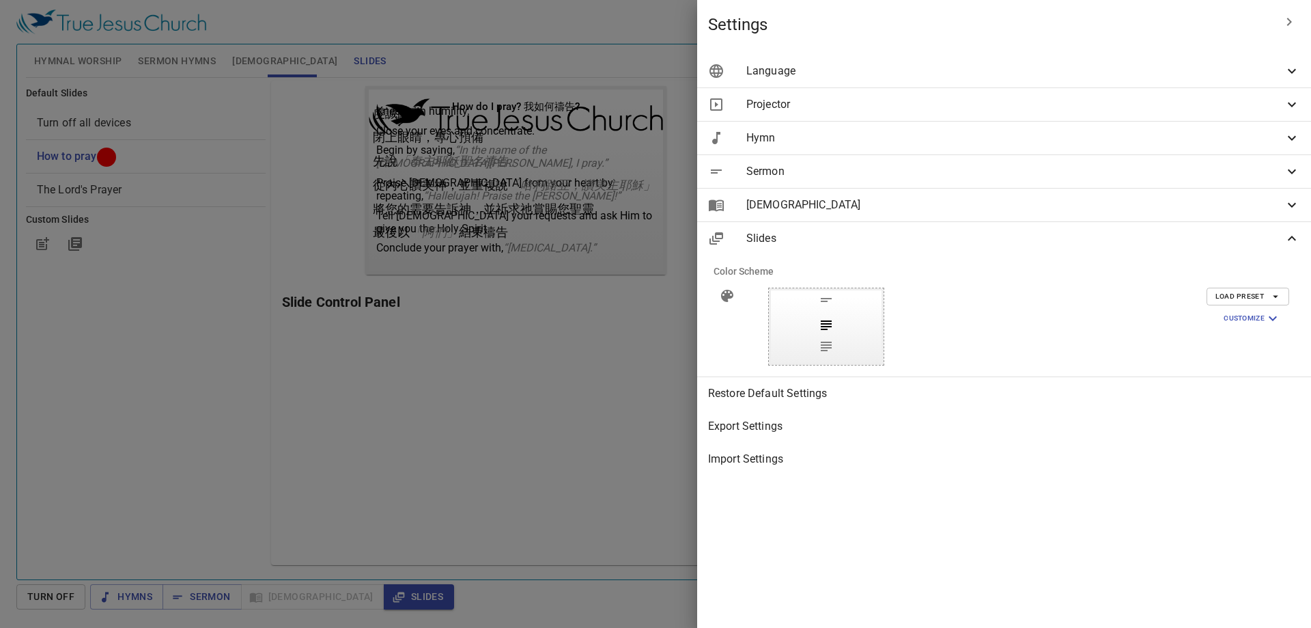
click at [602, 376] on div at bounding box center [655, 314] width 1311 height 628
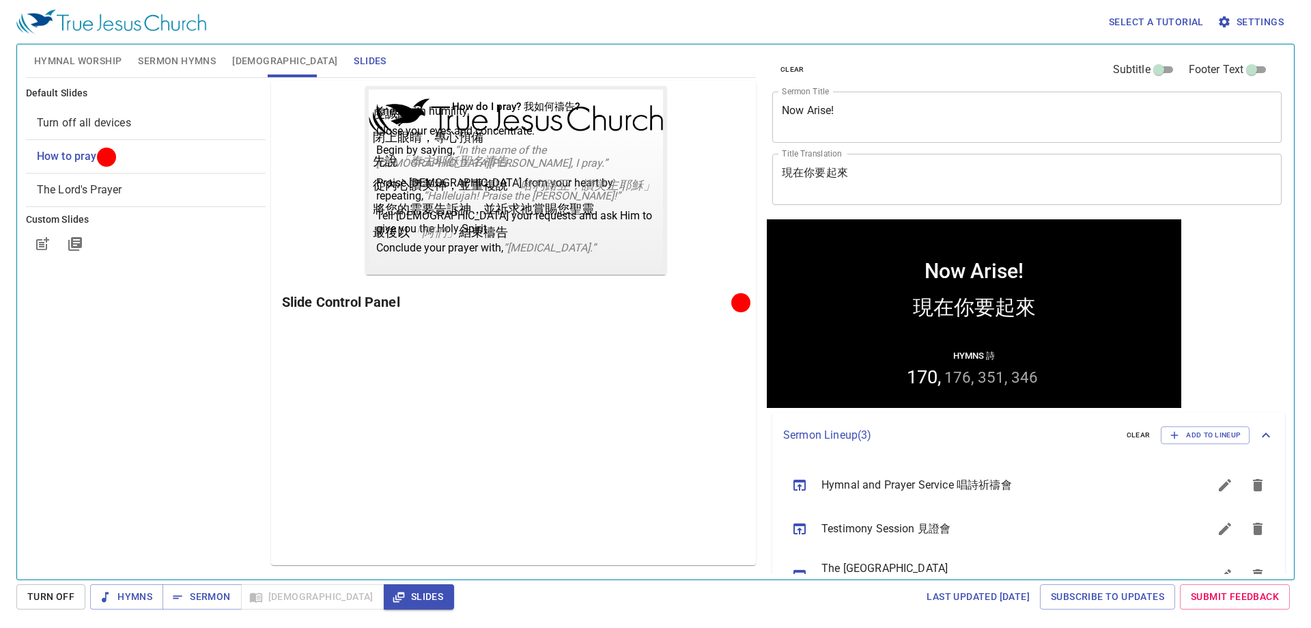
click at [182, 401] on div "Default Slides Turn off all devices How to pray The Lord's Prayer Custom Slides" at bounding box center [145, 323] width 245 height 490
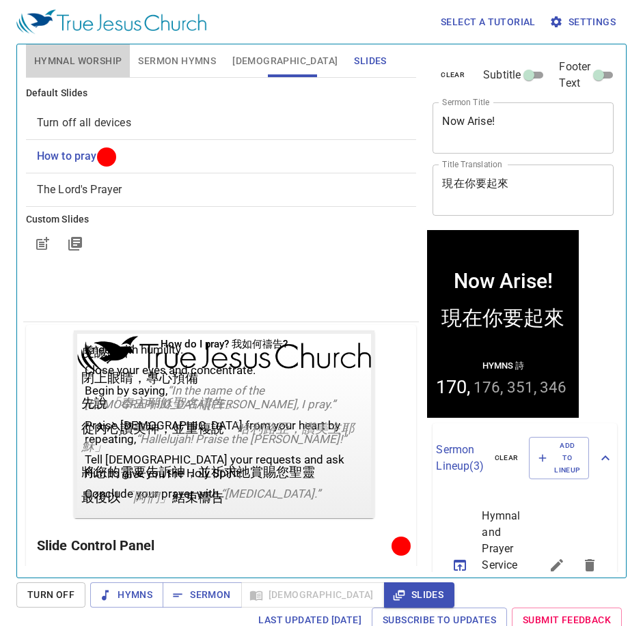
click at [97, 51] on button "Hymnal Worship" at bounding box center [78, 60] width 105 height 33
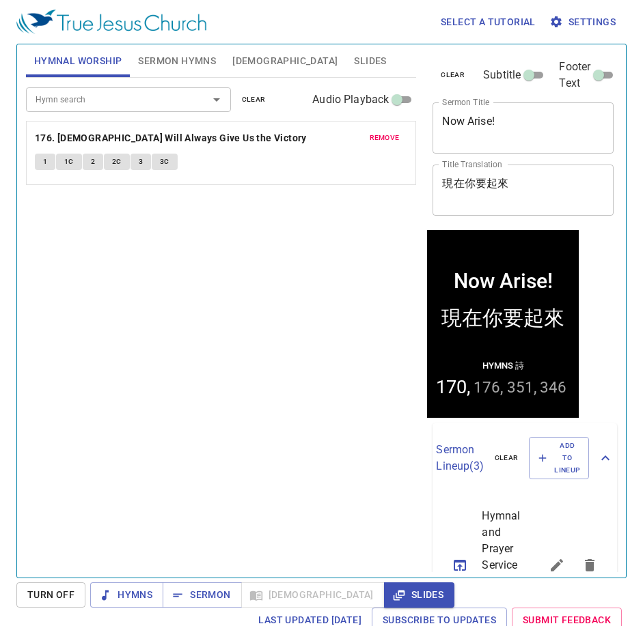
click at [159, 97] on input "Hymn search" at bounding box center [108, 100] width 156 height 16
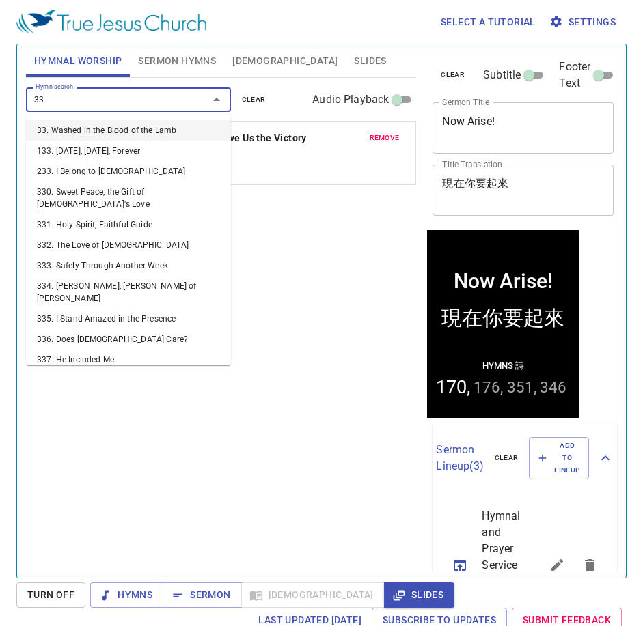
type input "332"
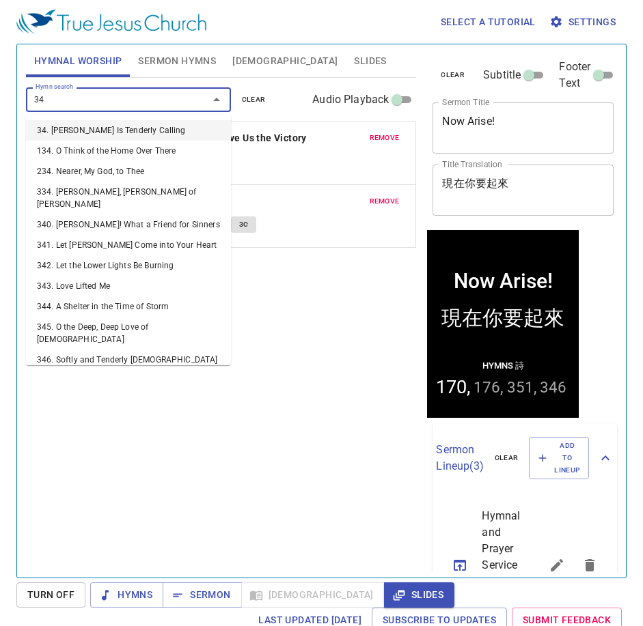
type input "340"
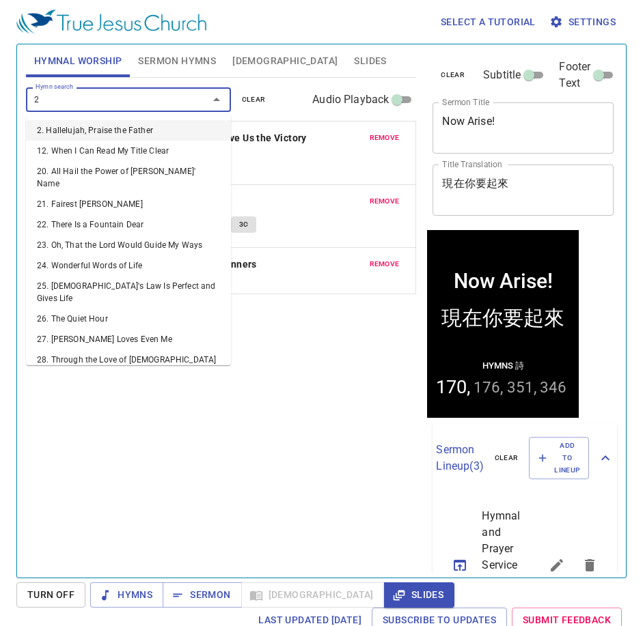
type input "27"
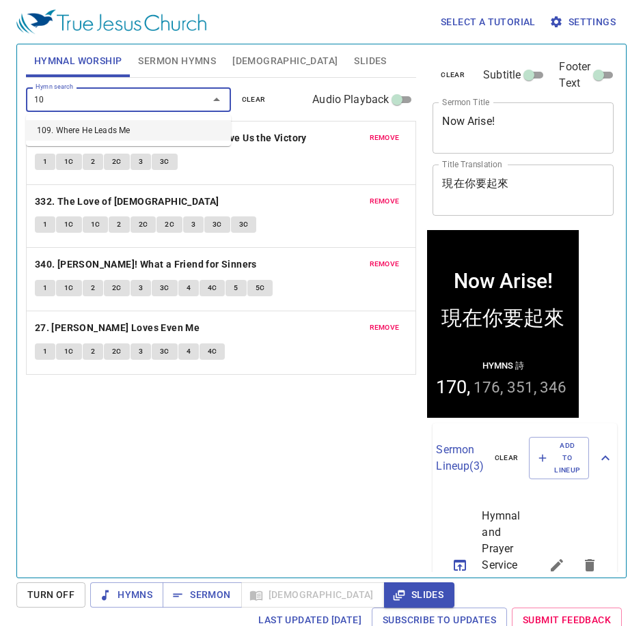
type input "109"
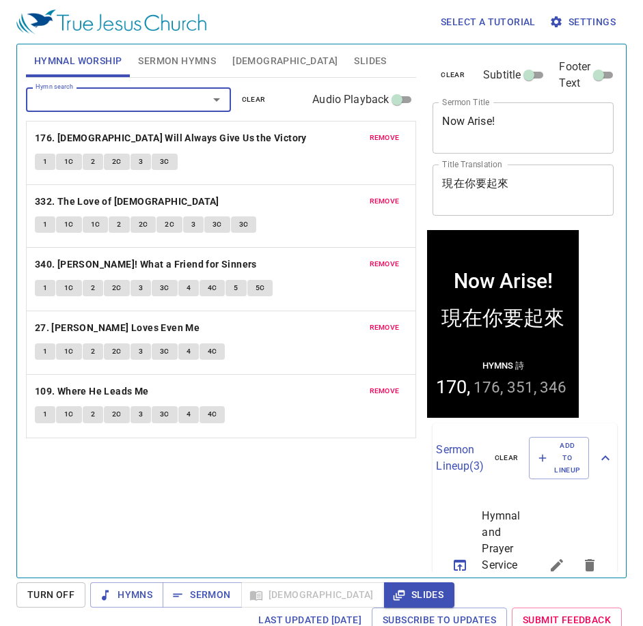
click at [389, 144] on span "remove" at bounding box center [385, 138] width 30 height 12
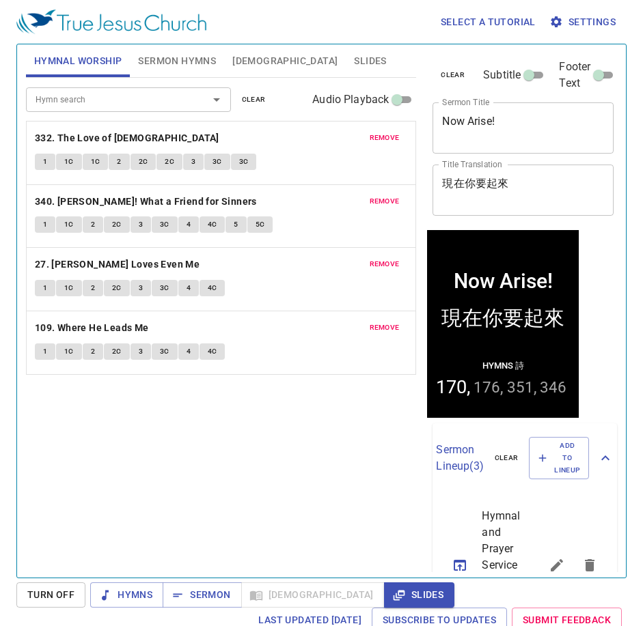
click at [389, 143] on span "remove" at bounding box center [385, 138] width 30 height 12
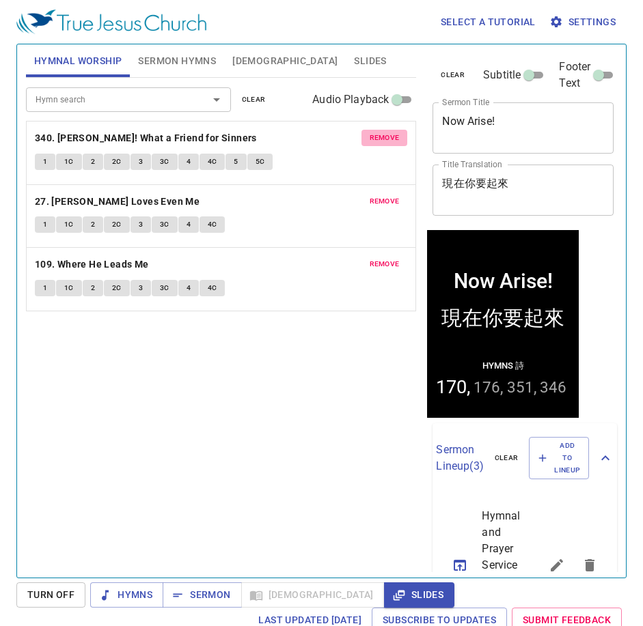
click at [389, 143] on span "remove" at bounding box center [385, 138] width 30 height 12
click at [389, 195] on span "remove" at bounding box center [385, 201] width 30 height 12
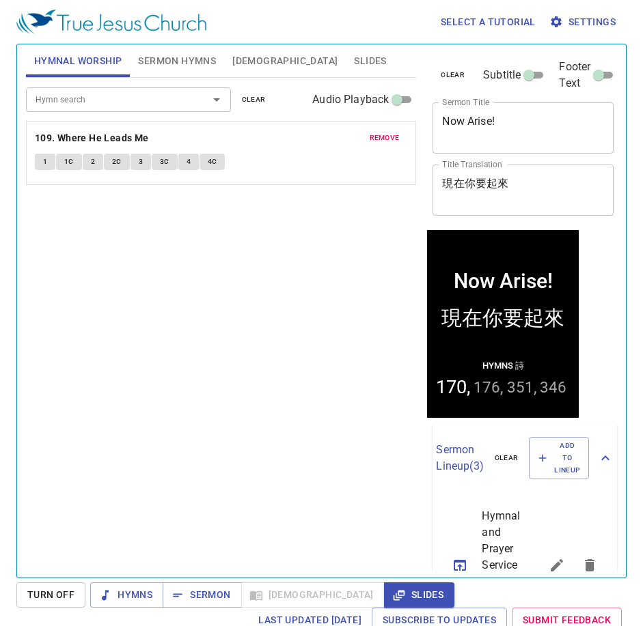
click at [389, 143] on span "remove" at bounding box center [385, 138] width 30 height 12
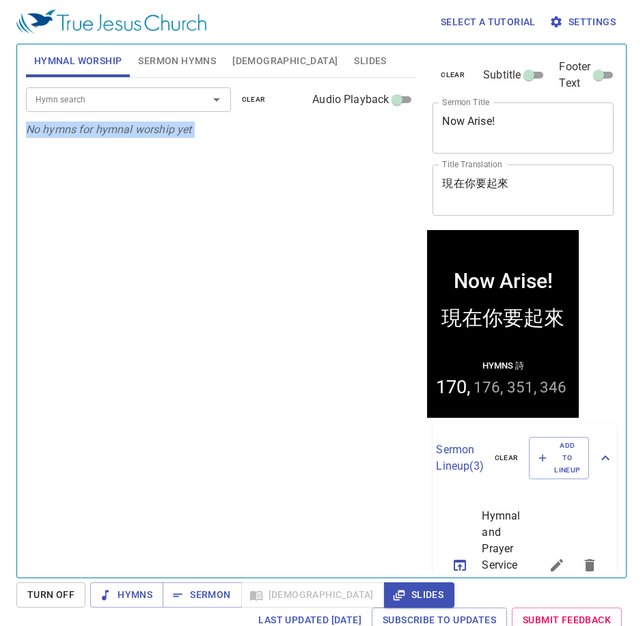
click at [389, 143] on div "Hymn search Hymn search clear Audio Playback No hymns for hymnal worship yet" at bounding box center [221, 322] width 391 height 488
click at [111, 102] on input "Hymn search" at bounding box center [108, 100] width 156 height 16
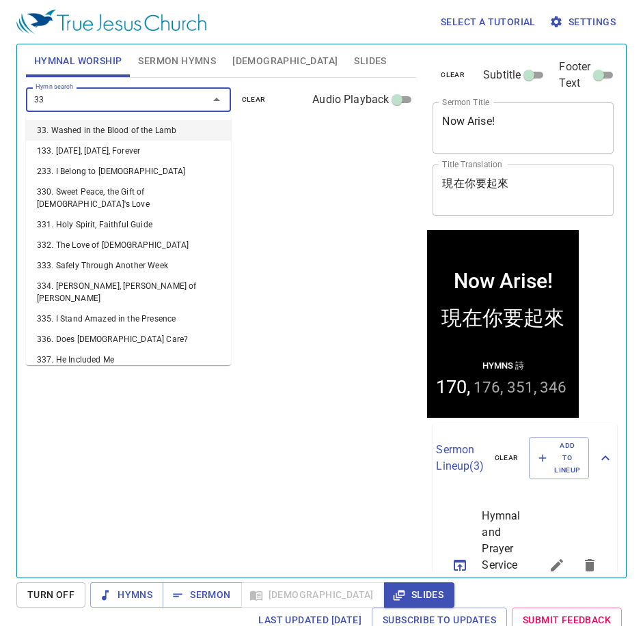
type input "332"
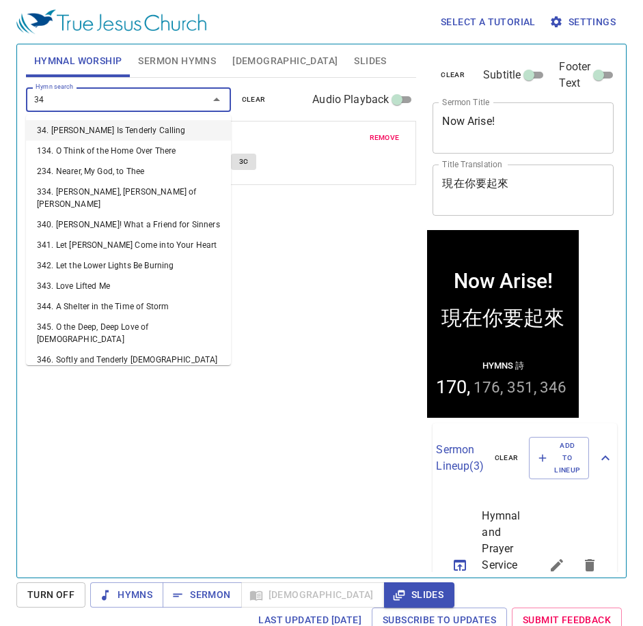
type input "340"
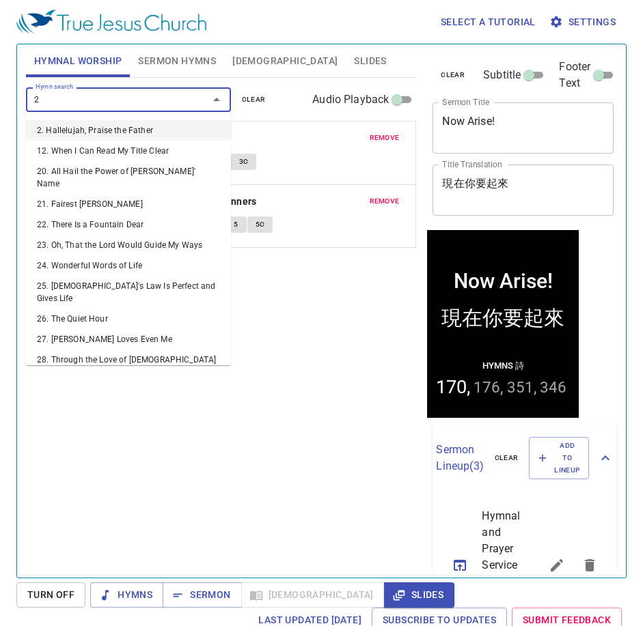
type input "27"
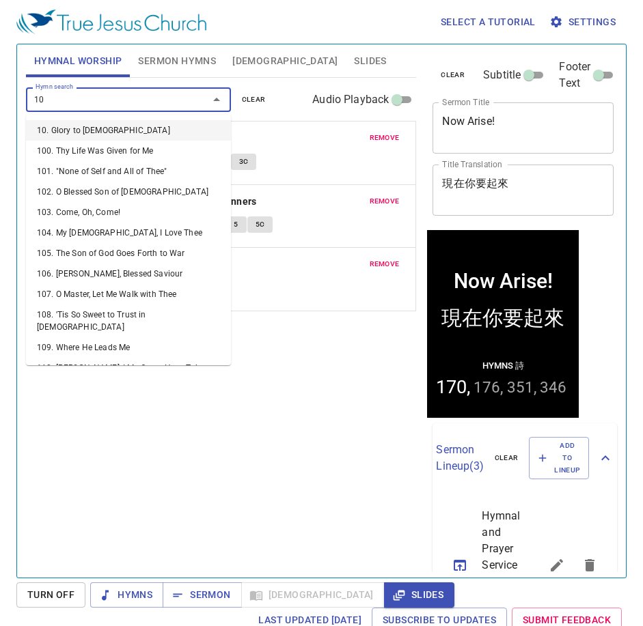
type input "109"
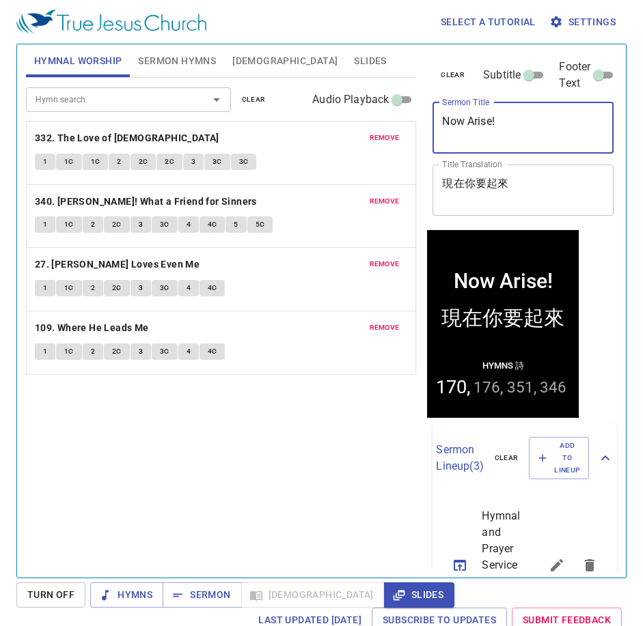
drag, startPoint x: 516, startPoint y: 116, endPoint x: 354, endPoint y: 144, distance: 163.6
click at [354, 144] on div "Hymnal Worship Sermon Hymns Bible Slides Hymn search Hymn search clear Audio Pl…" at bounding box center [321, 305] width 602 height 533
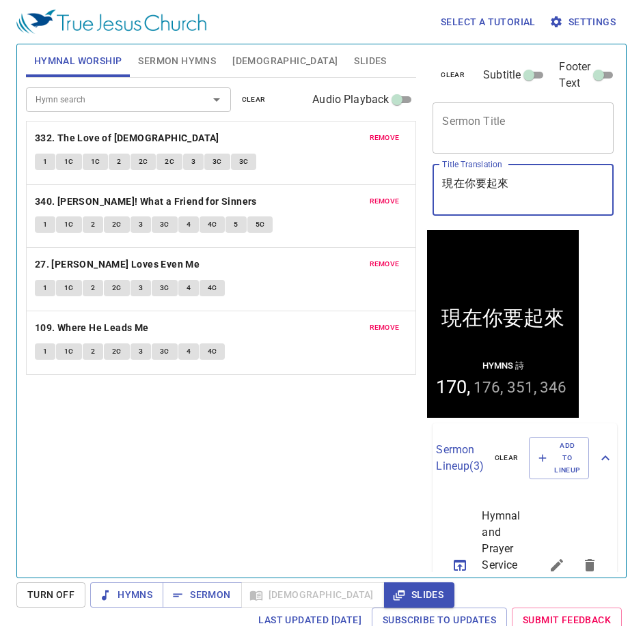
drag, startPoint x: 508, startPoint y: 191, endPoint x: 288, endPoint y: 189, distance: 219.9
click at [288, 189] on div "Hymnal Worship Sermon Hymns Bible Slides Hymn search Hymn search clear Audio Pl…" at bounding box center [321, 305] width 602 height 533
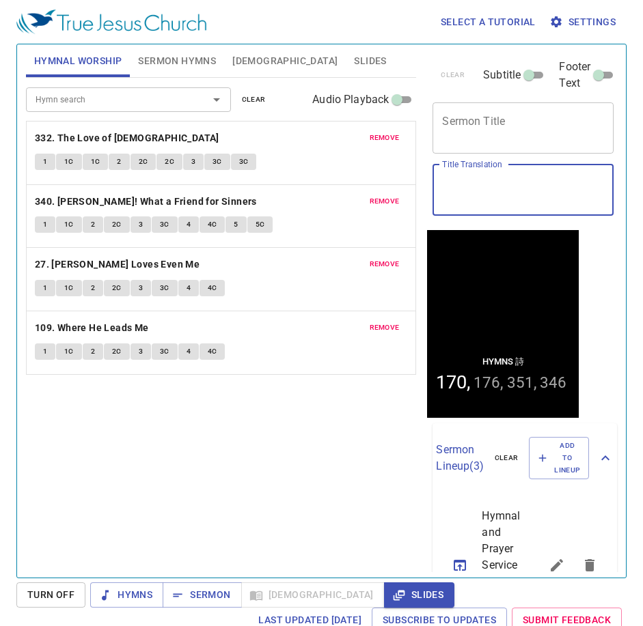
click at [518, 126] on textarea "Sermon Title" at bounding box center [523, 128] width 162 height 26
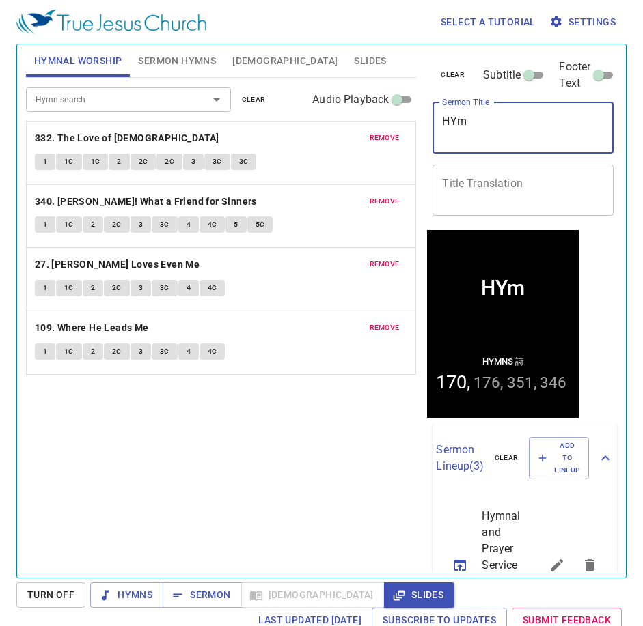
type textarea "HYmn"
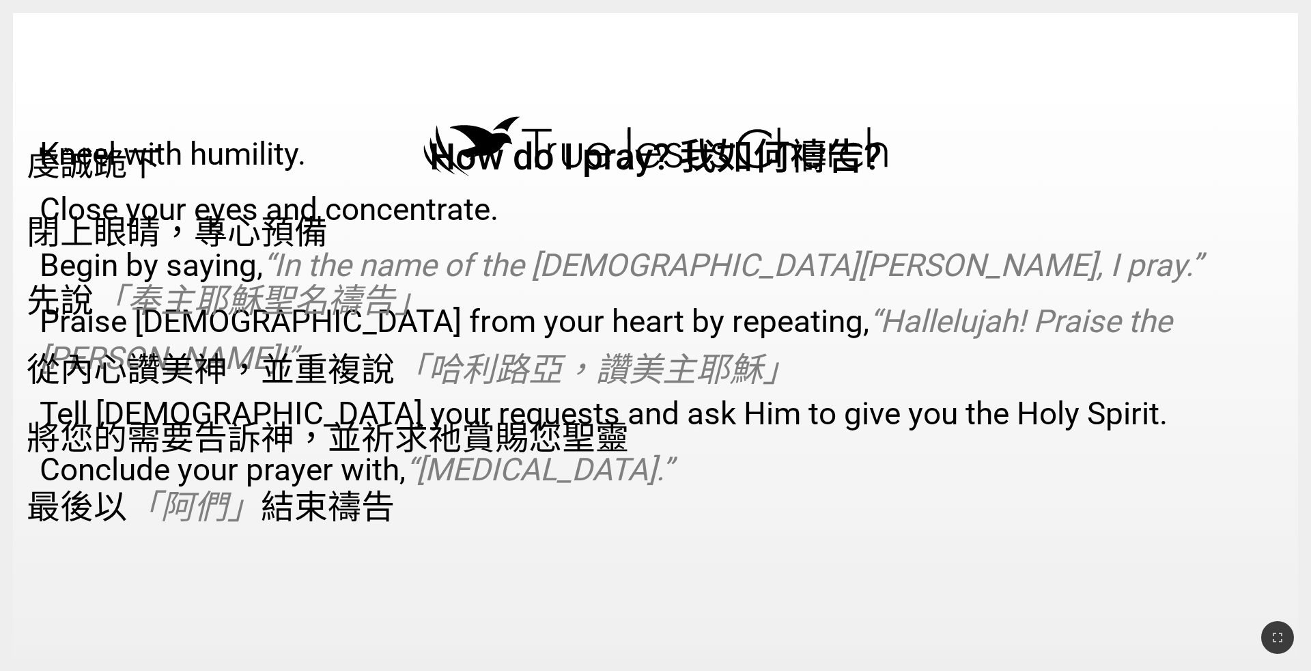
click at [546, 436] on p "最後以 「阿們」 結束禱告" at bounding box center [412, 503] width 770 height 48
click at [546, 436] on icon "button" at bounding box center [1278, 637] width 16 height 16
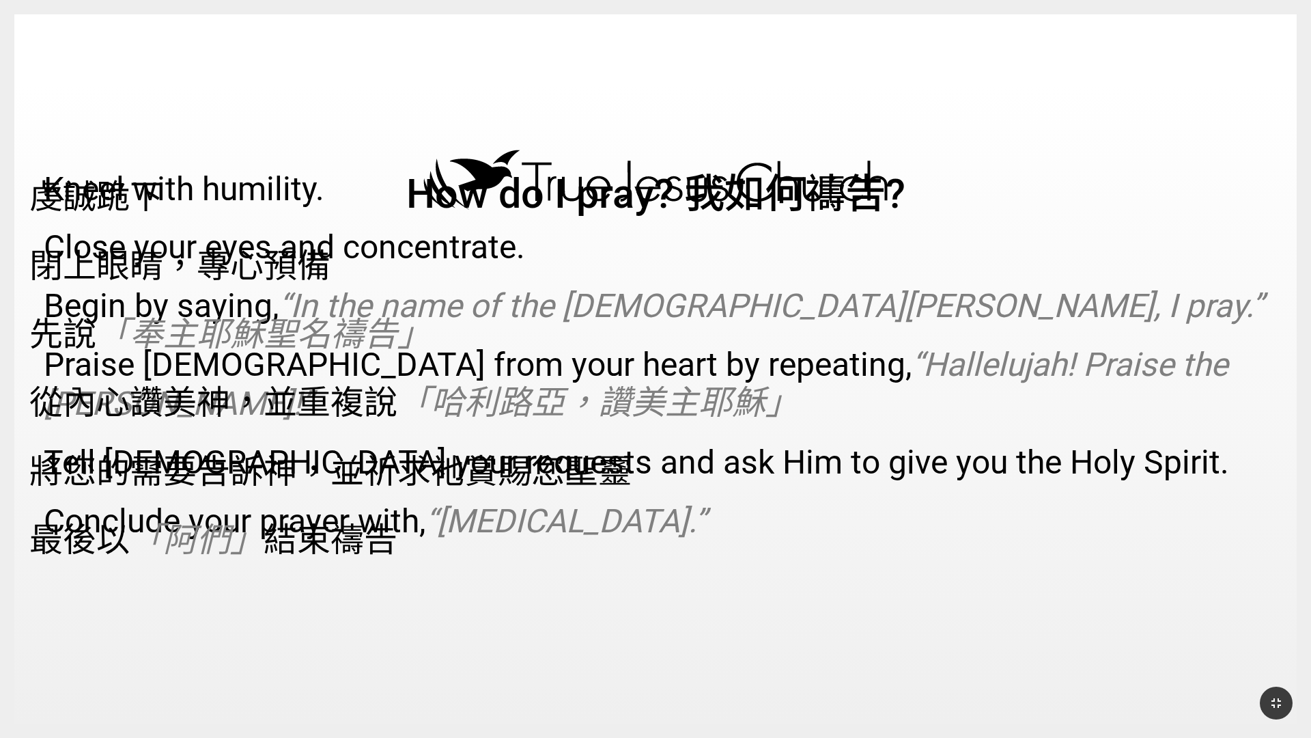
click at [546, 169] on p "虔誠跪下" at bounding box center [414, 193] width 770 height 48
click at [546, 436] on div at bounding box center [655, 703] width 1311 height 70
click at [546, 436] on icon "button" at bounding box center [1277, 703] width 10 height 10
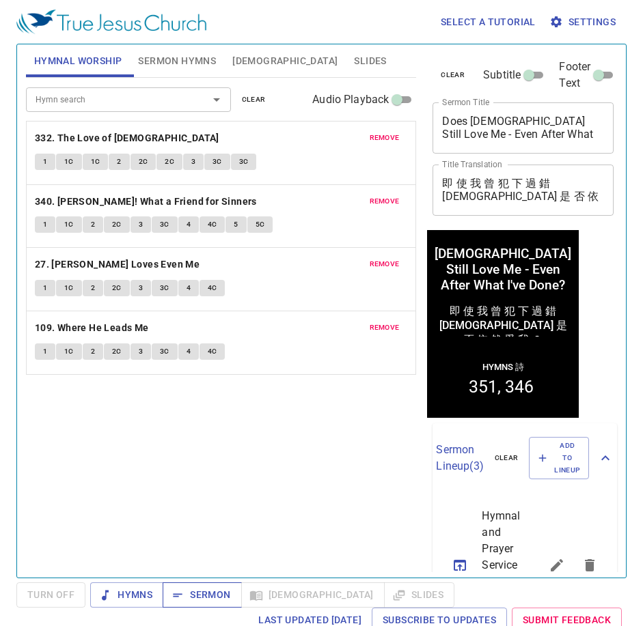
click at [212, 598] on span "Sermon" at bounding box center [201, 595] width 57 height 17
click at [354, 64] on span "Slides" at bounding box center [370, 61] width 32 height 17
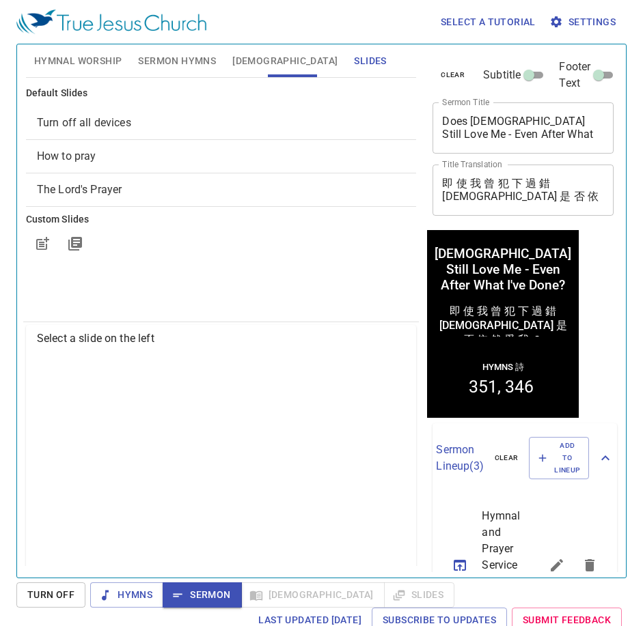
click at [92, 154] on span "How to pray" at bounding box center [66, 156] width 59 height 13
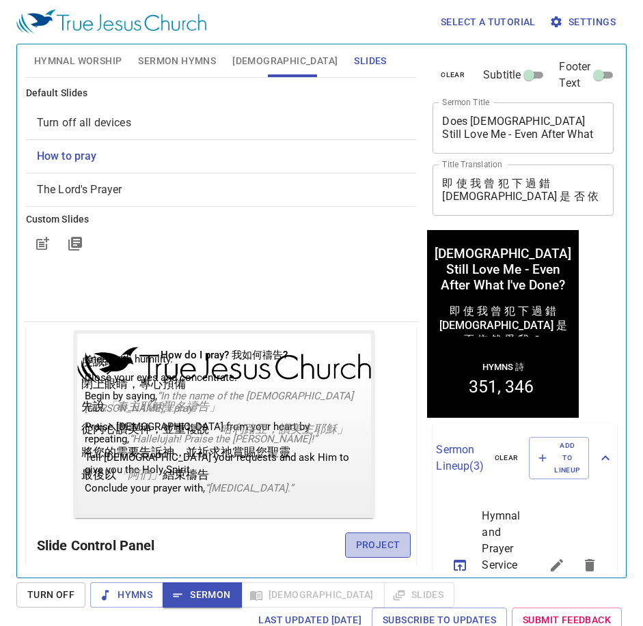
click at [367, 544] on span "Project" at bounding box center [378, 545] width 44 height 17
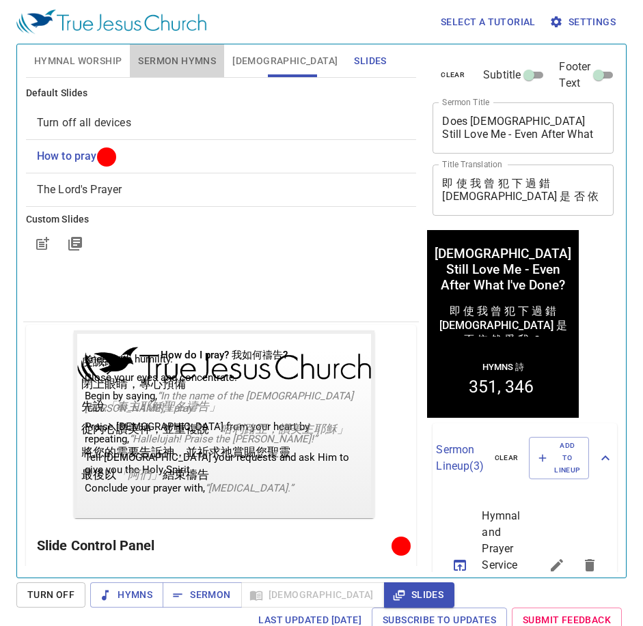
click at [187, 58] on span "Sermon Hymns" at bounding box center [177, 61] width 78 height 17
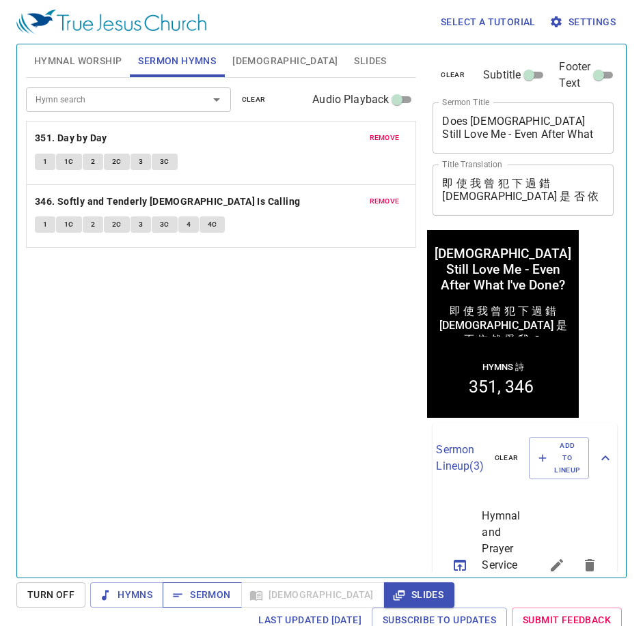
click at [199, 589] on span "Sermon" at bounding box center [201, 595] width 57 height 17
click at [178, 395] on div "Hymn search Hymn search clear Audio Playback remove 351. Day by Day 1 1C 2 2C 3…" at bounding box center [221, 322] width 391 height 488
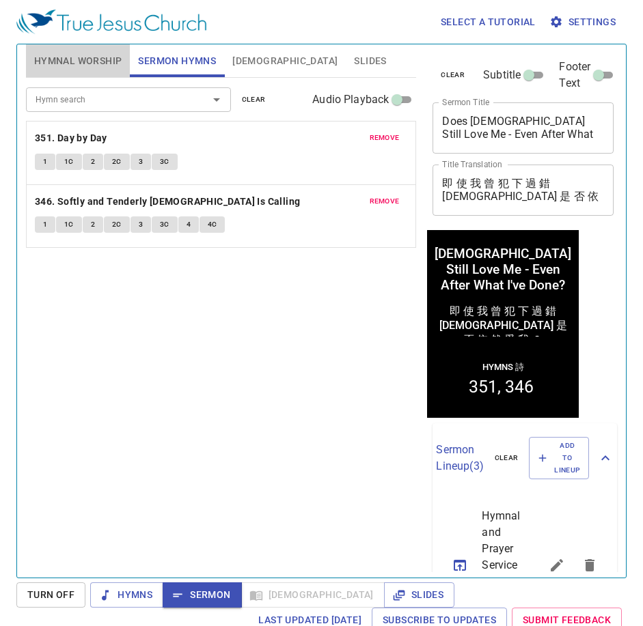
click at [114, 60] on span "Hymnal Worship" at bounding box center [78, 61] width 88 height 17
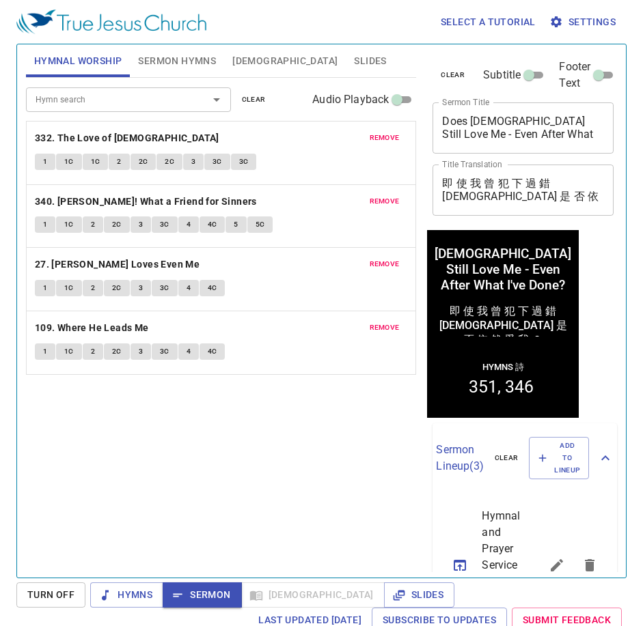
click at [119, 489] on div "Hymn search Hymn search clear Audio Playback remove 332. The Love of God 1 1C 1…" at bounding box center [221, 322] width 391 height 488
click at [115, 601] on span "Hymns" at bounding box center [126, 595] width 51 height 17
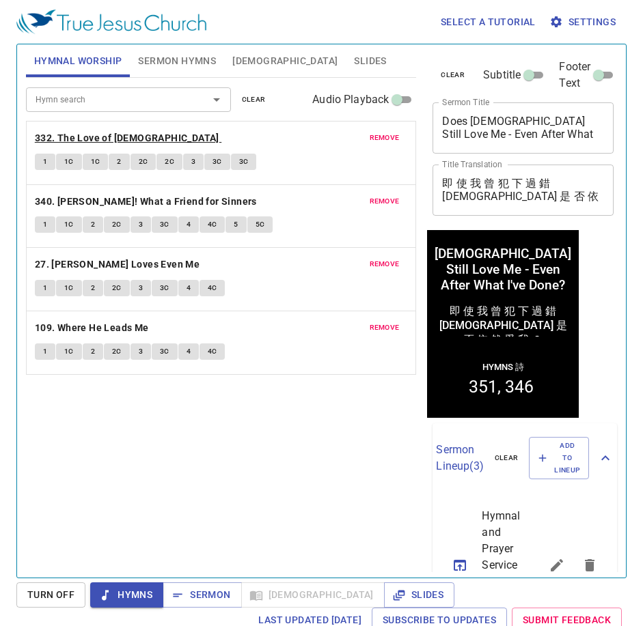
click at [86, 138] on b "332. The Love of [DEMOGRAPHIC_DATA]" at bounding box center [127, 138] width 184 height 17
click at [48, 162] on button "1" at bounding box center [45, 162] width 20 height 16
click at [557, 20] on icon "button" at bounding box center [556, 21] width 11 height 11
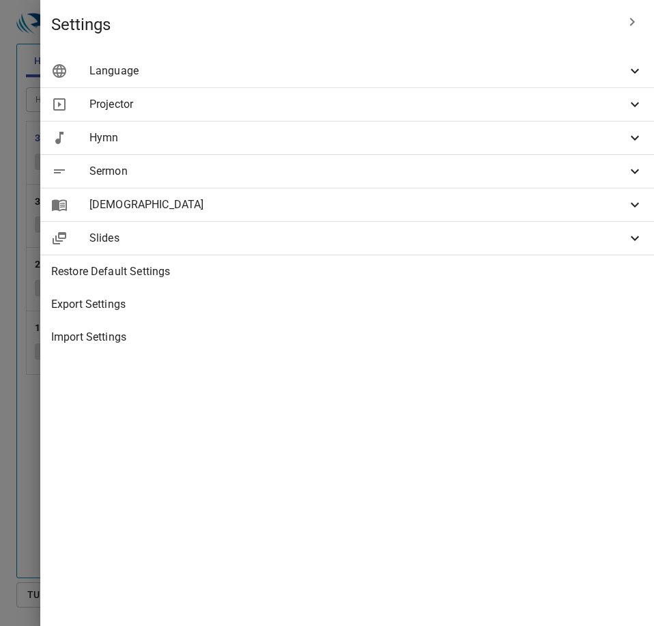
drag, startPoint x: 217, startPoint y: 185, endPoint x: 189, endPoint y: 186, distance: 28.0
click at [214, 186] on div at bounding box center [327, 313] width 654 height 626
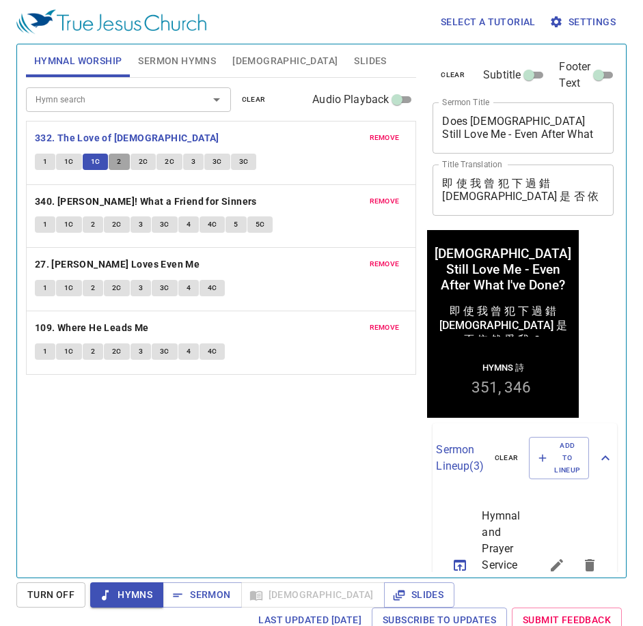
click at [120, 163] on span "2" at bounding box center [119, 162] width 4 height 12
click at [569, 16] on span "Settings" at bounding box center [584, 22] width 64 height 17
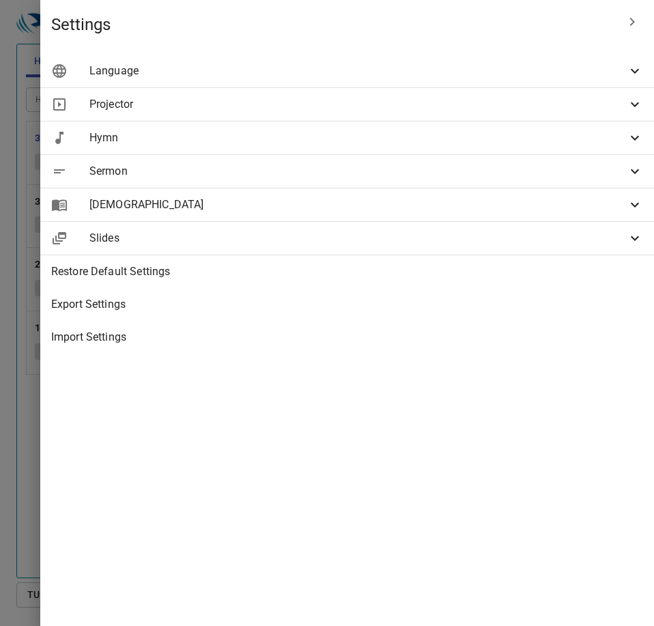
click at [439, 143] on span "Hymn" at bounding box center [358, 138] width 538 height 16
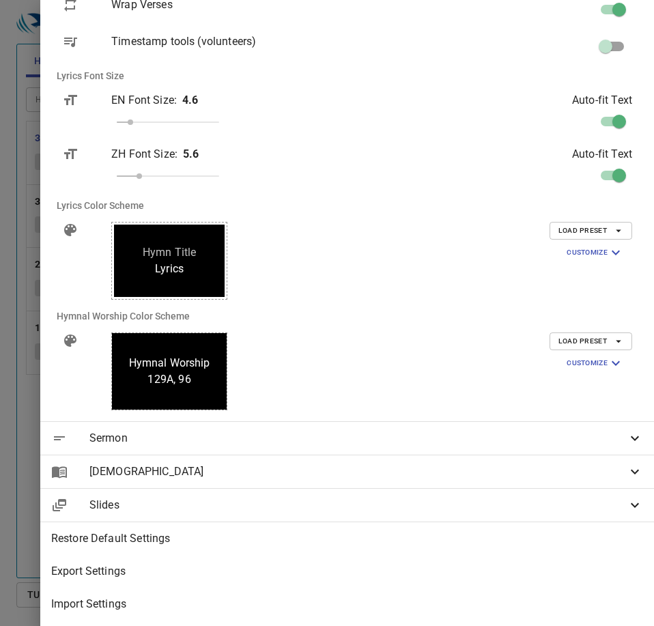
scroll to position [220, 0]
click at [587, 249] on span "Customize" at bounding box center [595, 253] width 57 height 16
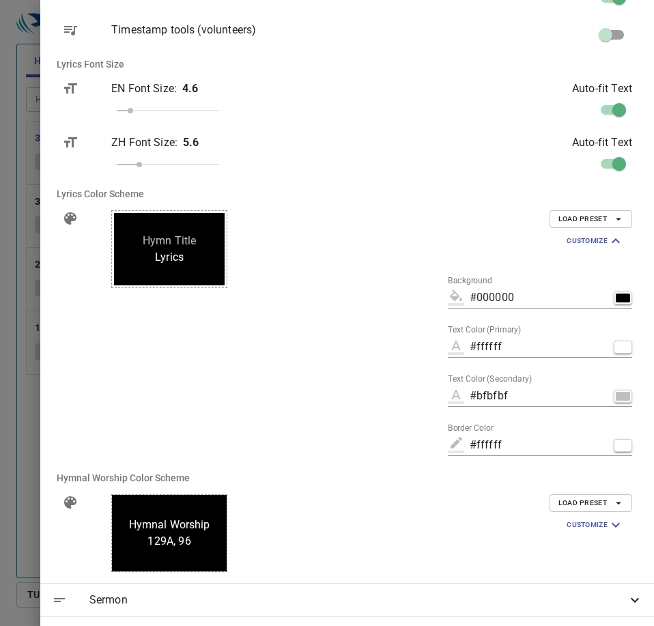
click at [144, 220] on div at bounding box center [327, 313] width 654 height 626
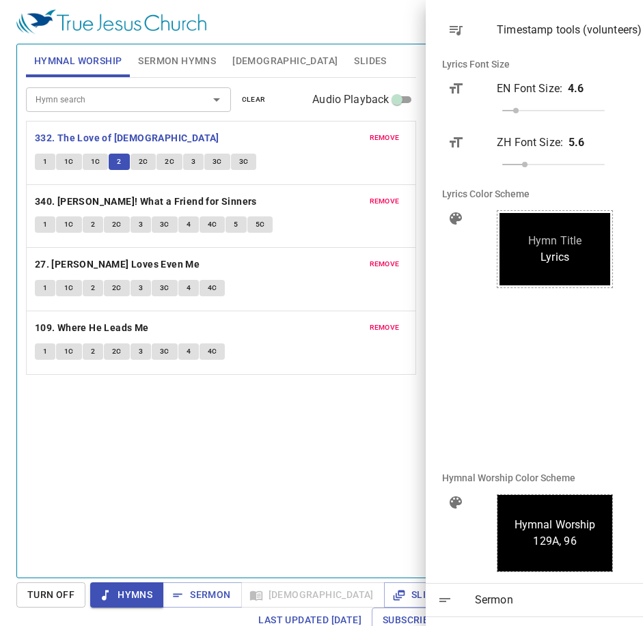
click at [139, 167] on span "2C" at bounding box center [144, 162] width 10 height 12
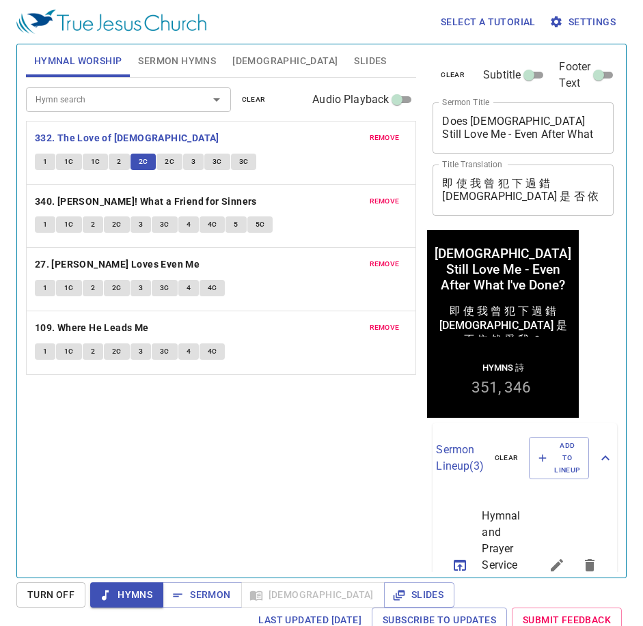
click at [566, 29] on button "Settings" at bounding box center [583, 22] width 74 height 25
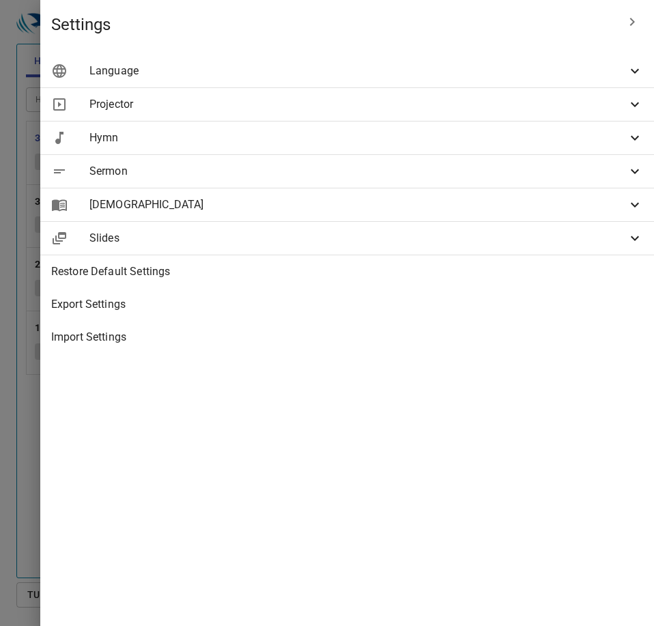
click at [484, 141] on span "Hymn" at bounding box center [358, 138] width 538 height 16
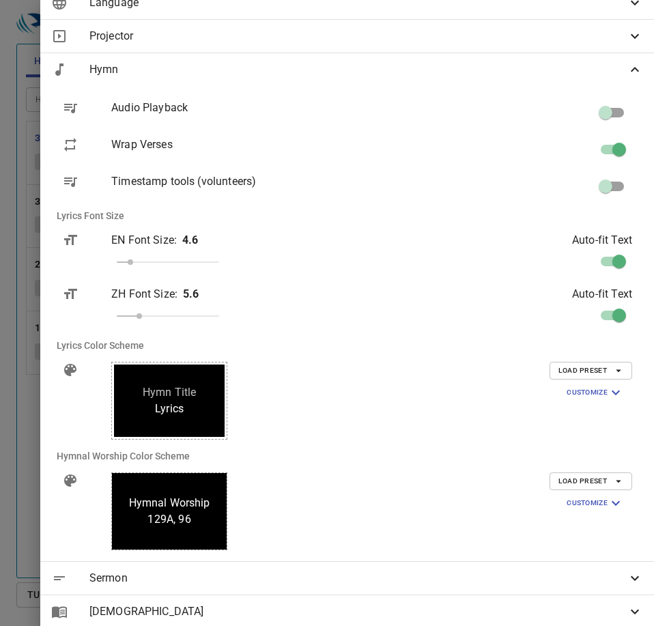
click at [575, 389] on span "Customize" at bounding box center [595, 393] width 57 height 16
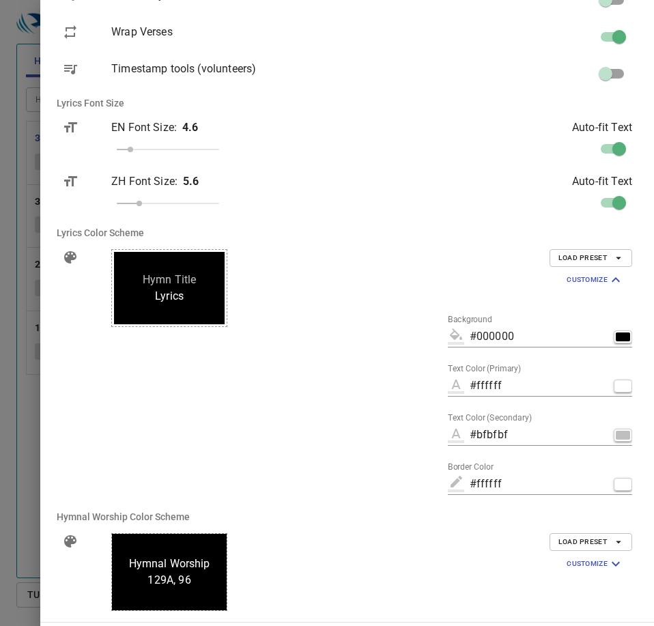
scroll to position [382, 0]
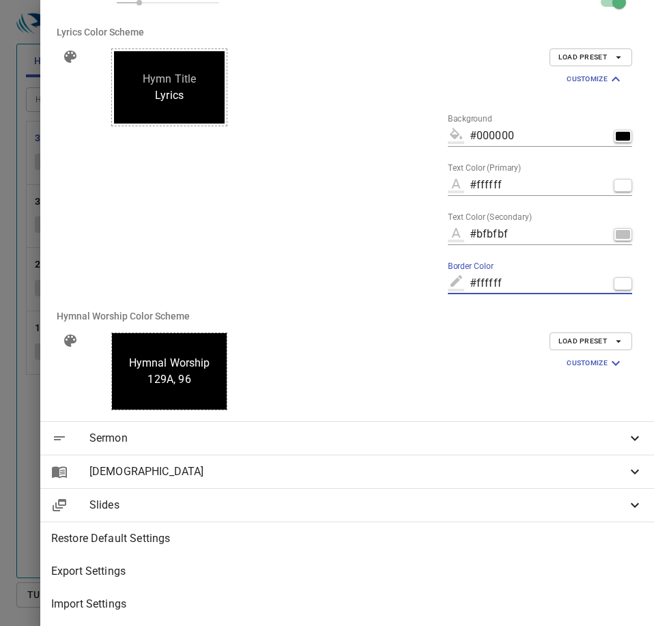
click at [577, 281] on input "#ffffff" at bounding box center [539, 284] width 139 height 22
click at [600, 294] on div "#ffffff" at bounding box center [540, 284] width 184 height 22
click at [616, 283] on div "button" at bounding box center [623, 283] width 14 height 9
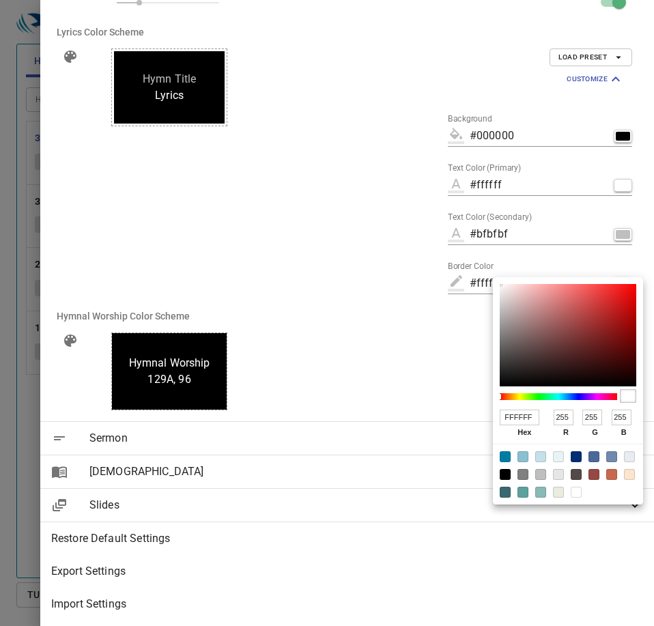
type input "#906e6e"
type input "906E6E"
type input "144"
type input "110"
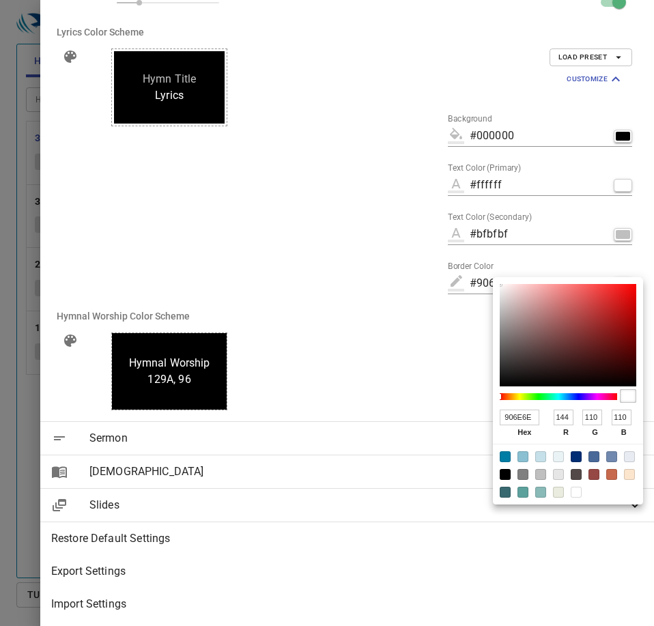
type input "#000000"
type input "000000"
type input "0"
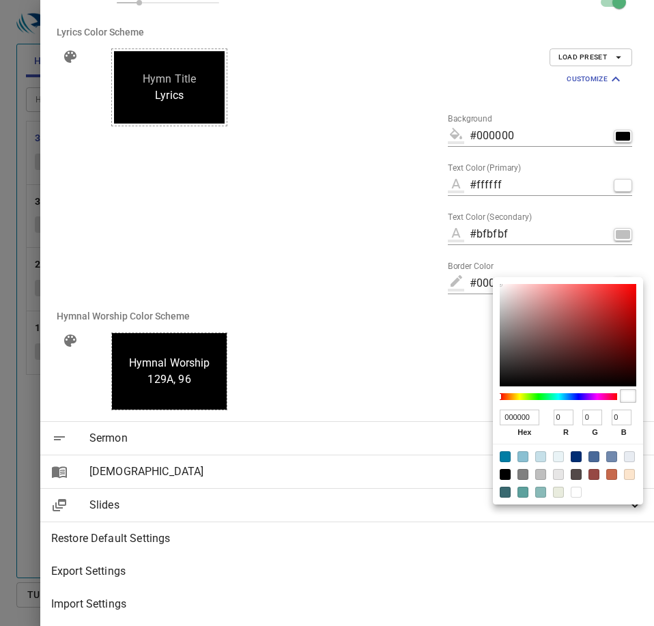
click at [282, 550] on div "000000 hex 0 r 0 g 0 b 100 a" at bounding box center [327, 313] width 654 height 626
type input "#292626"
type input "292626"
type input "41"
type input "38"
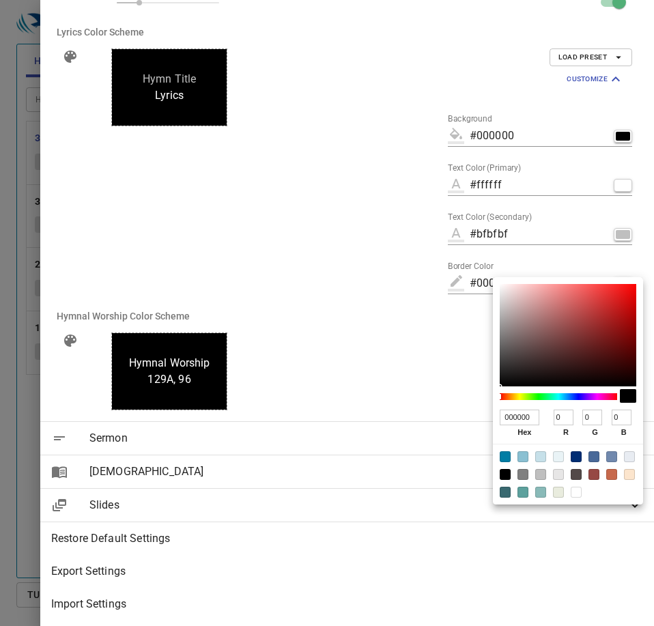
type input "38"
type input "#000000"
type input "000000"
type input "0"
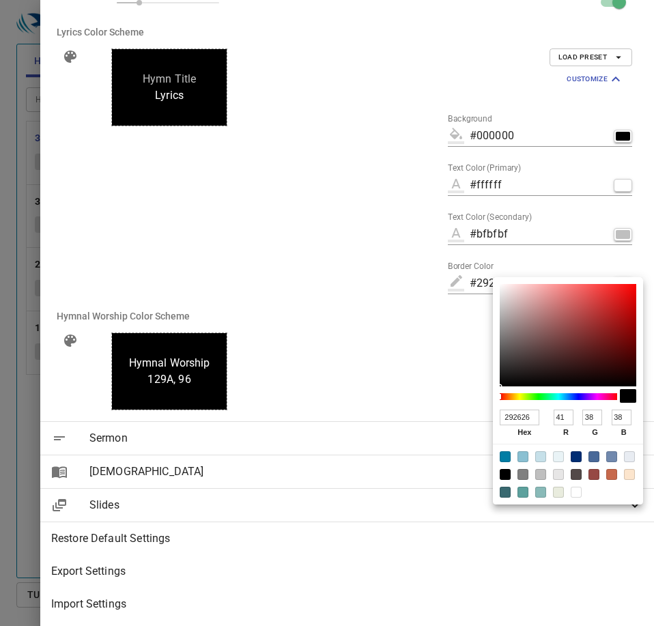
type input "0"
drag, startPoint x: 378, startPoint y: 529, endPoint x: 375, endPoint y: 512, distance: 17.3
click at [374, 540] on div "000000 hex 0 r 0 g 0 b 100 a" at bounding box center [327, 313] width 654 height 626
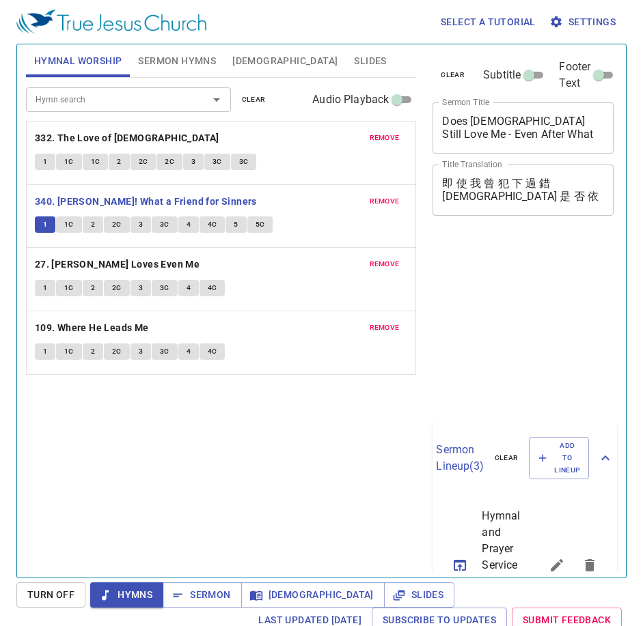
scroll to position [6, 0]
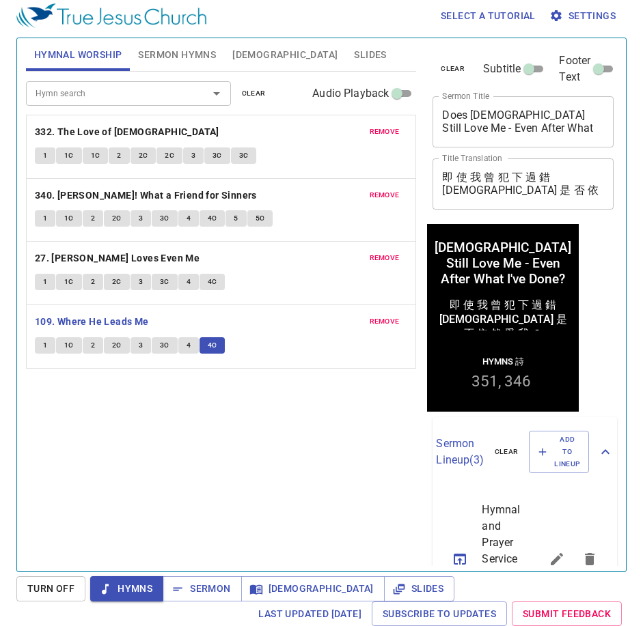
scroll to position [6, 0]
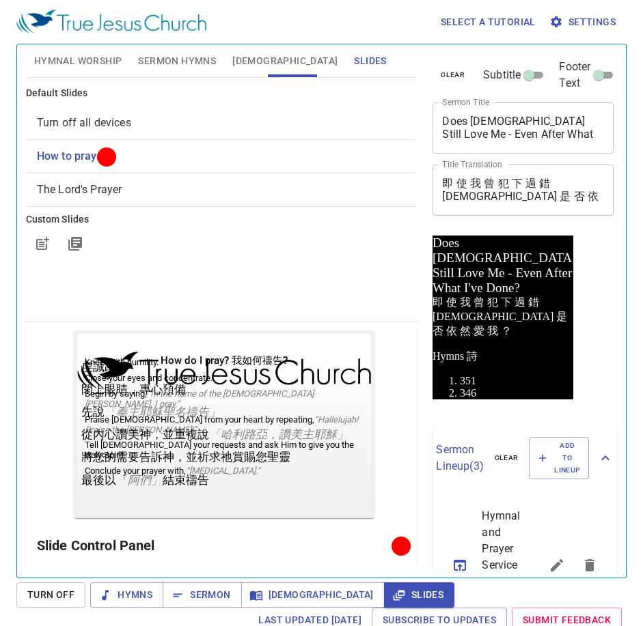
scroll to position [6, 0]
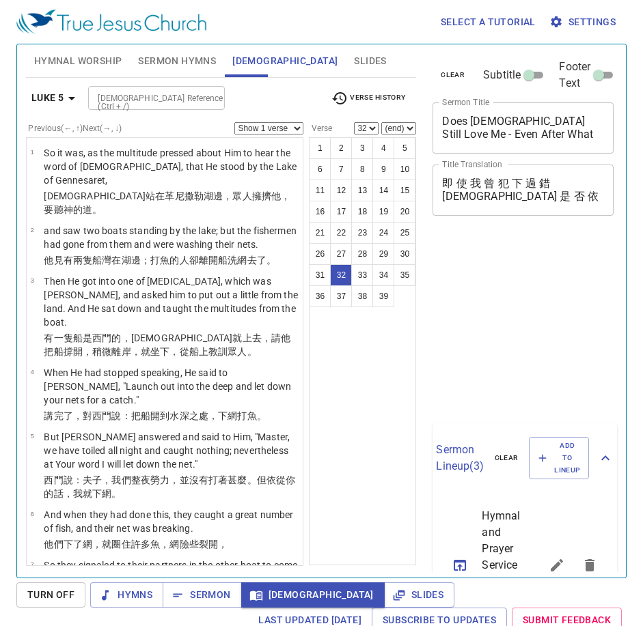
select select "32"
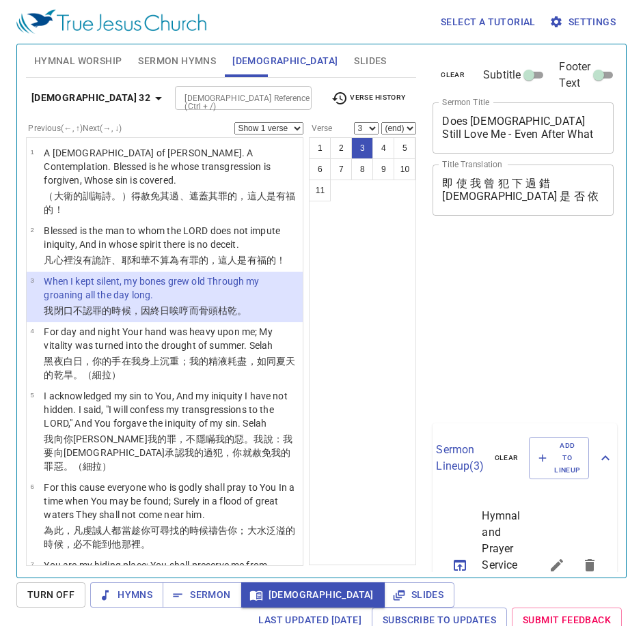
select select "3"
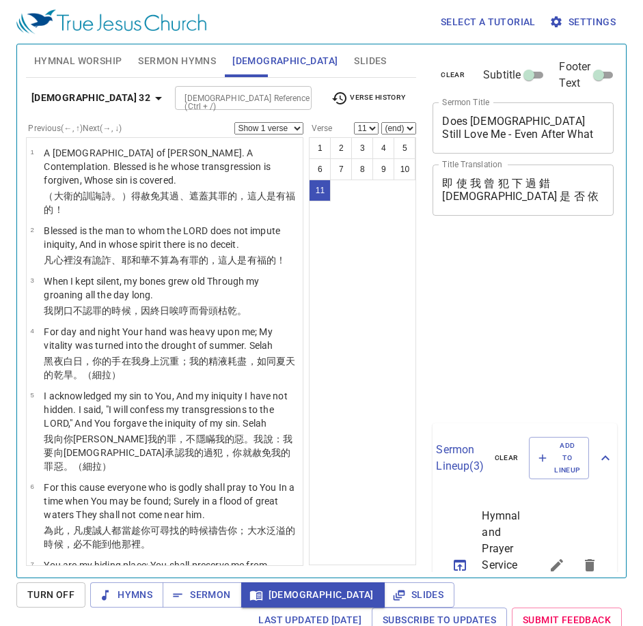
select select "11"
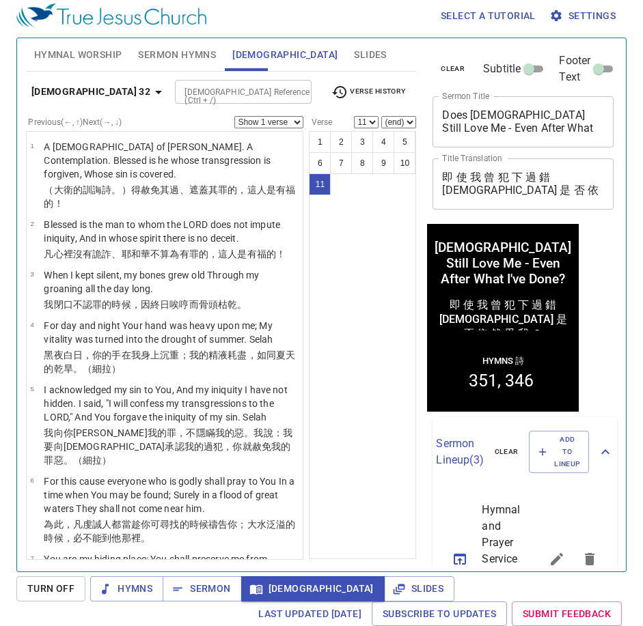
scroll to position [317, 0]
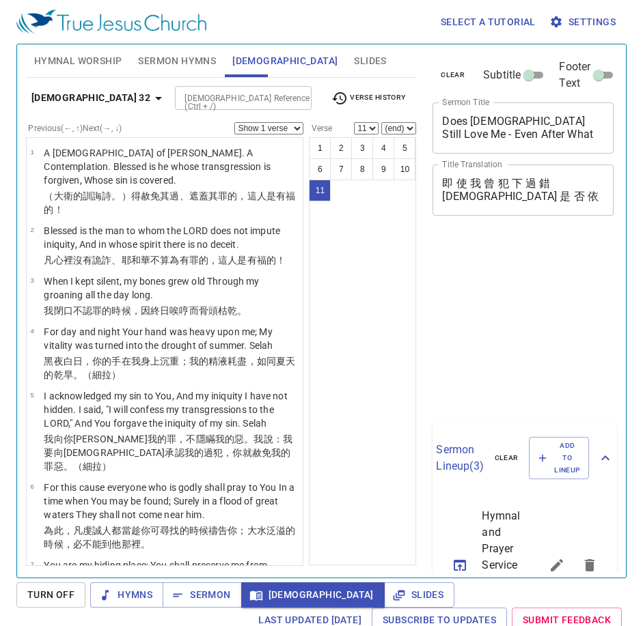
select select "11"
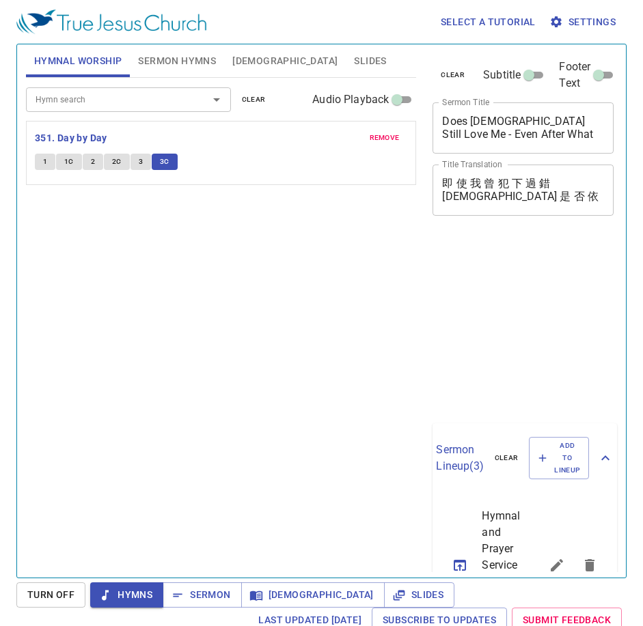
scroll to position [6, 0]
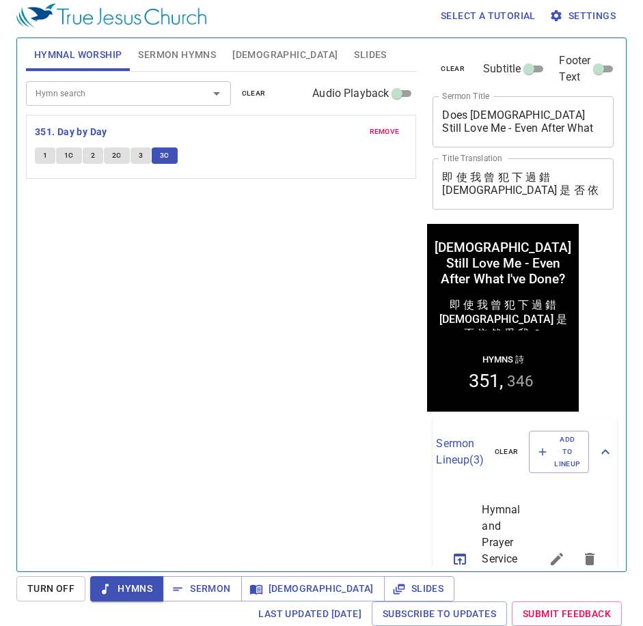
scroll to position [6, 0]
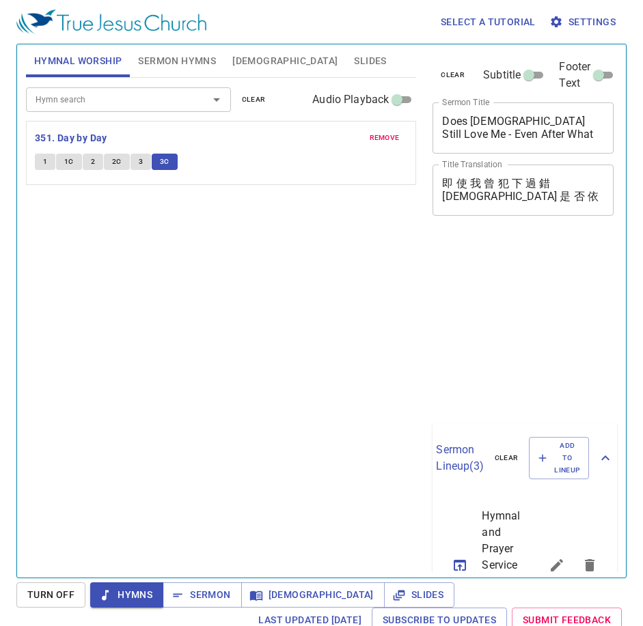
scroll to position [6, 0]
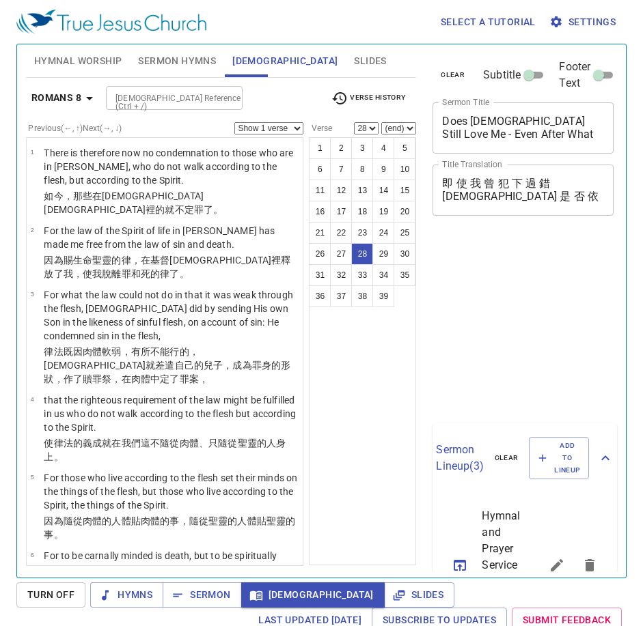
select select "28"
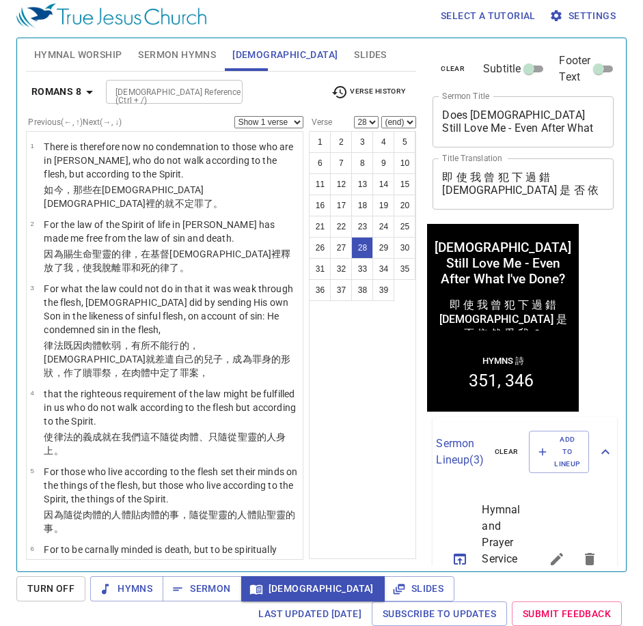
scroll to position [1512, 0]
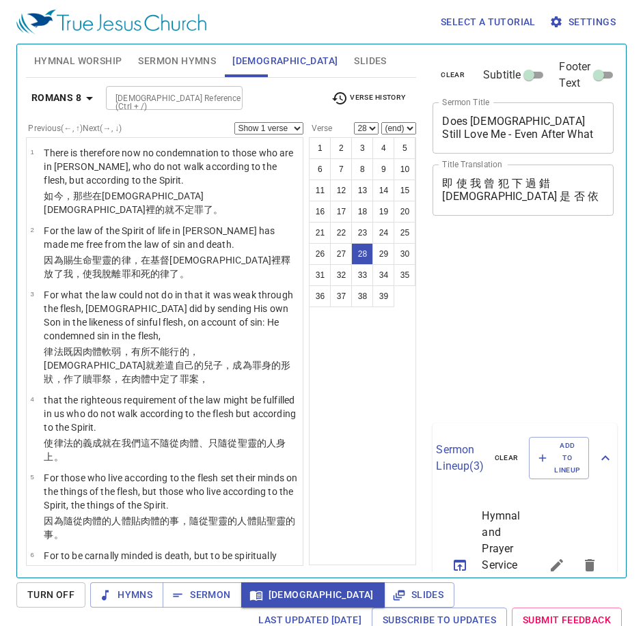
select select "28"
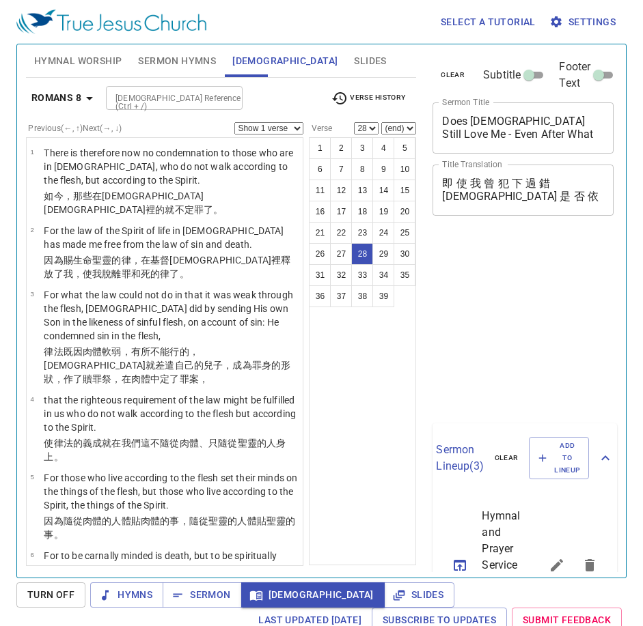
scroll to position [6, 0]
select select "28"
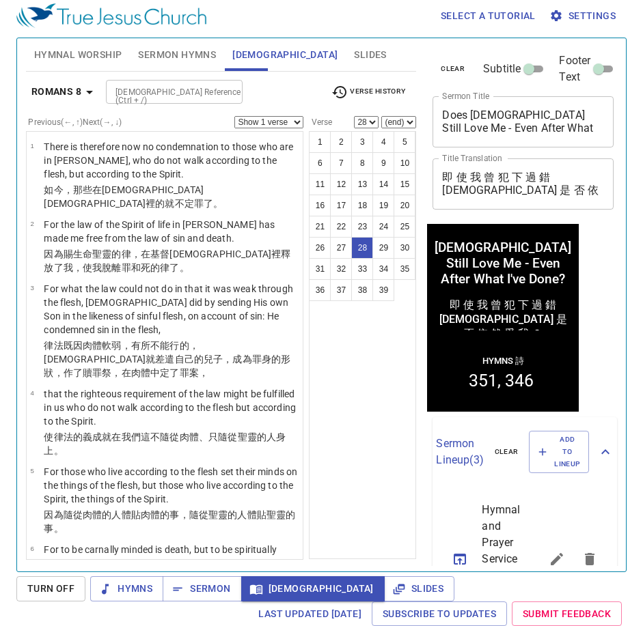
scroll to position [1512, 0]
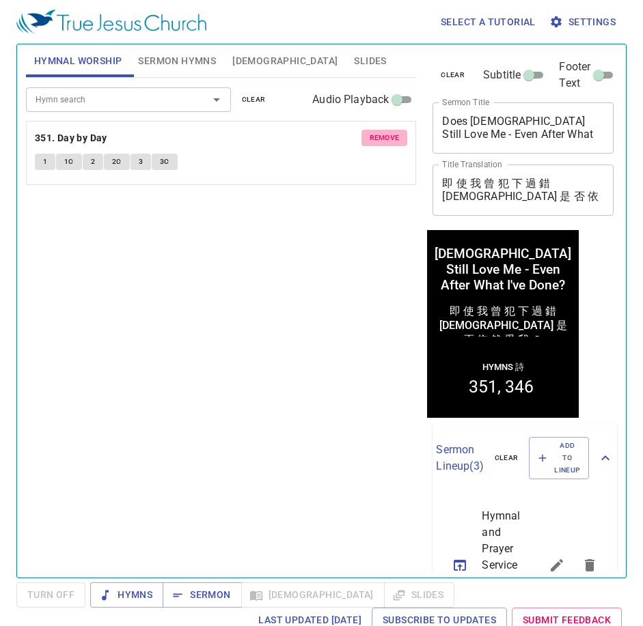
click at [380, 137] on span "remove" at bounding box center [385, 138] width 30 height 12
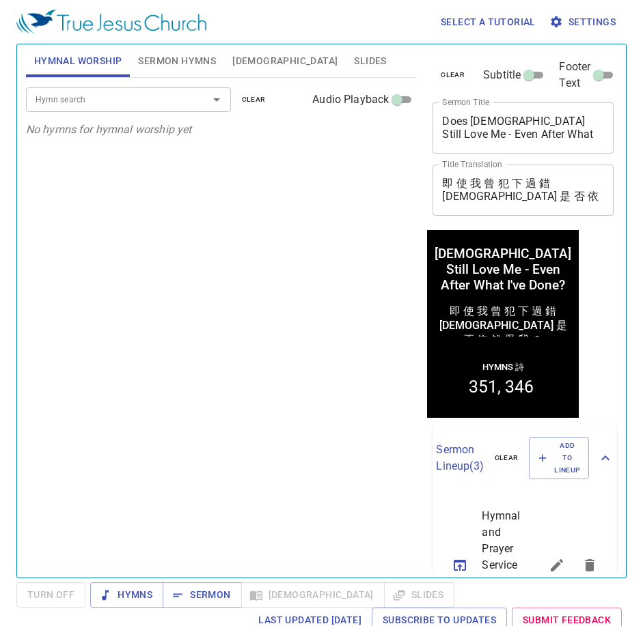
click at [380, 137] on p "No hymns for hymnal worship yet" at bounding box center [221, 130] width 391 height 16
click at [252, 57] on span "Bible" at bounding box center [284, 61] width 105 height 17
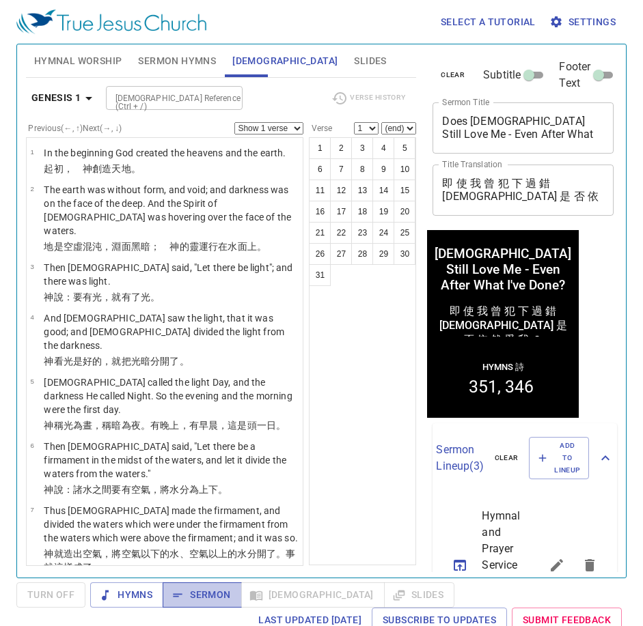
click at [208, 591] on span "Sermon" at bounding box center [201, 595] width 57 height 17
